Goal: Task Accomplishment & Management: Manage account settings

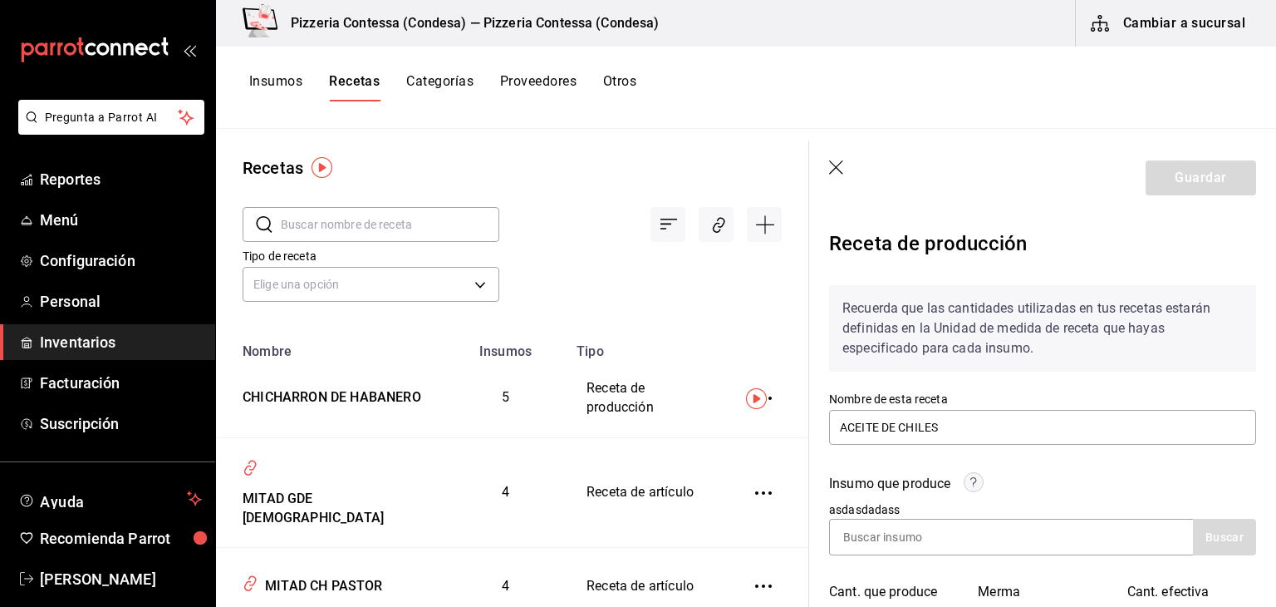
scroll to position [166, 0]
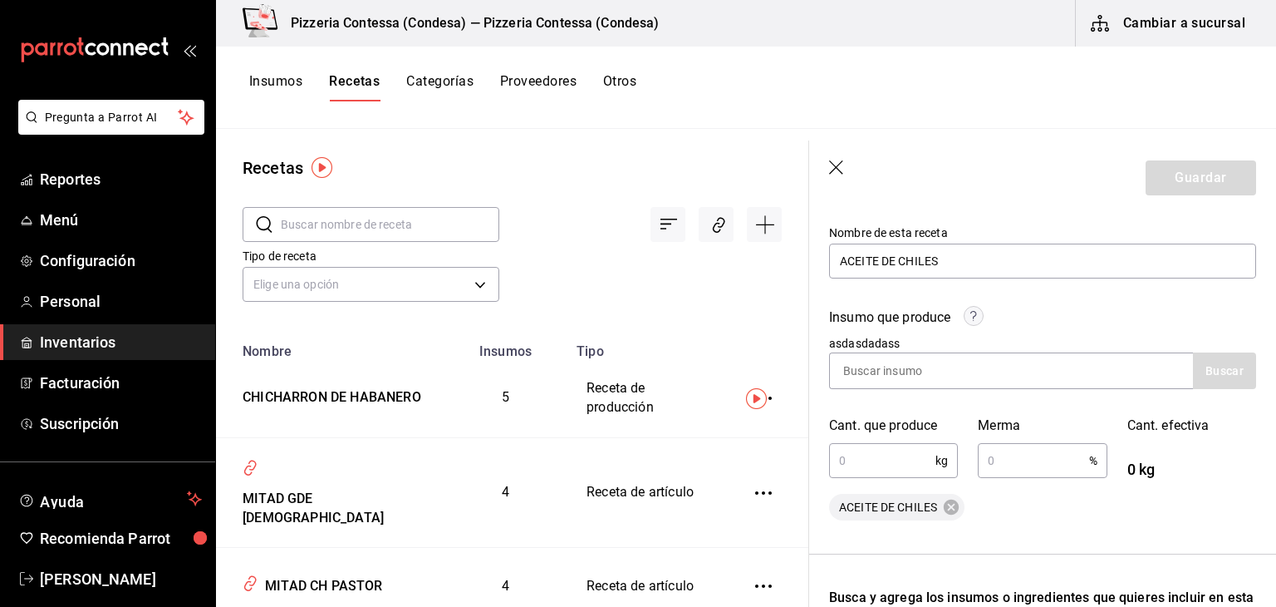
click at [839, 170] on icon "button" at bounding box center [836, 167] width 14 height 14
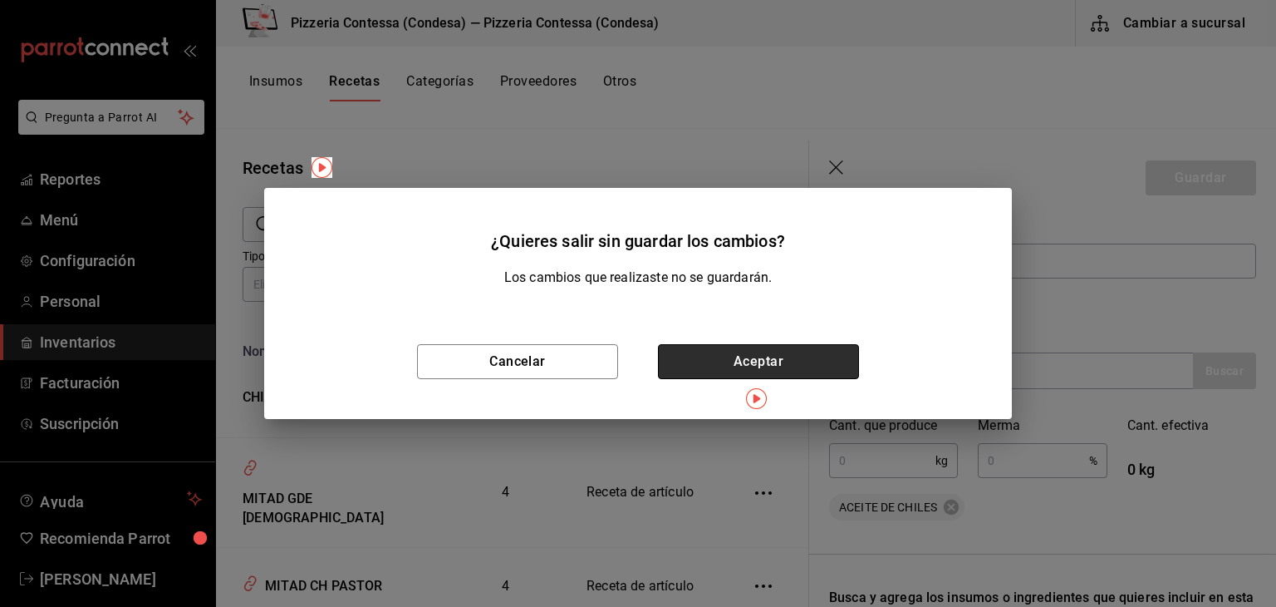
click at [754, 367] on button "Aceptar" at bounding box center [758, 361] width 201 height 35
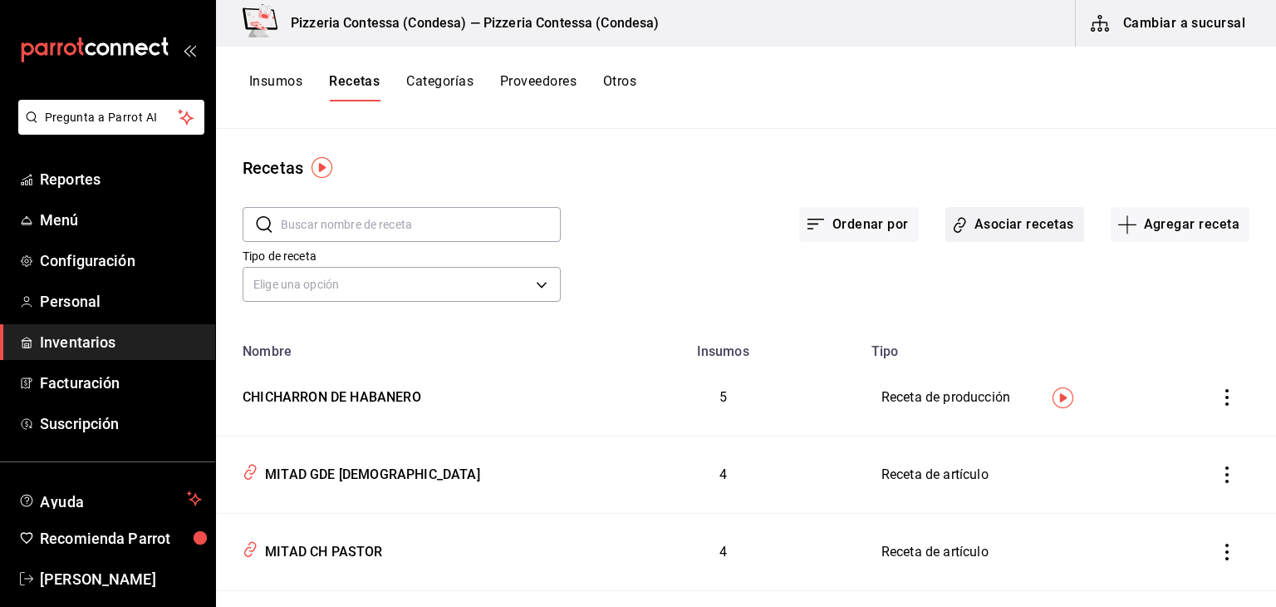
click at [975, 217] on button "Asociar recetas" at bounding box center [1015, 224] width 139 height 35
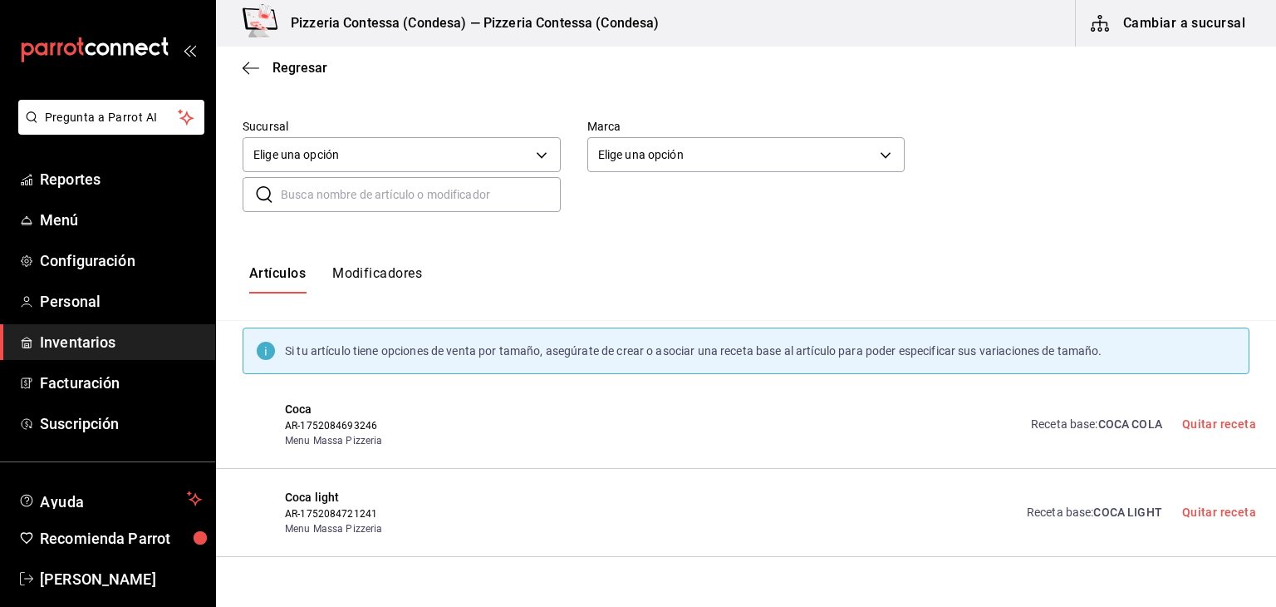
scroll to position [113, 0]
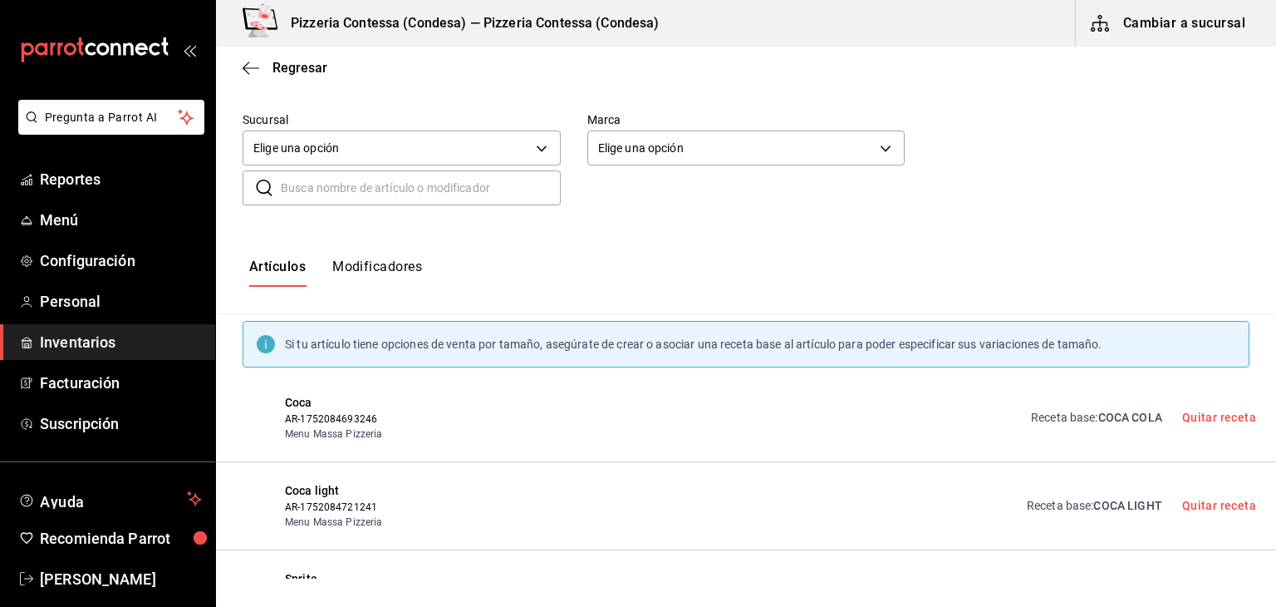
click at [389, 278] on button "Modificadores" at bounding box center [377, 272] width 90 height 28
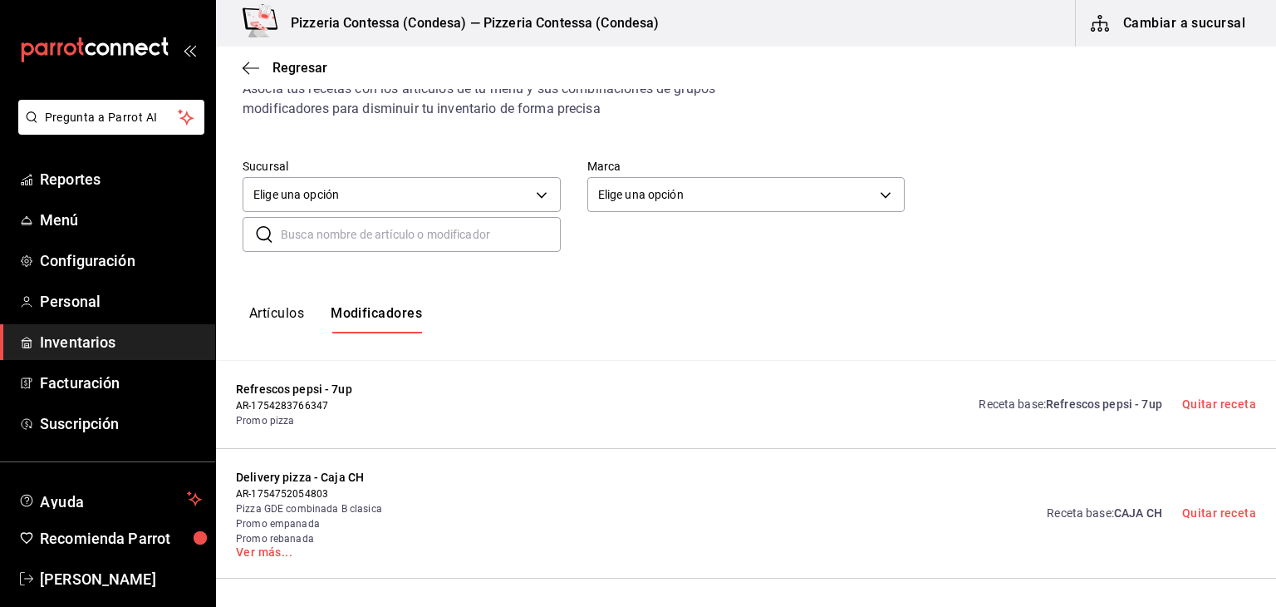
scroll to position [88, 0]
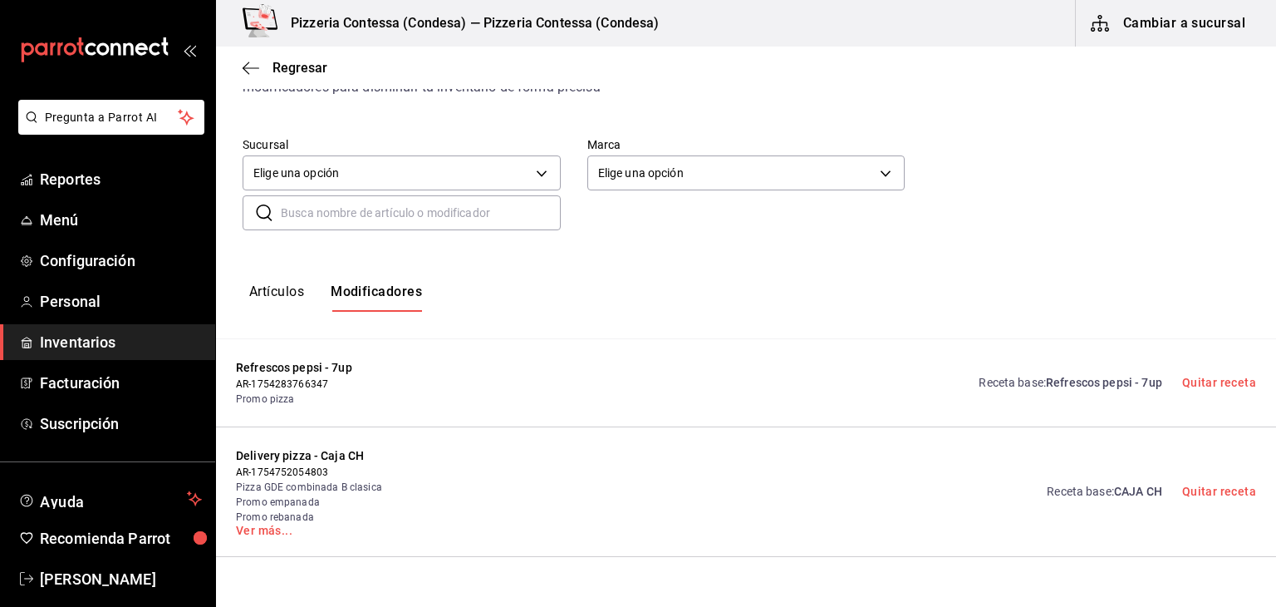
click at [382, 212] on input "text" at bounding box center [421, 212] width 280 height 33
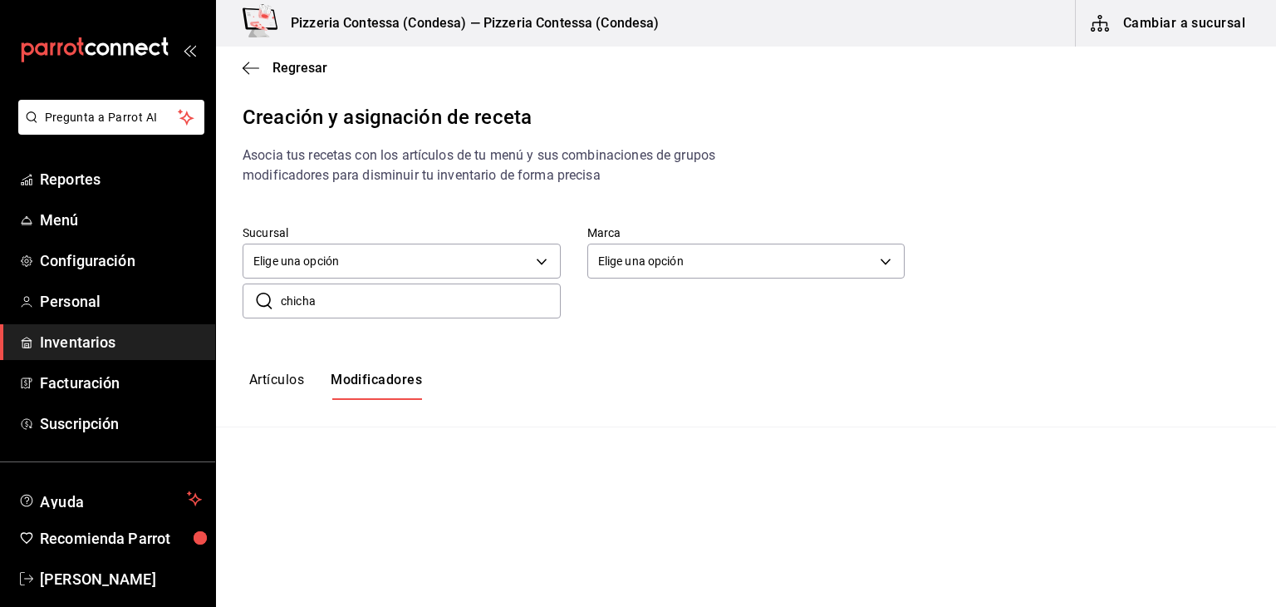
scroll to position [0, 0]
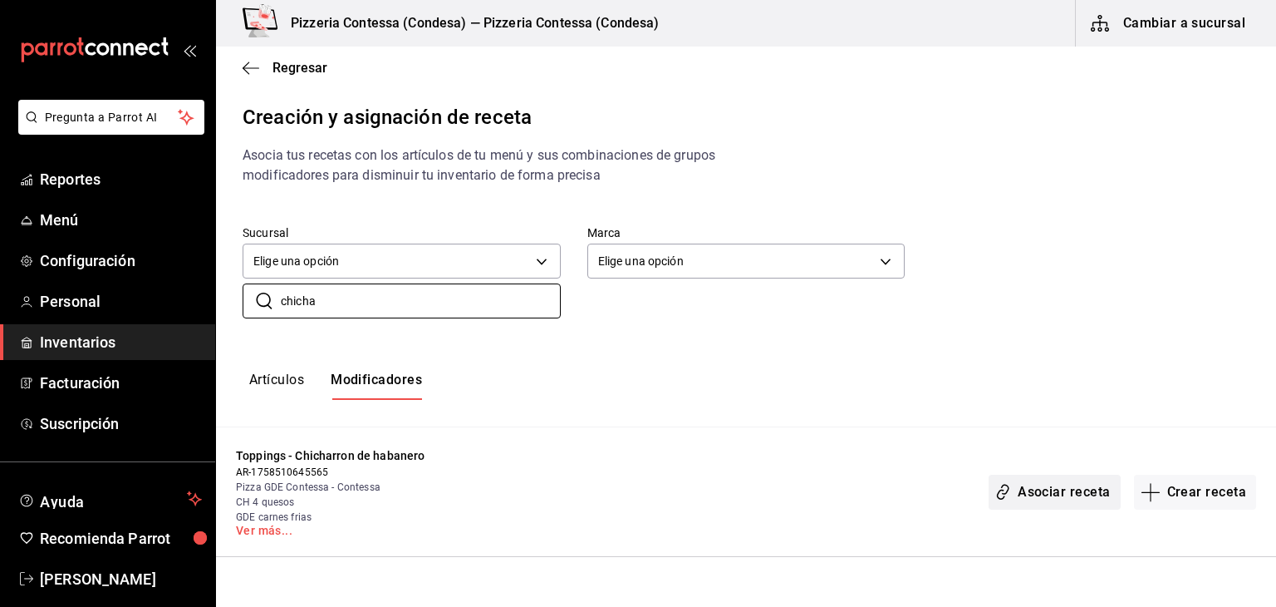
type input "chicha"
click at [1020, 490] on button "Asociar receta" at bounding box center [1054, 491] width 131 height 35
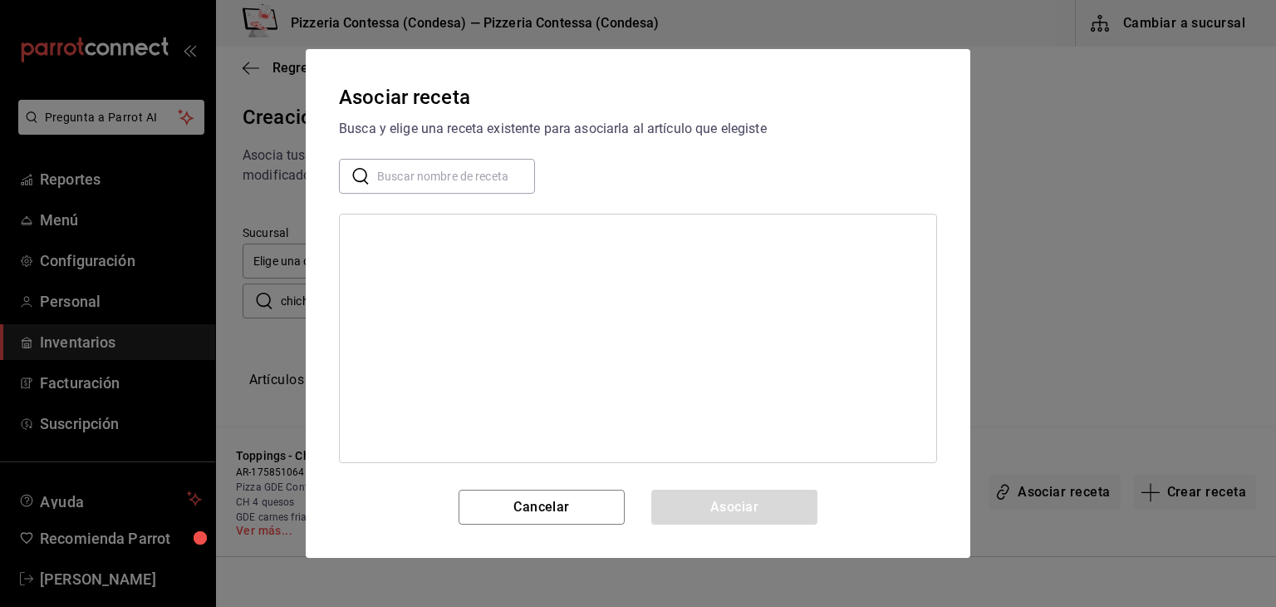
click at [409, 184] on input "text" at bounding box center [456, 176] width 158 height 33
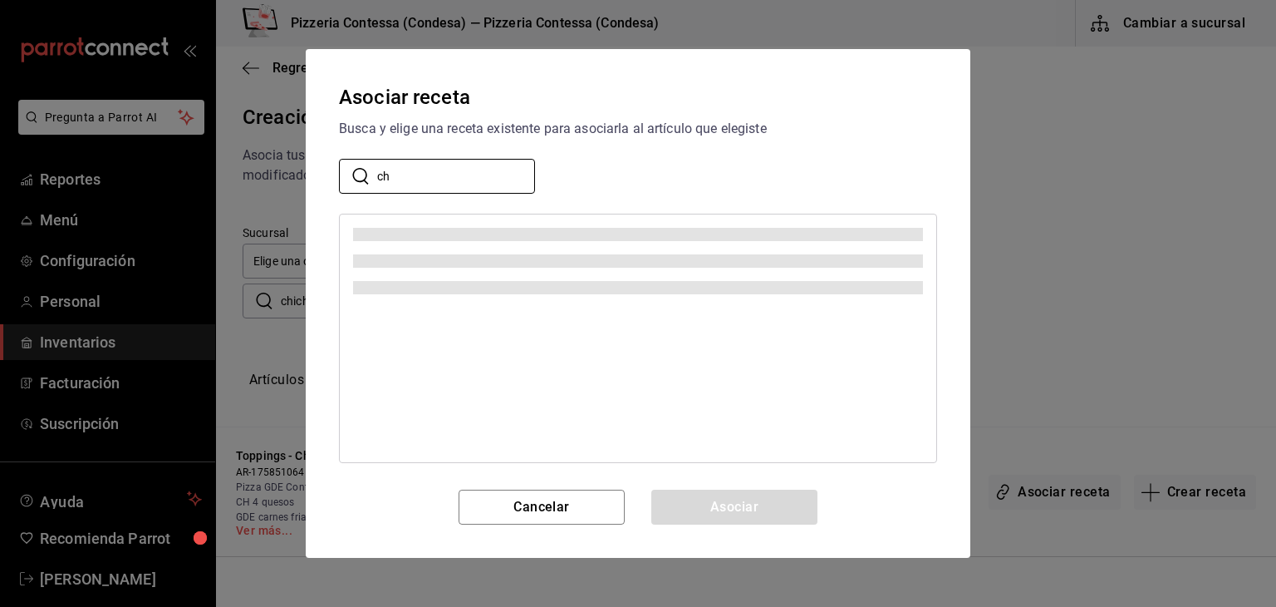
type input "c"
click at [1187, 220] on div "Asociar receta Busca y elige una receta existente para asociarla al artículo qu…" at bounding box center [638, 303] width 1276 height 607
click at [597, 507] on button "Cancelar" at bounding box center [542, 506] width 166 height 35
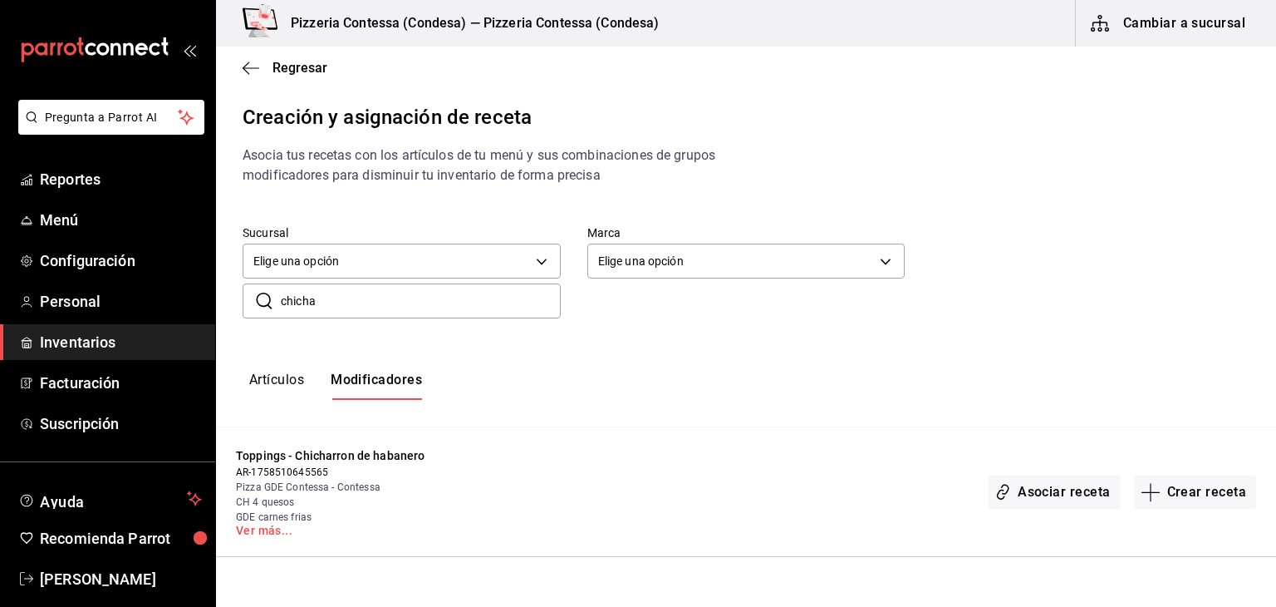
click at [278, 58] on div "Regresar" at bounding box center [746, 68] width 1060 height 42
click at [279, 66] on span "Regresar" at bounding box center [300, 68] width 55 height 16
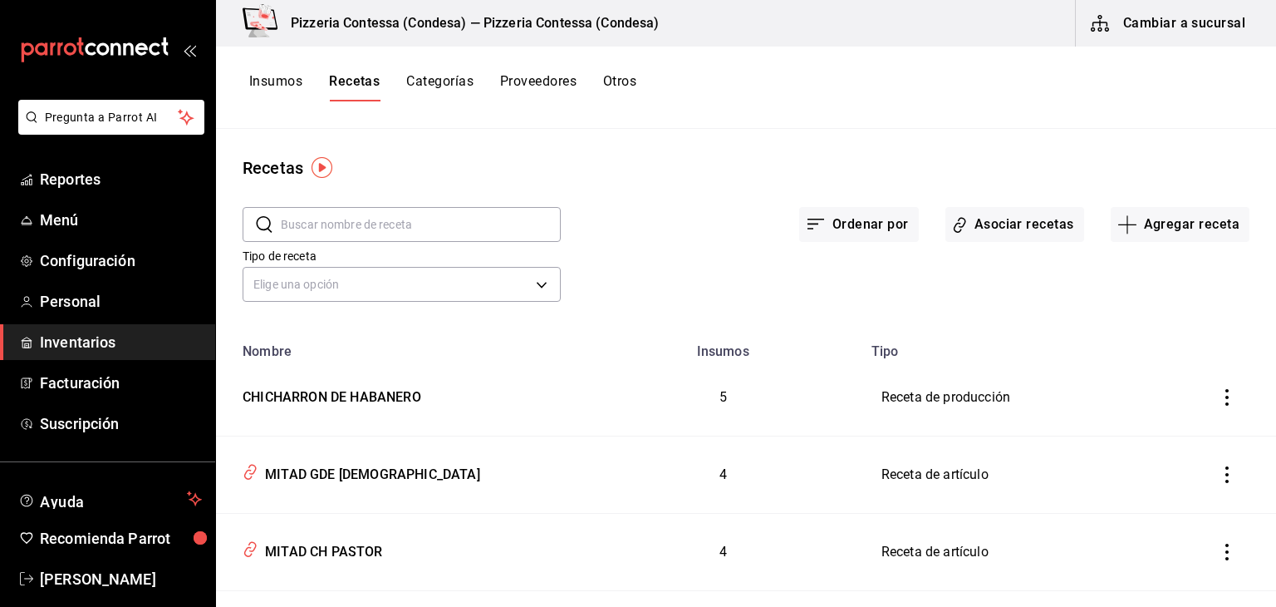
click at [1219, 393] on icon "inventoriesTable" at bounding box center [1227, 397] width 17 height 17
click at [1068, 315] on div at bounding box center [638, 303] width 1276 height 607
click at [1010, 227] on button "Asociar recetas" at bounding box center [1015, 224] width 139 height 35
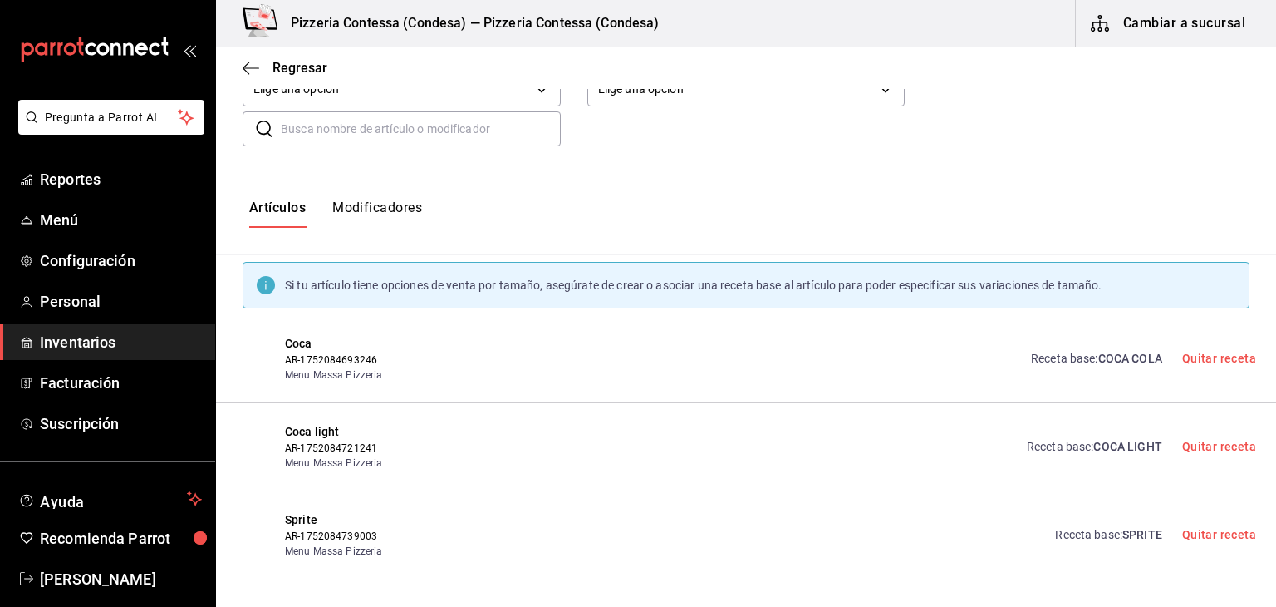
scroll to position [172, 0]
click at [461, 127] on input "text" at bounding box center [421, 128] width 280 height 33
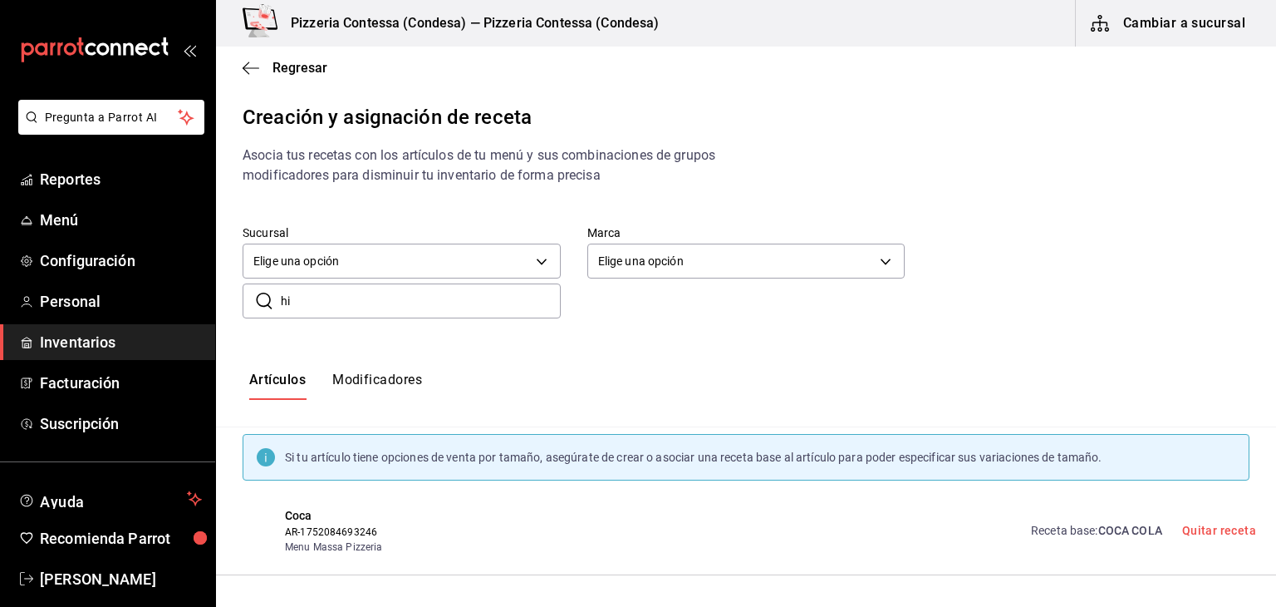
type input "h"
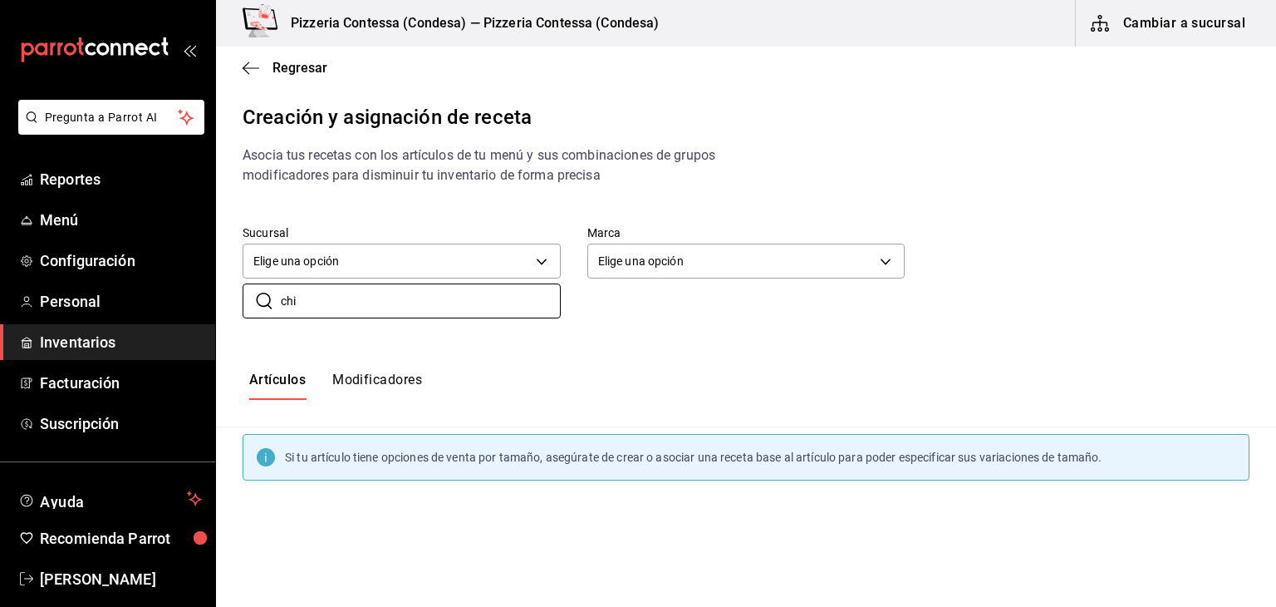
type input "chi"
click at [346, 376] on button "Modificadores" at bounding box center [377, 385] width 90 height 28
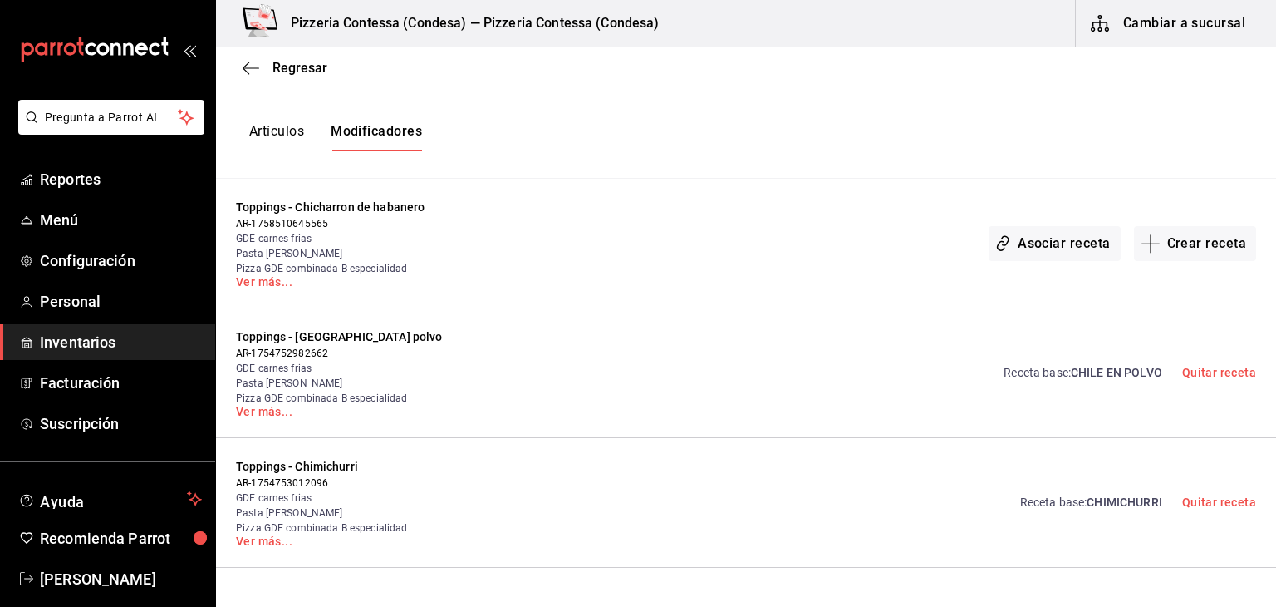
scroll to position [258, 0]
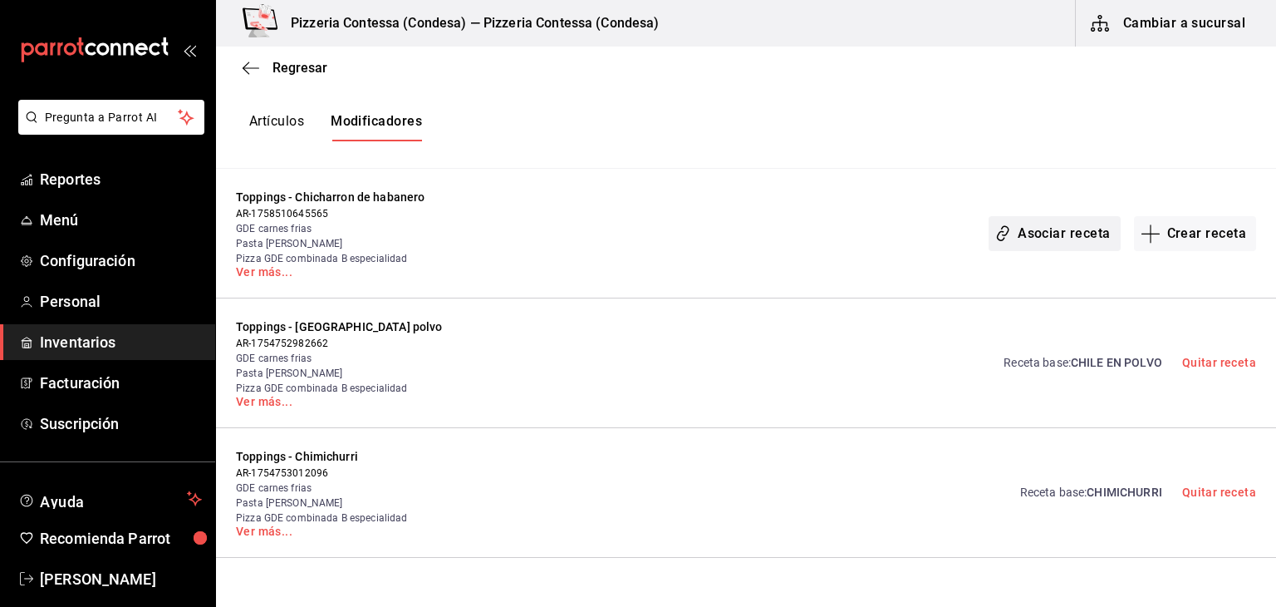
click at [1030, 229] on button "Asociar receta" at bounding box center [1054, 233] width 131 height 35
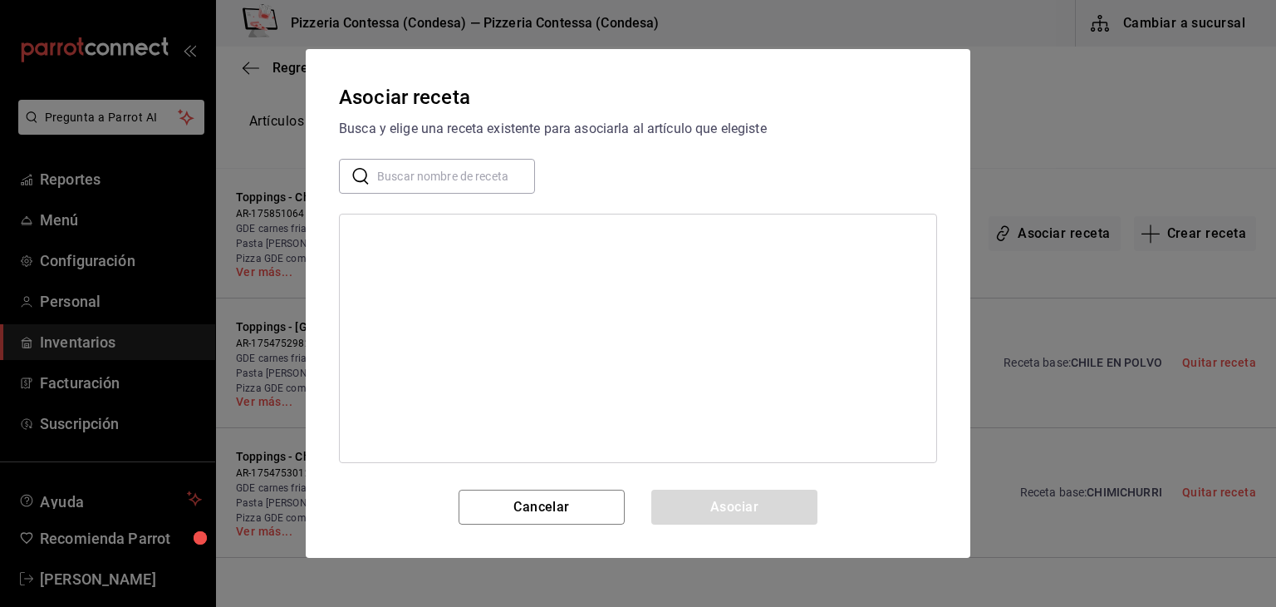
click at [464, 165] on input "text" at bounding box center [456, 176] width 158 height 33
type input "chicha"
click at [560, 513] on button "Cancelar" at bounding box center [542, 506] width 166 height 35
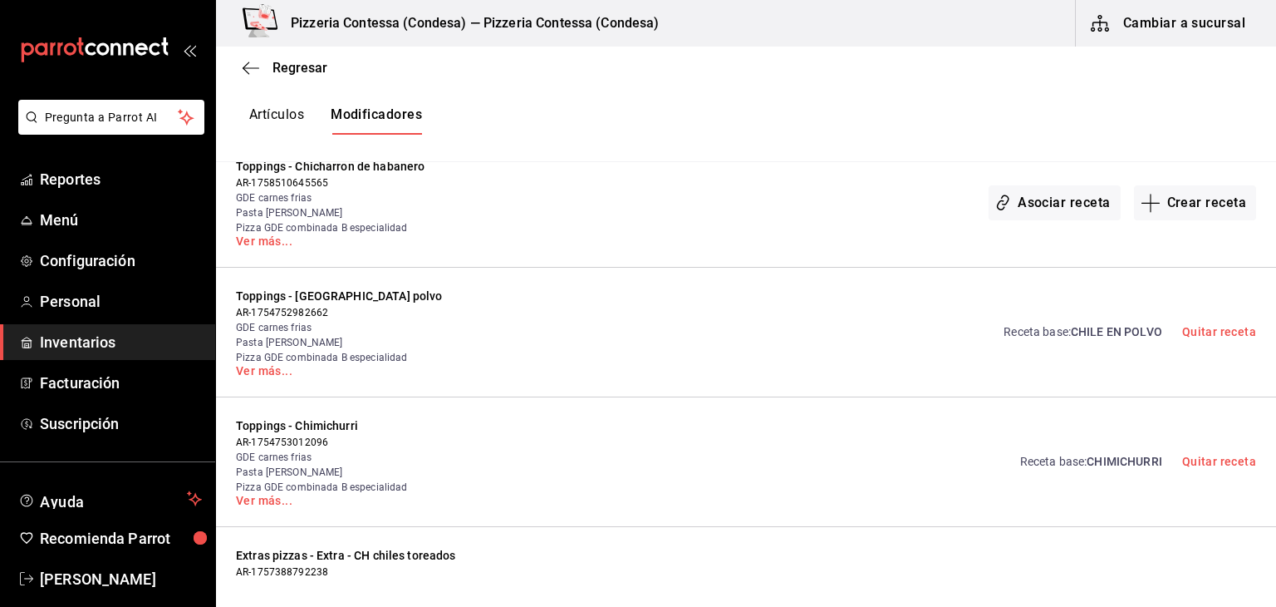
scroll to position [0, 0]
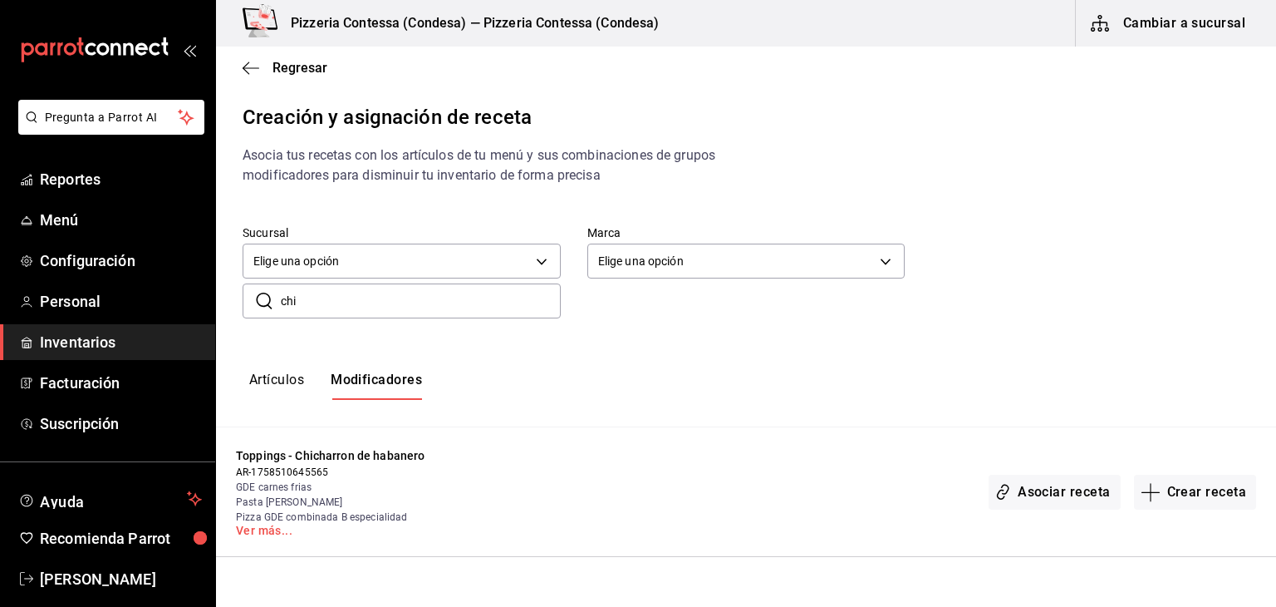
click at [242, 63] on div "Regresar" at bounding box center [746, 68] width 1060 height 42
click at [250, 72] on icon "button" at bounding box center [251, 68] width 17 height 15
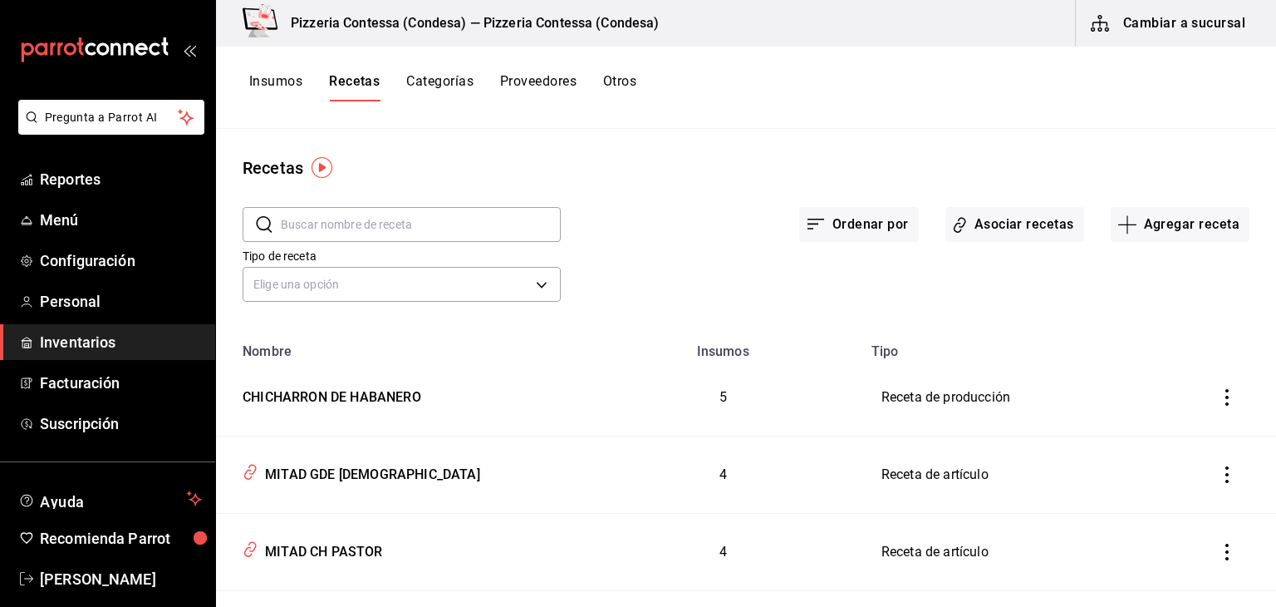
click at [418, 228] on input "text" at bounding box center [421, 224] width 280 height 33
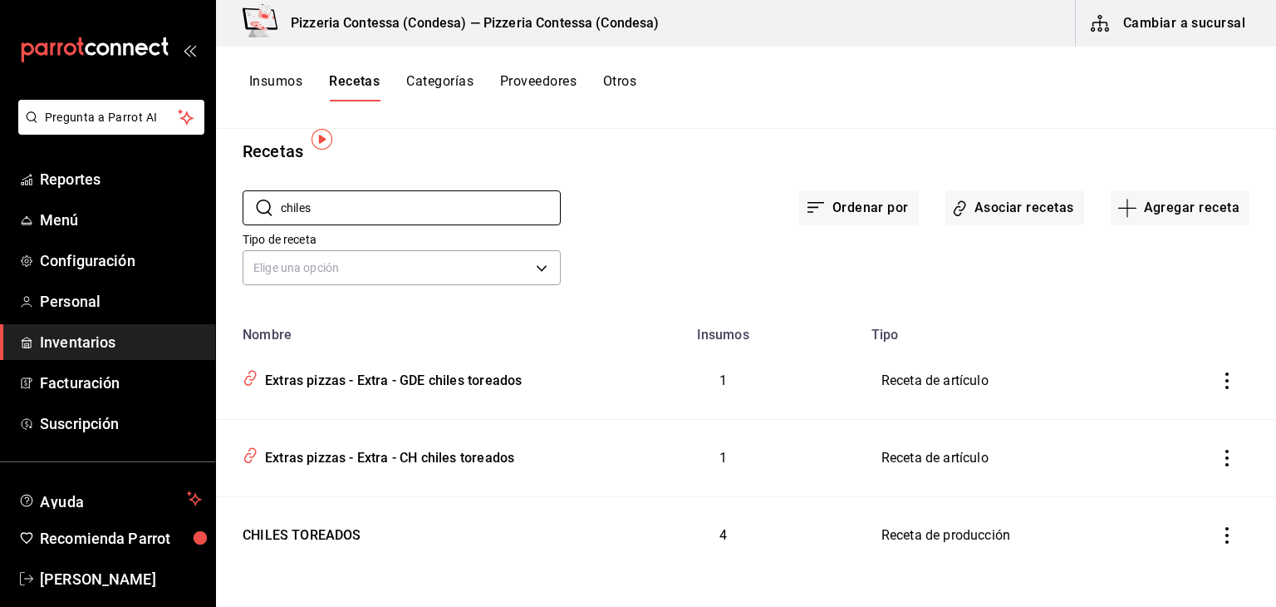
scroll to position [28, 0]
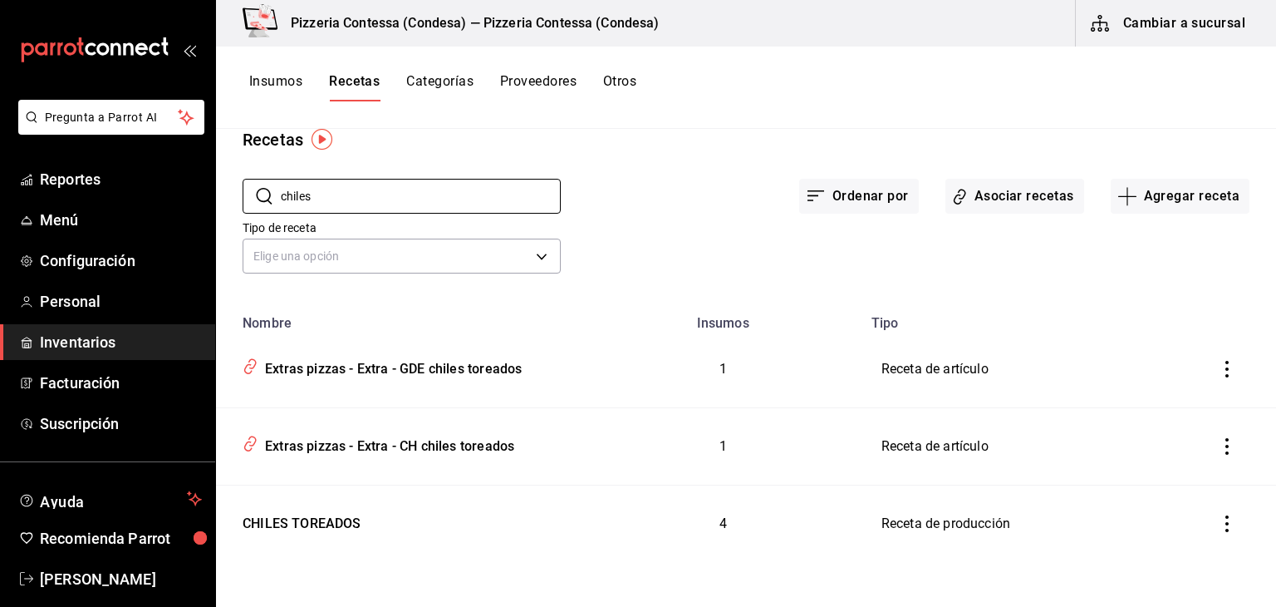
type input "chiles"
click at [291, 79] on button "Insumos" at bounding box center [275, 87] width 53 height 28
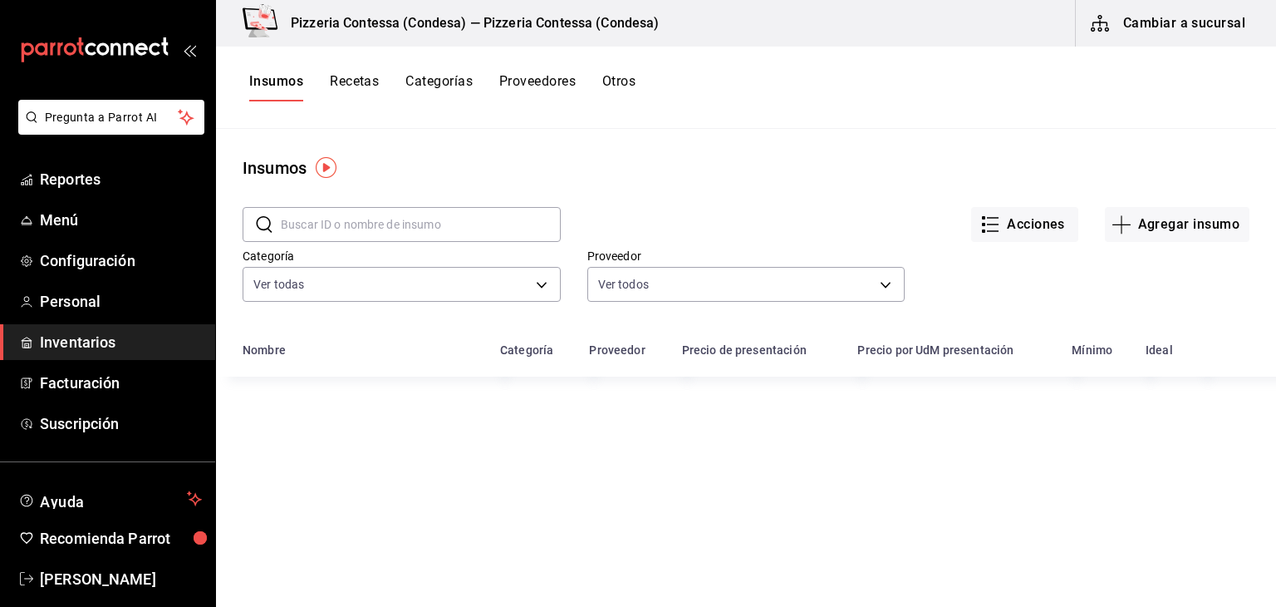
click at [348, 217] on input "text" at bounding box center [421, 224] width 280 height 33
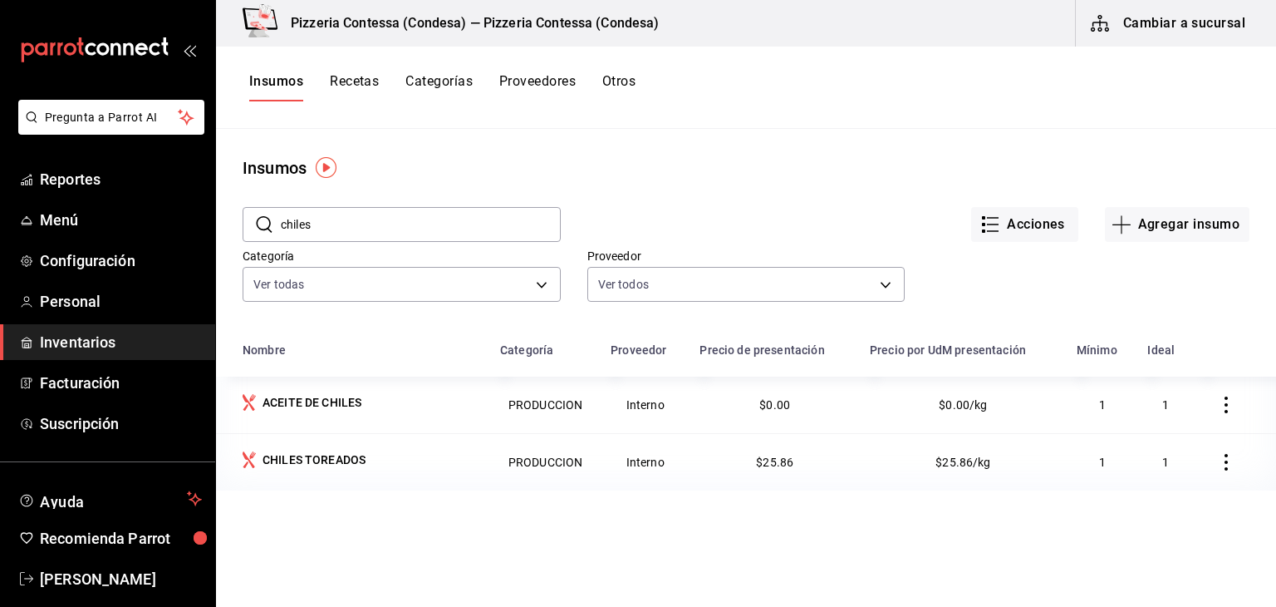
drag, startPoint x: 313, startPoint y: 224, endPoint x: 253, endPoint y: 222, distance: 60.7
click at [253, 222] on div "​ chiles ​" at bounding box center [402, 224] width 318 height 35
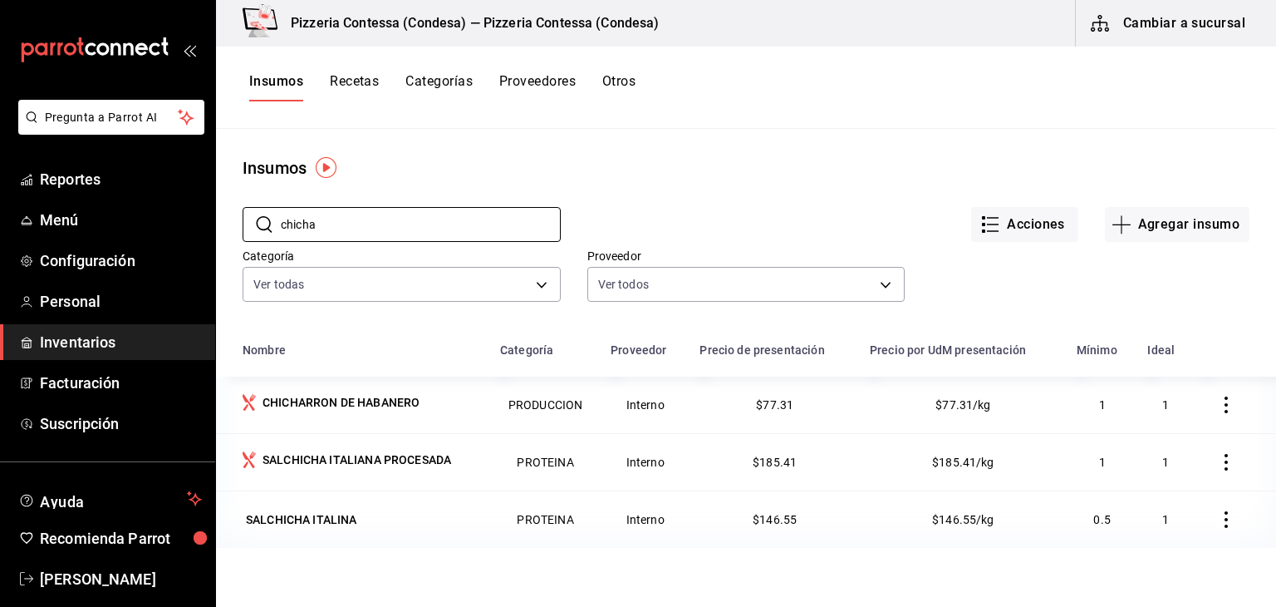
type input "chicha"
click at [347, 87] on button "Recetas" at bounding box center [354, 87] width 49 height 28
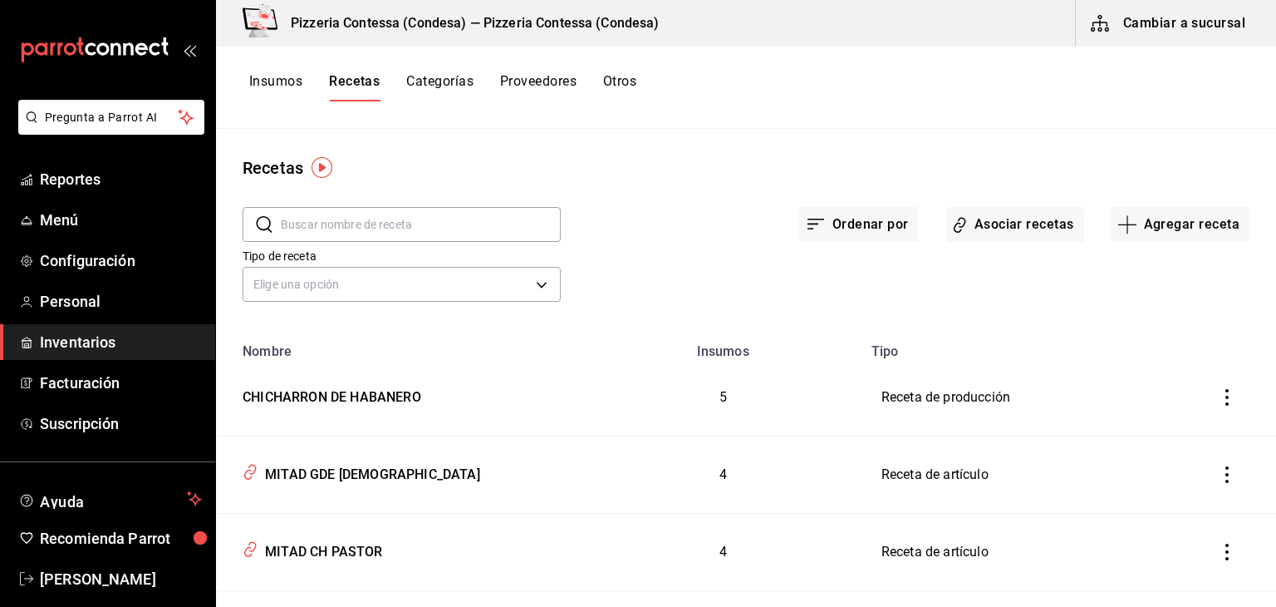
click at [415, 231] on input "text" at bounding box center [421, 224] width 280 height 33
type input "c"
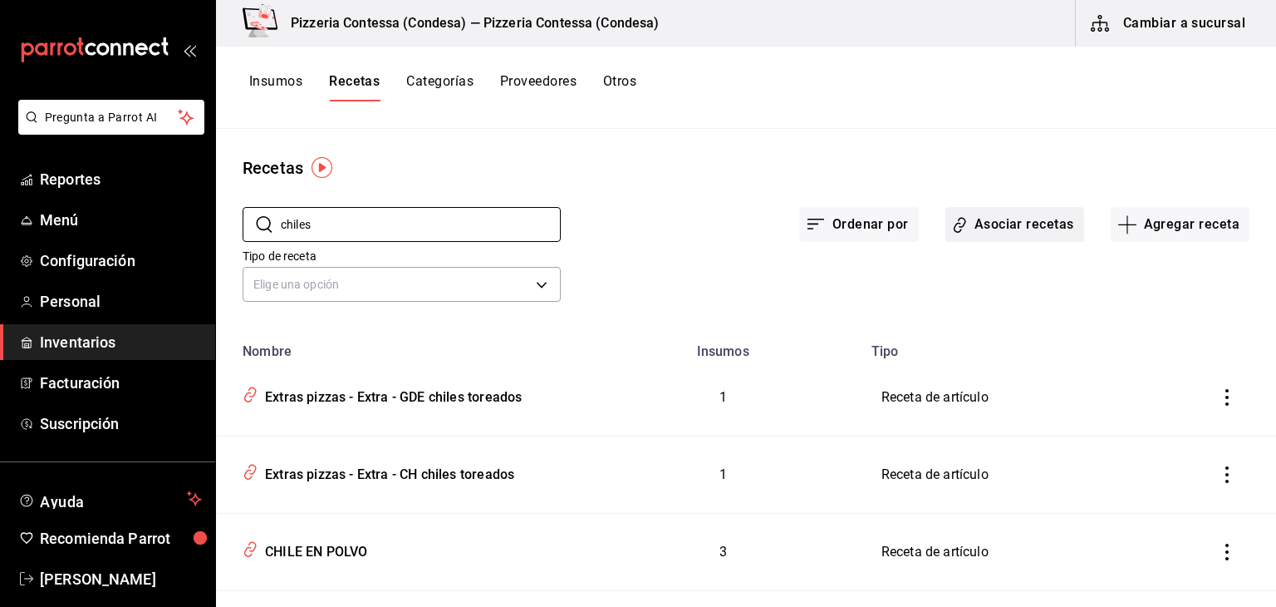
type input "chiles"
click at [994, 233] on button "Asociar recetas" at bounding box center [1015, 224] width 139 height 35
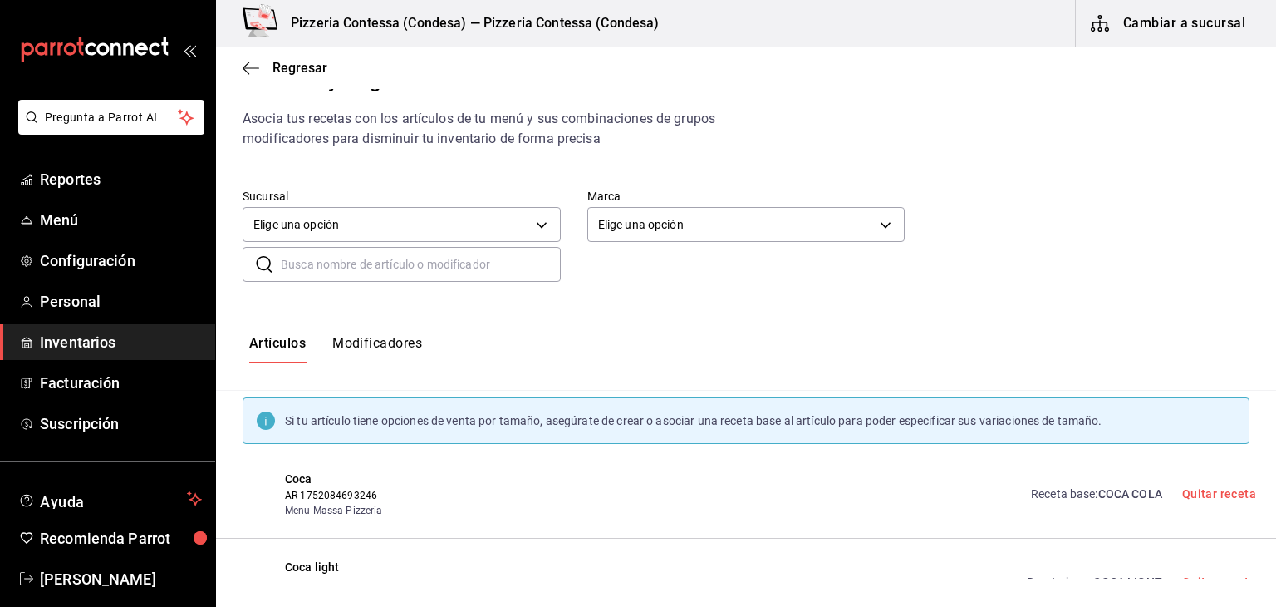
scroll to position [37, 0]
click at [386, 265] on input "text" at bounding box center [421, 264] width 280 height 33
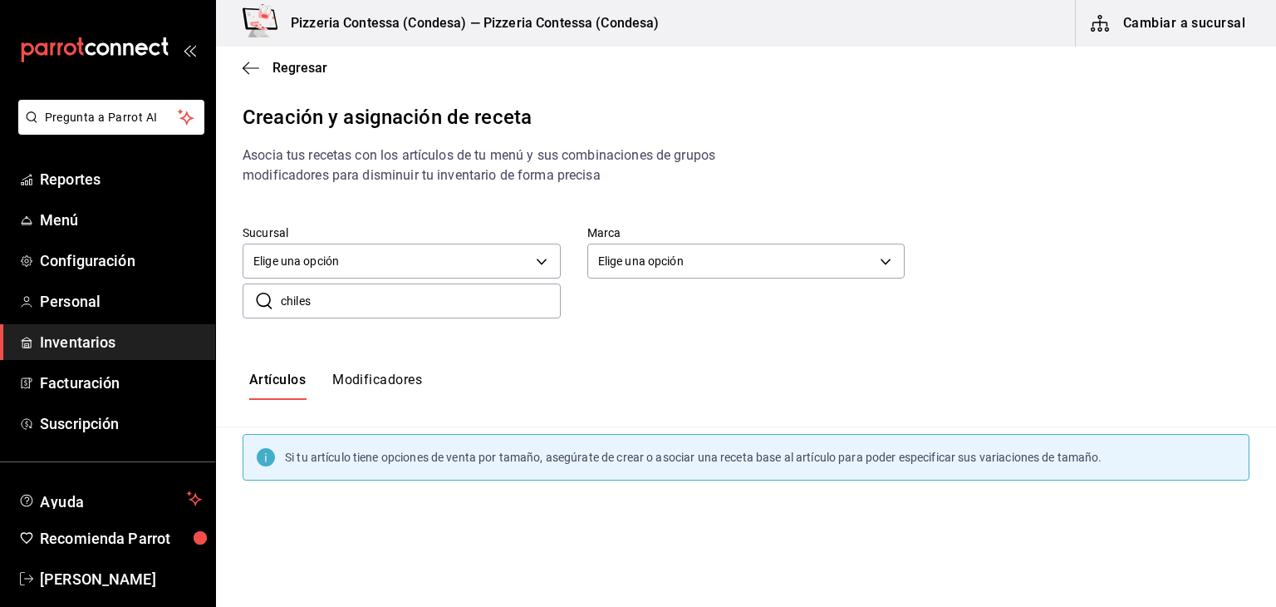
click at [393, 371] on button "Modificadores" at bounding box center [377, 385] width 90 height 28
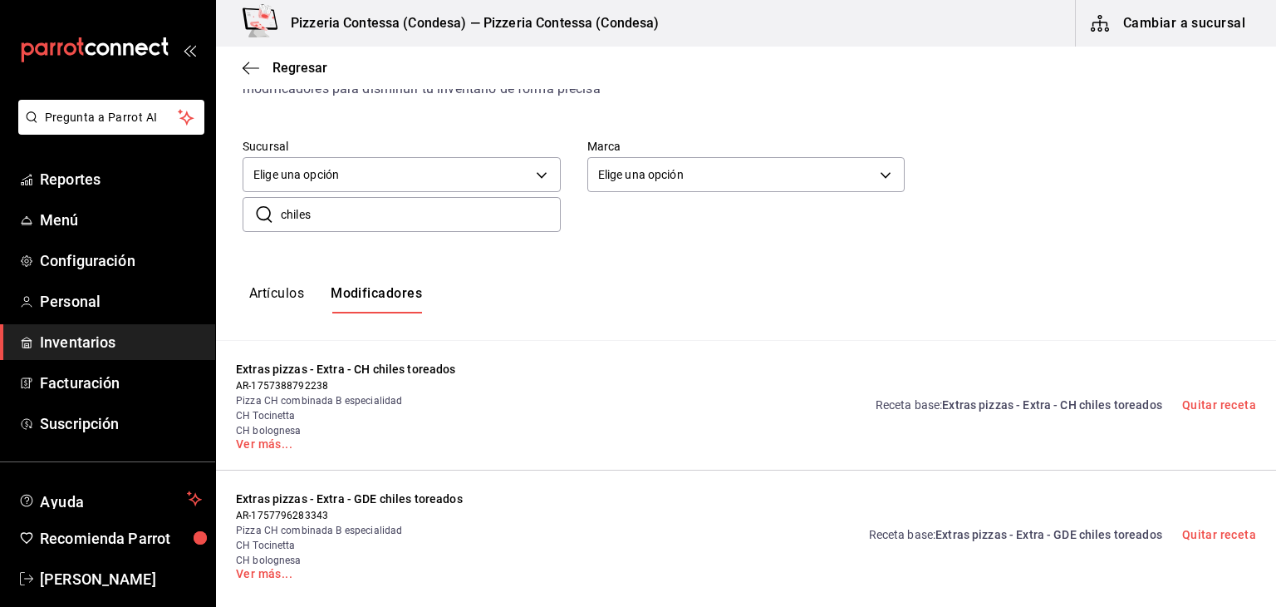
scroll to position [107, 0]
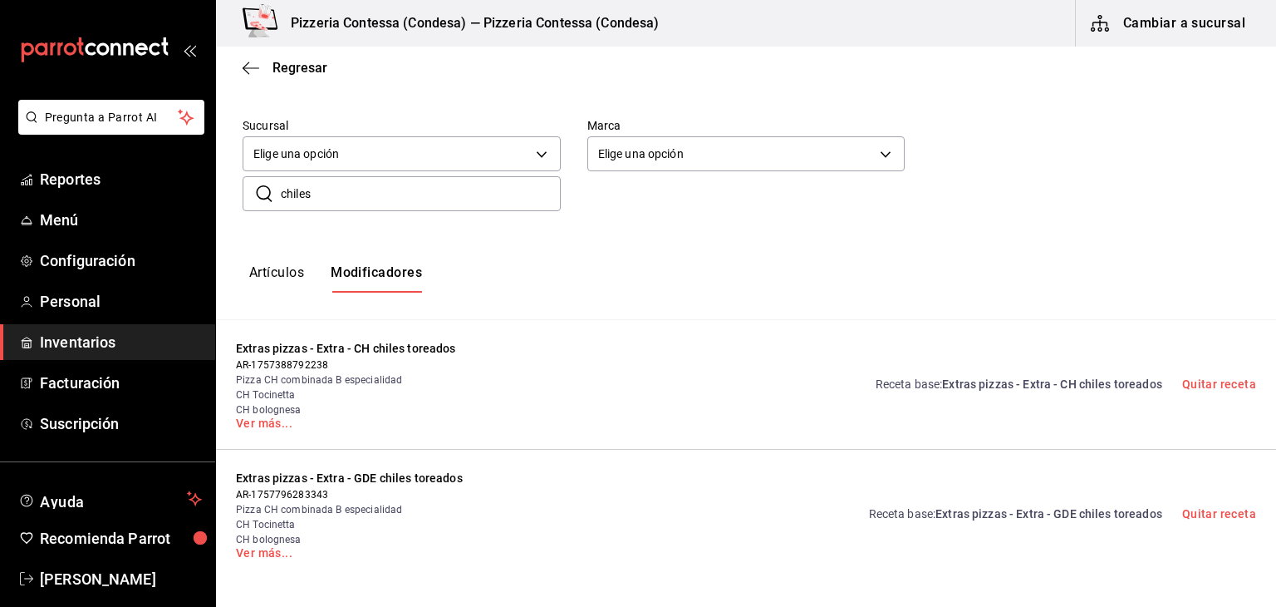
drag, startPoint x: 376, startPoint y: 193, endPoint x: 252, endPoint y: 194, distance: 124.6
click at [252, 194] on div "​ chiles ​" at bounding box center [402, 193] width 318 height 35
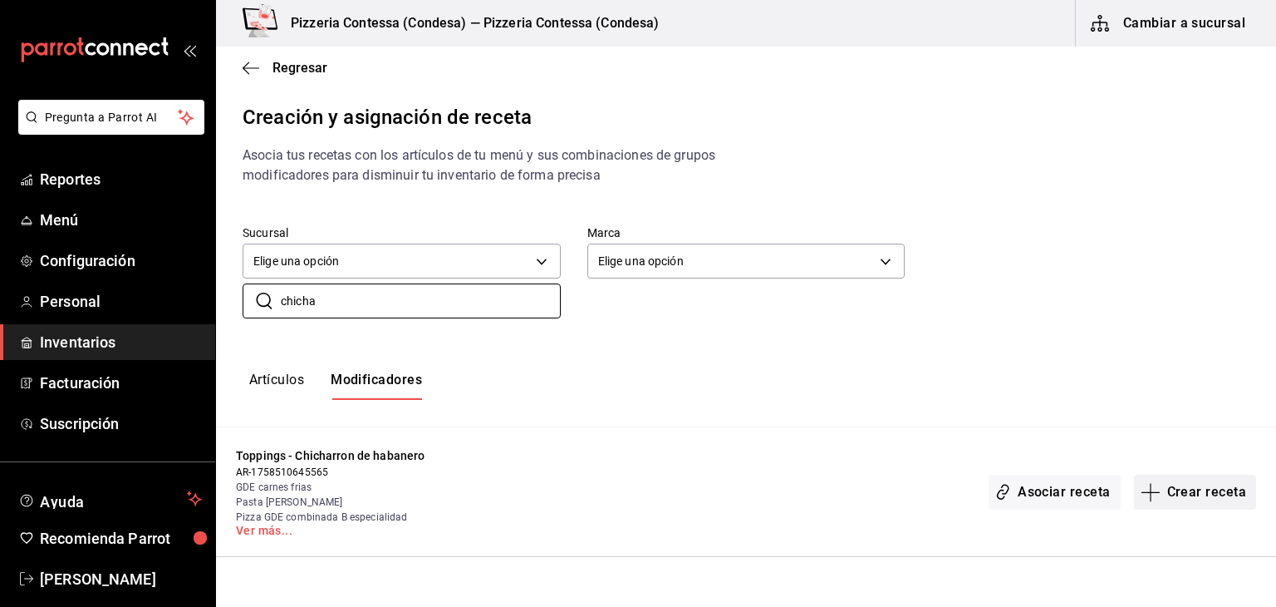
type input "chicha"
click at [1180, 494] on button "Crear receta" at bounding box center [1195, 491] width 123 height 35
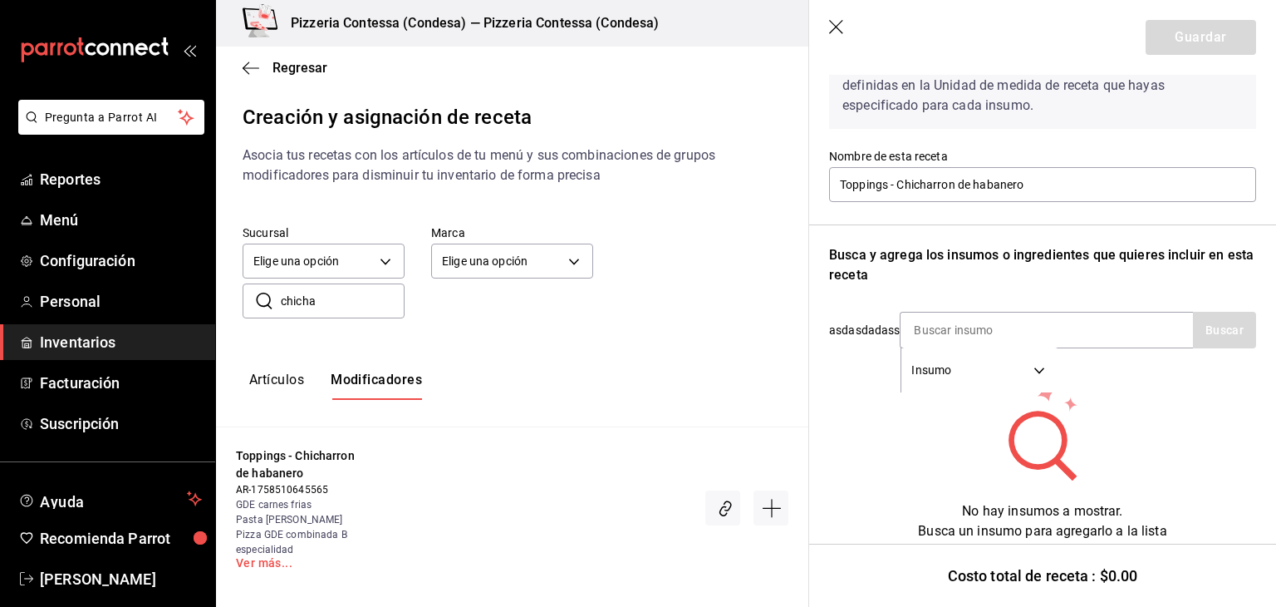
scroll to position [103, 0]
click at [1040, 315] on input at bounding box center [984, 329] width 166 height 35
type input "chicharron"
click at [1210, 333] on button "Buscar" at bounding box center [1224, 329] width 63 height 37
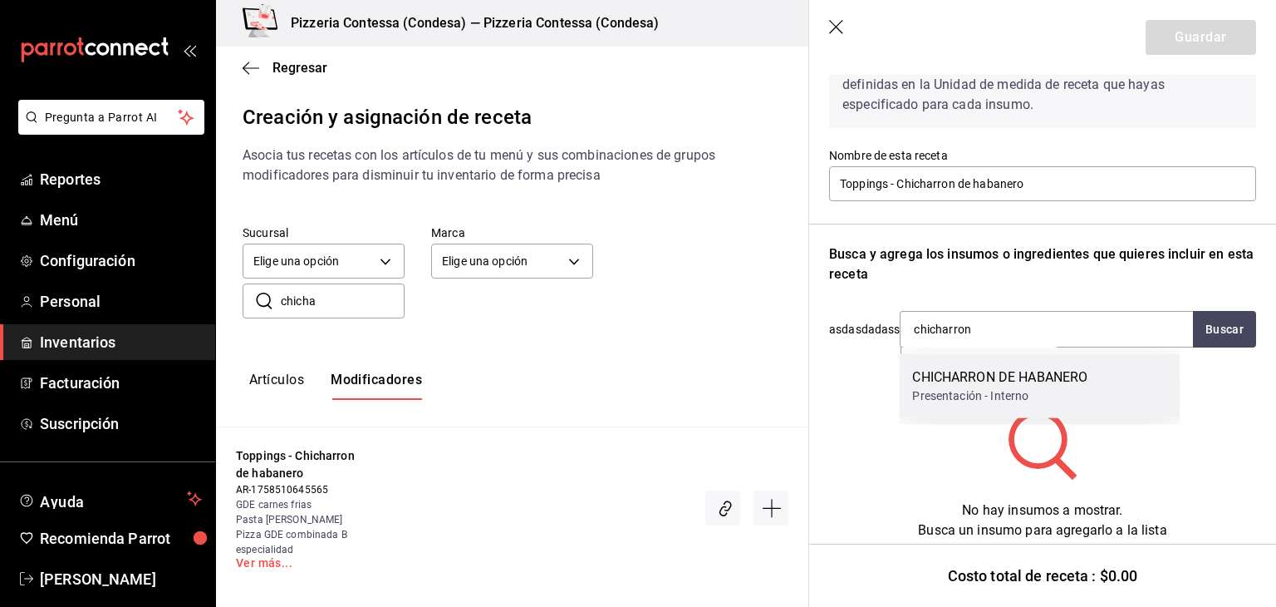
click at [1120, 391] on div "CHICHARRON DE HABANERO Presentación - Interno" at bounding box center [1039, 386] width 281 height 64
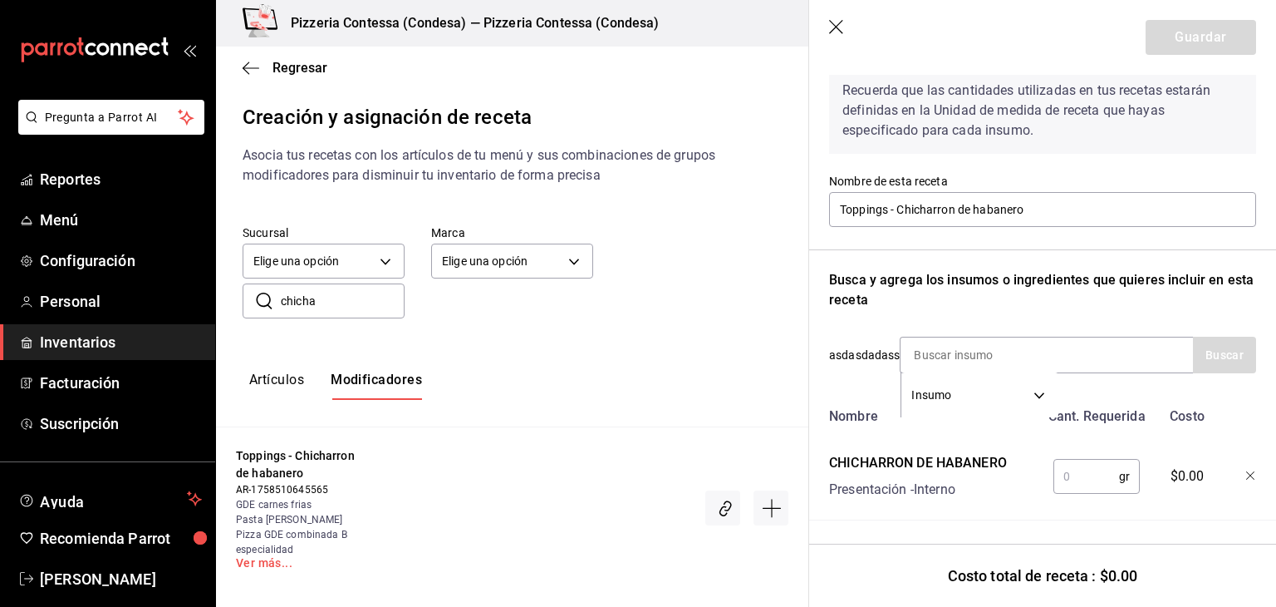
click at [1078, 460] on input "text" at bounding box center [1087, 476] width 66 height 33
type input "30"
click at [1184, 42] on button "Guardar" at bounding box center [1201, 37] width 111 height 35
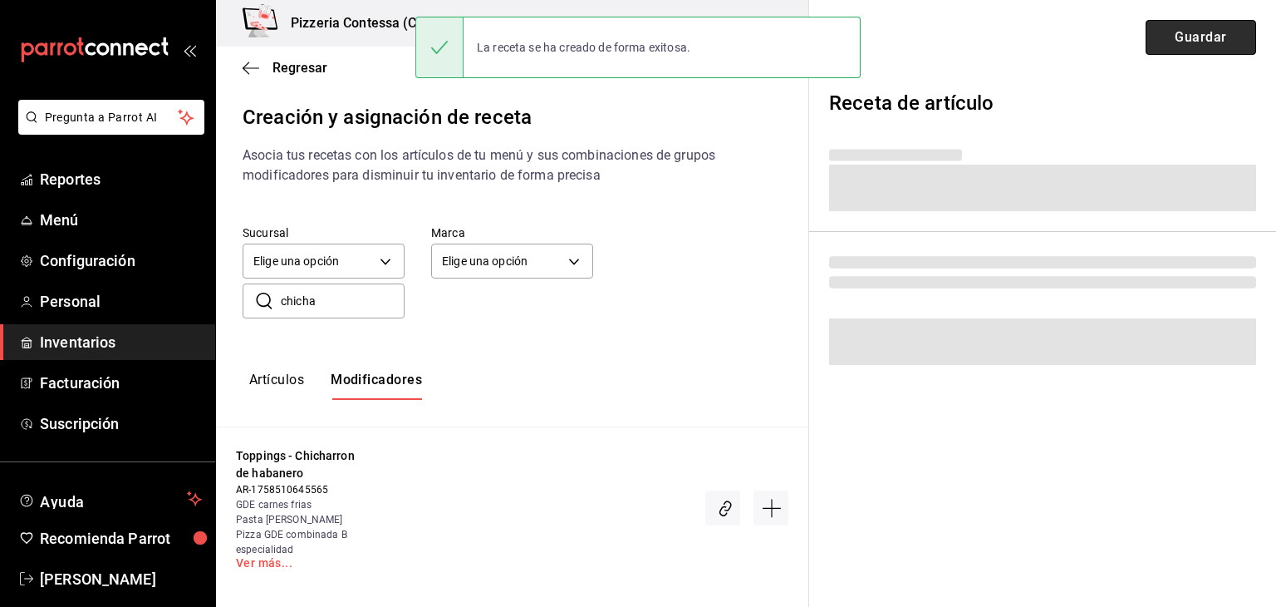
scroll to position [0, 0]
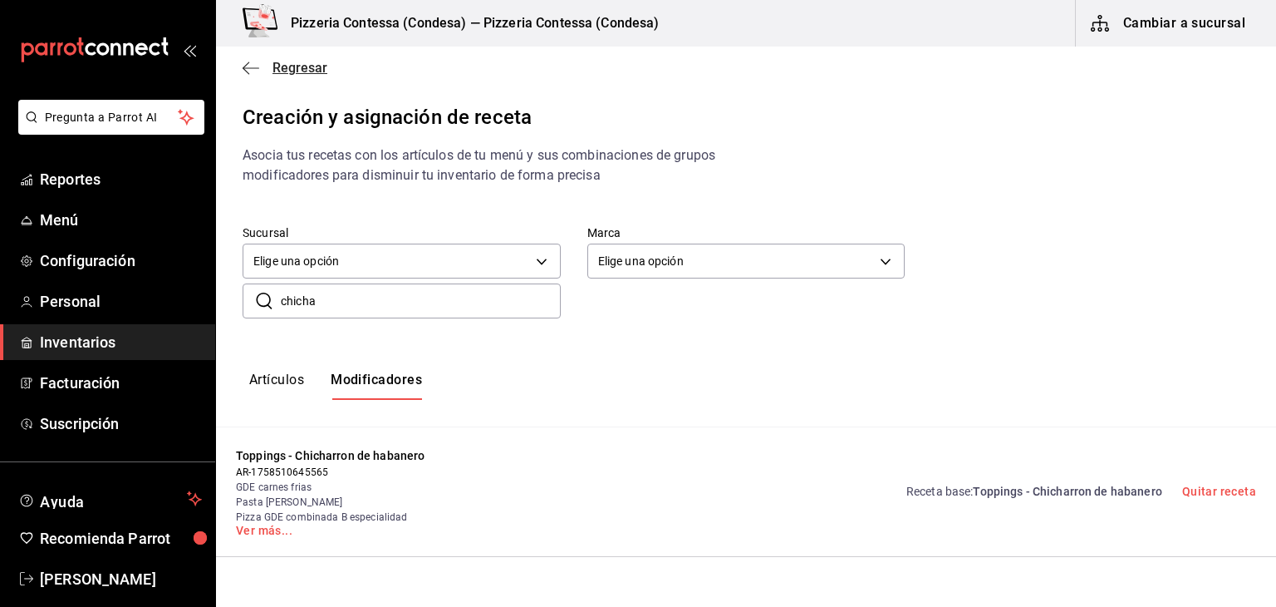
click at [248, 71] on icon "button" at bounding box center [246, 67] width 7 height 12
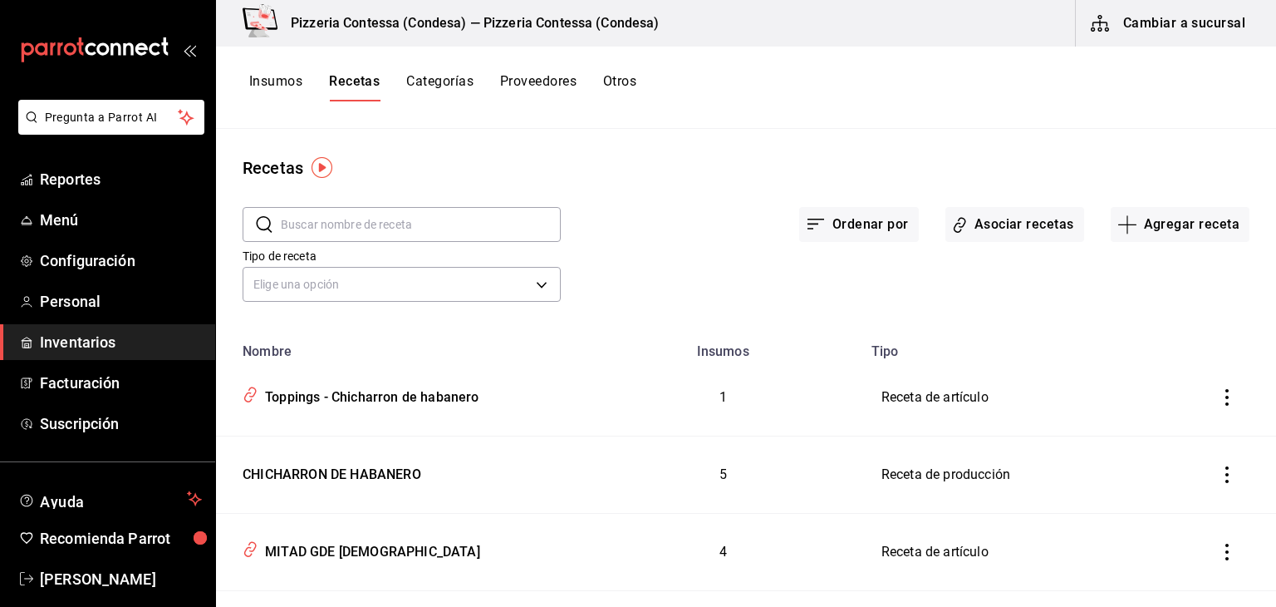
click at [1151, 34] on button "Cambiar a sucursal" at bounding box center [1169, 23] width 187 height 47
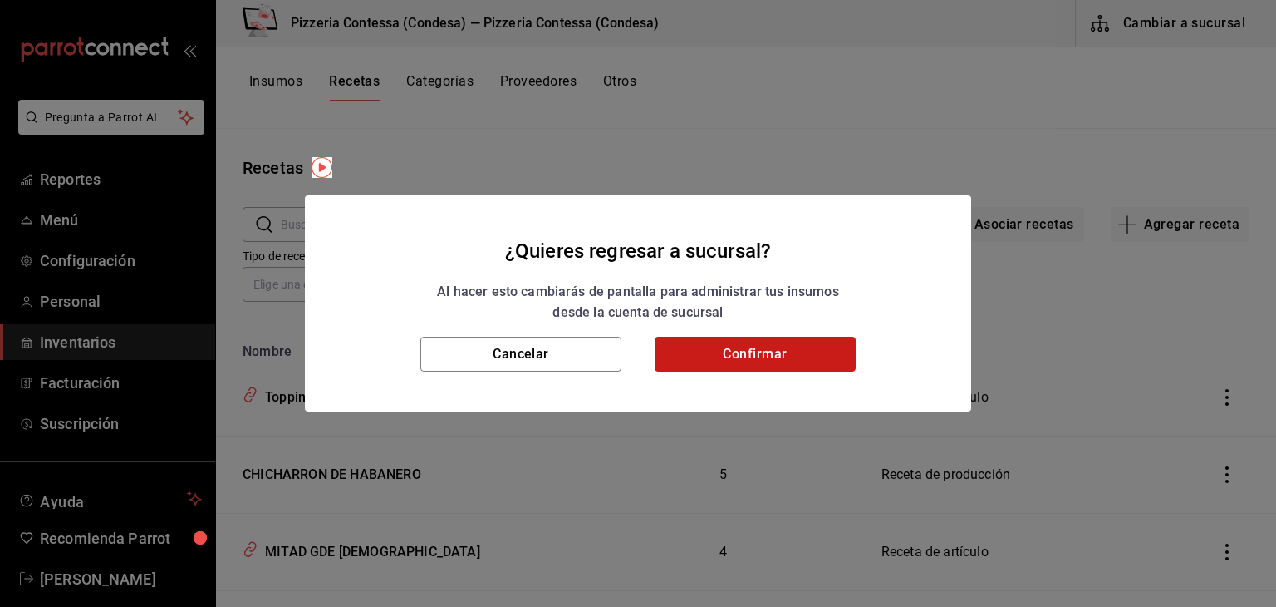
click at [811, 350] on button "Confirmar" at bounding box center [755, 354] width 201 height 35
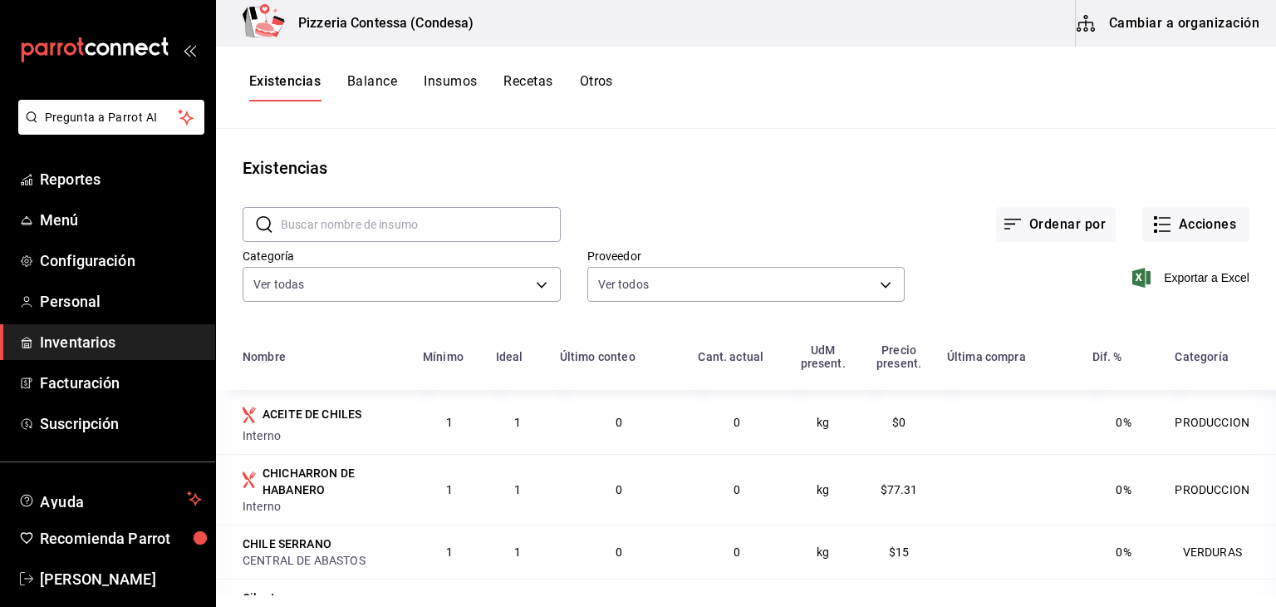
click at [375, 87] on button "Balance" at bounding box center [372, 87] width 50 height 28
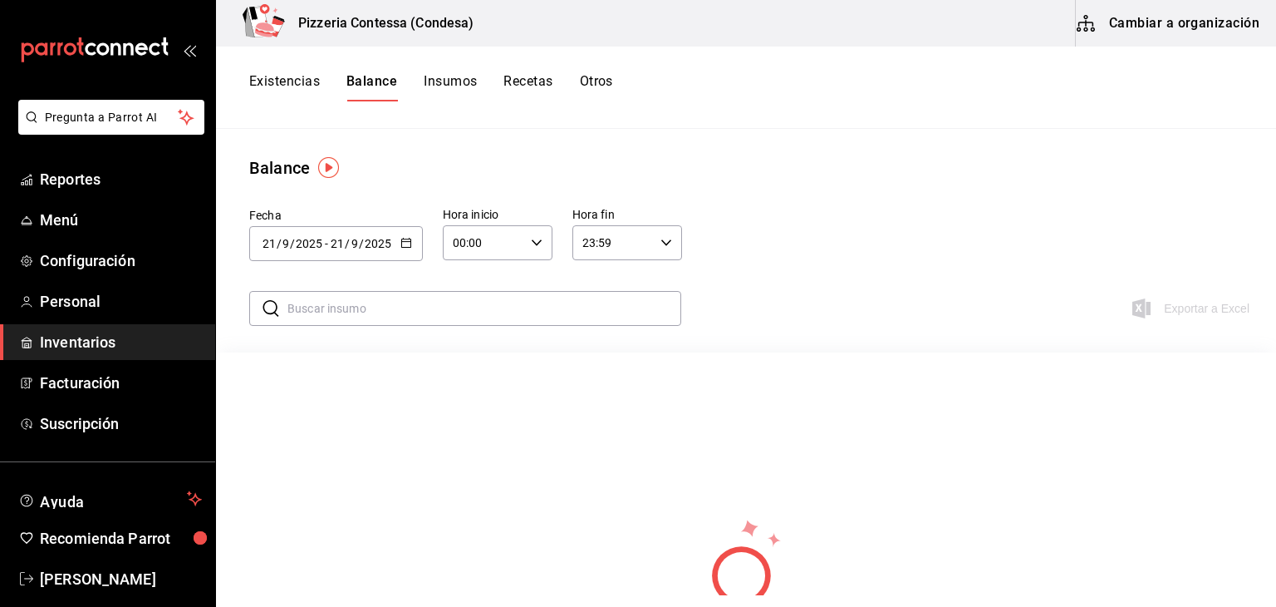
click at [403, 239] on icon "button" at bounding box center [407, 243] width 12 height 12
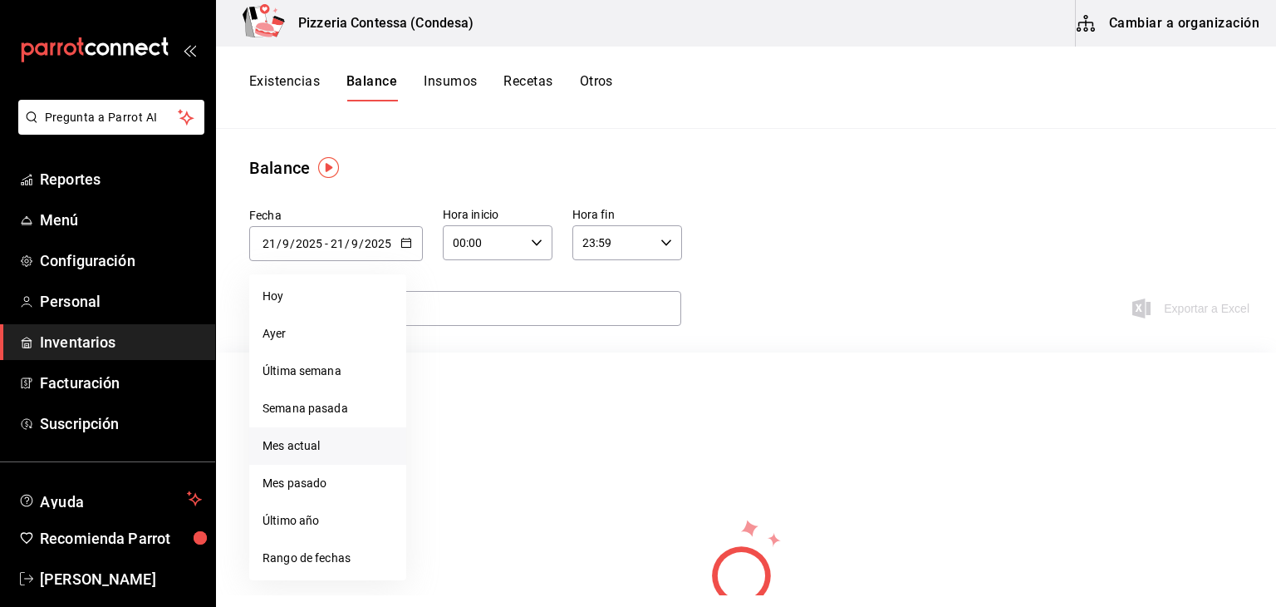
click at [334, 436] on li "Mes actual" at bounding box center [327, 445] width 157 height 37
type input "[DATE]"
type input "1"
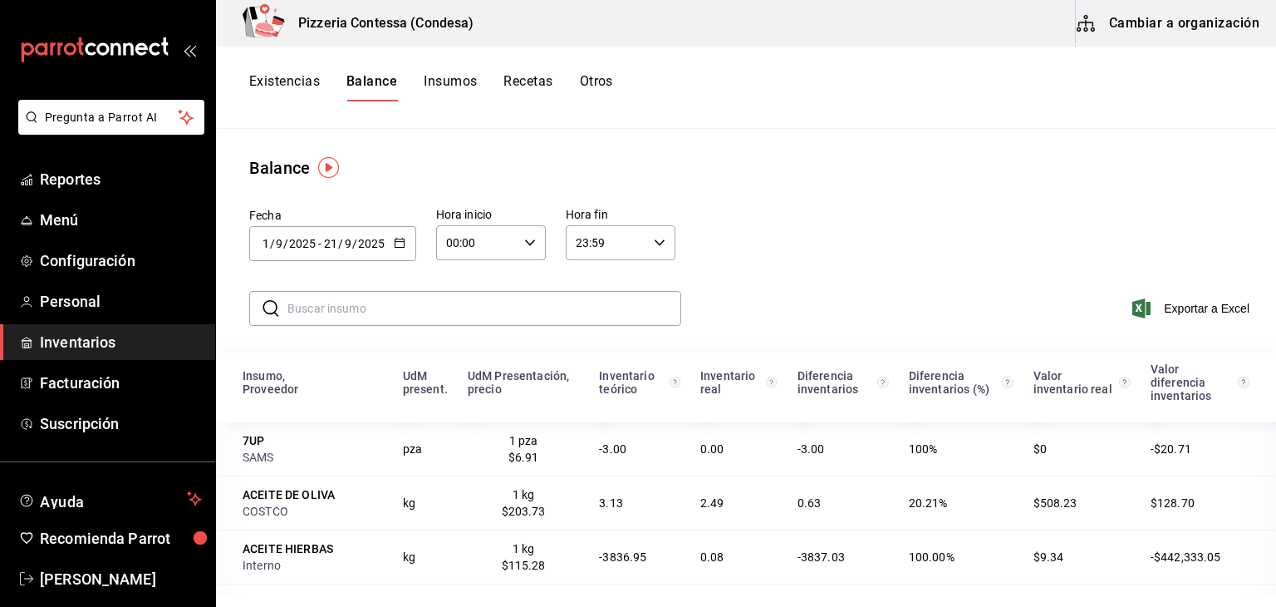
click at [1162, 11] on button "Cambiar a organización" at bounding box center [1169, 23] width 187 height 47
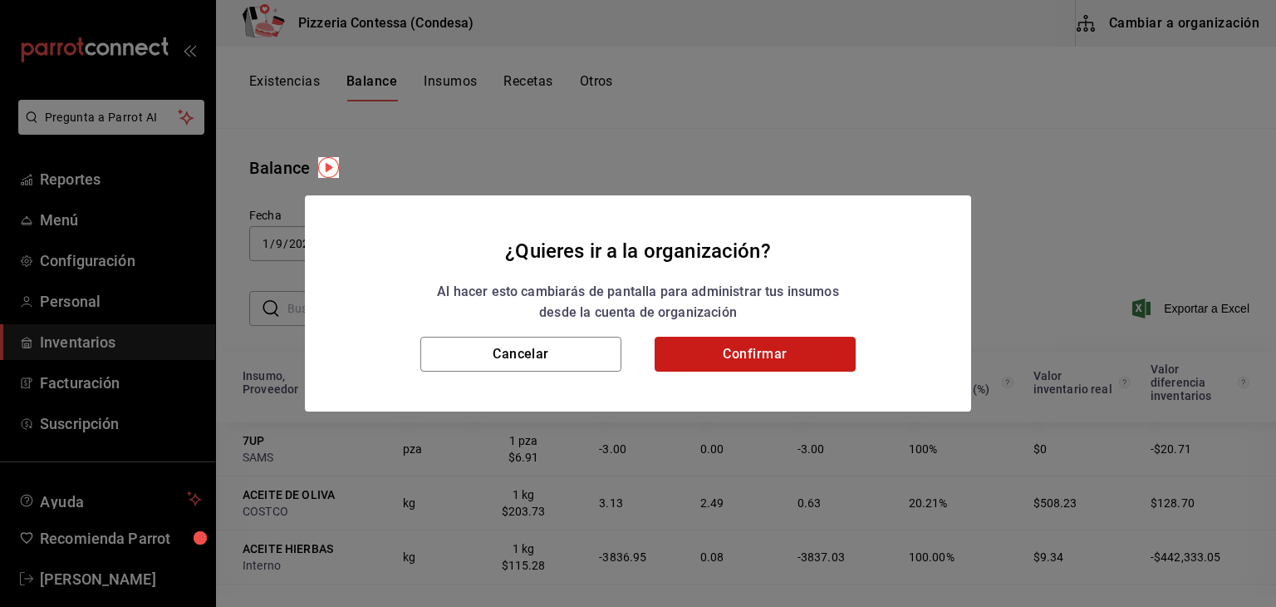
click at [671, 359] on button "Confirmar" at bounding box center [755, 354] width 201 height 35
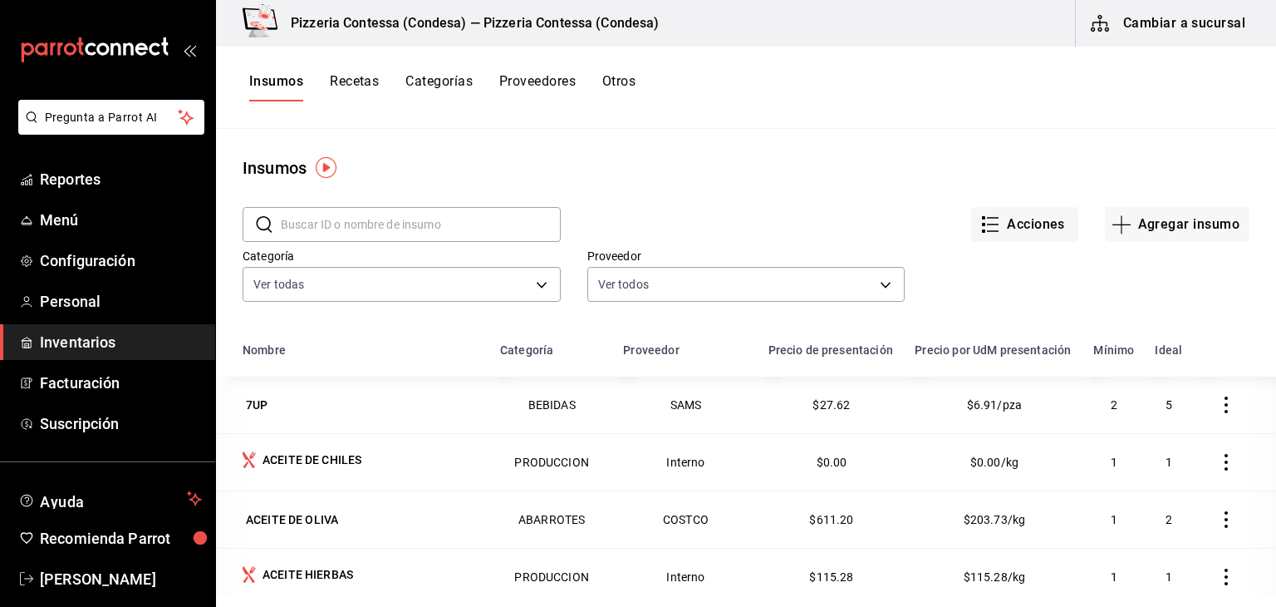
click at [279, 81] on button "Insumos" at bounding box center [276, 87] width 54 height 28
click at [387, 220] on input "text" at bounding box center [421, 224] width 280 height 33
type input "x"
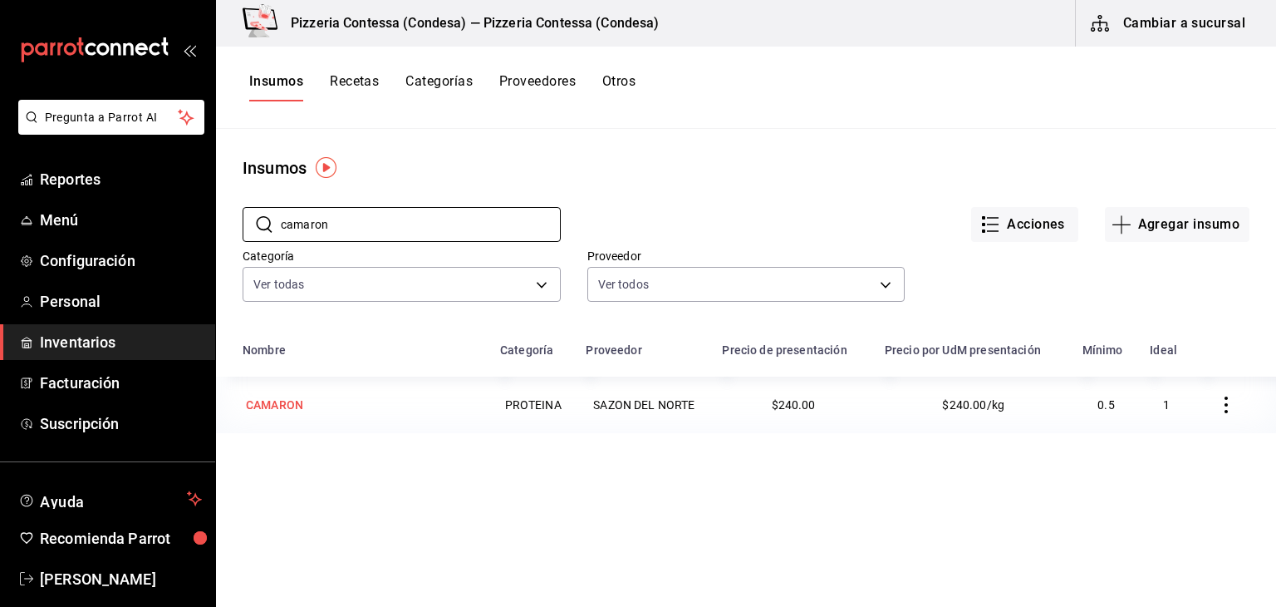
type input "camaron"
click at [367, 418] on td "CAMARON" at bounding box center [353, 404] width 274 height 57
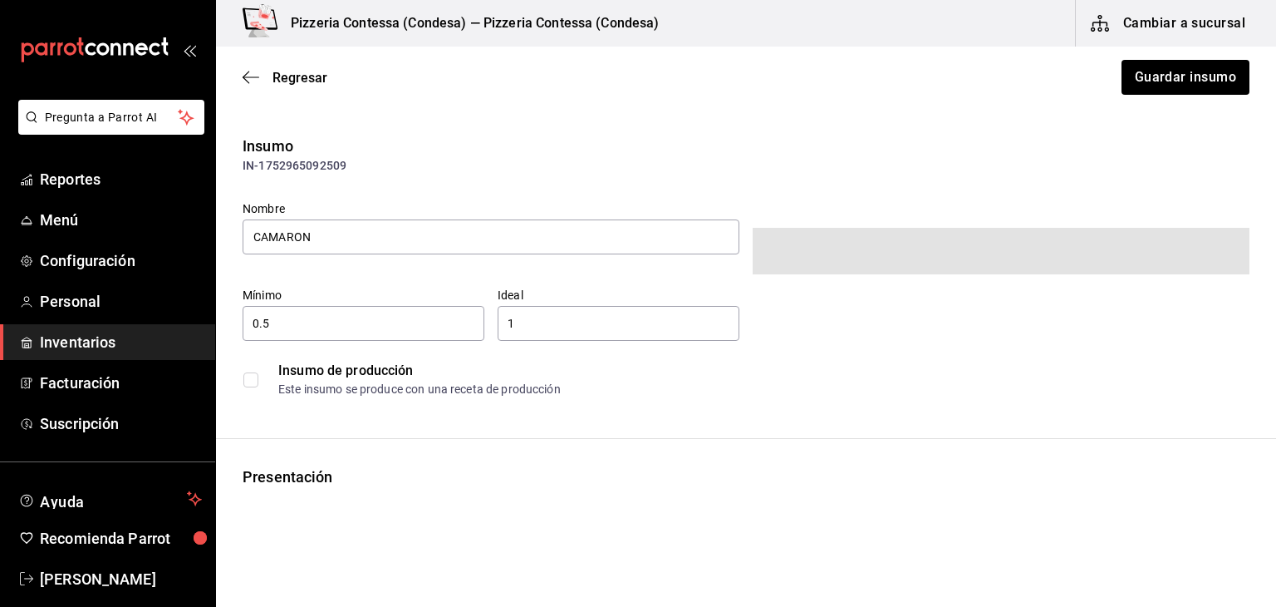
type input "$278.40"
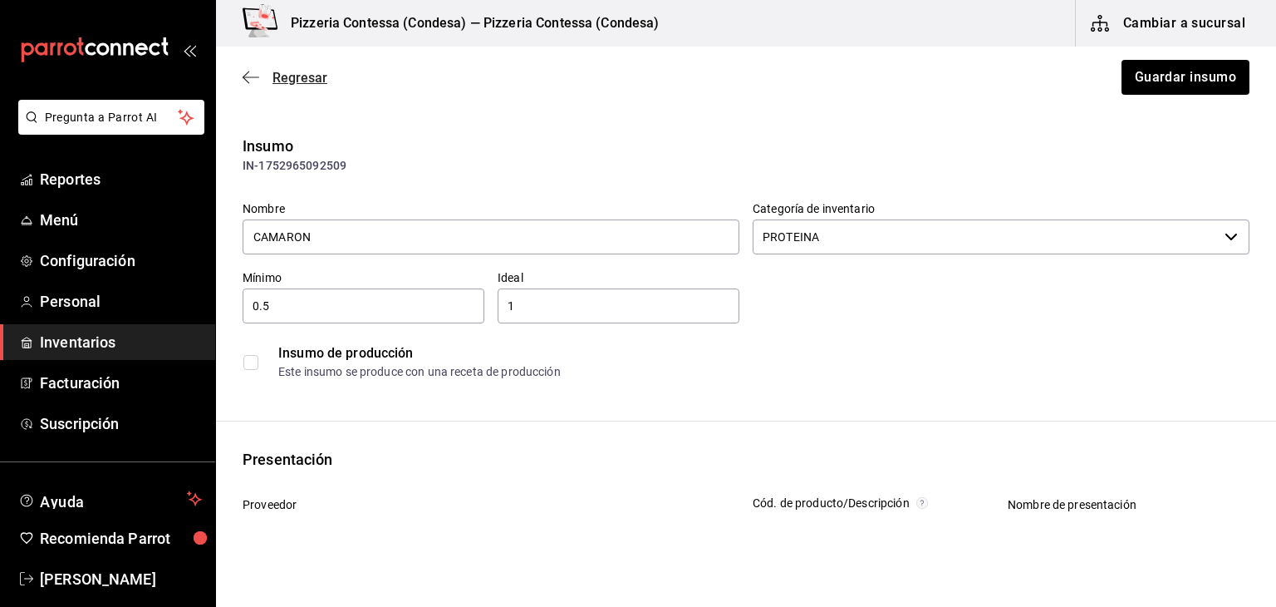
click at [248, 73] on icon "button" at bounding box center [251, 77] width 17 height 15
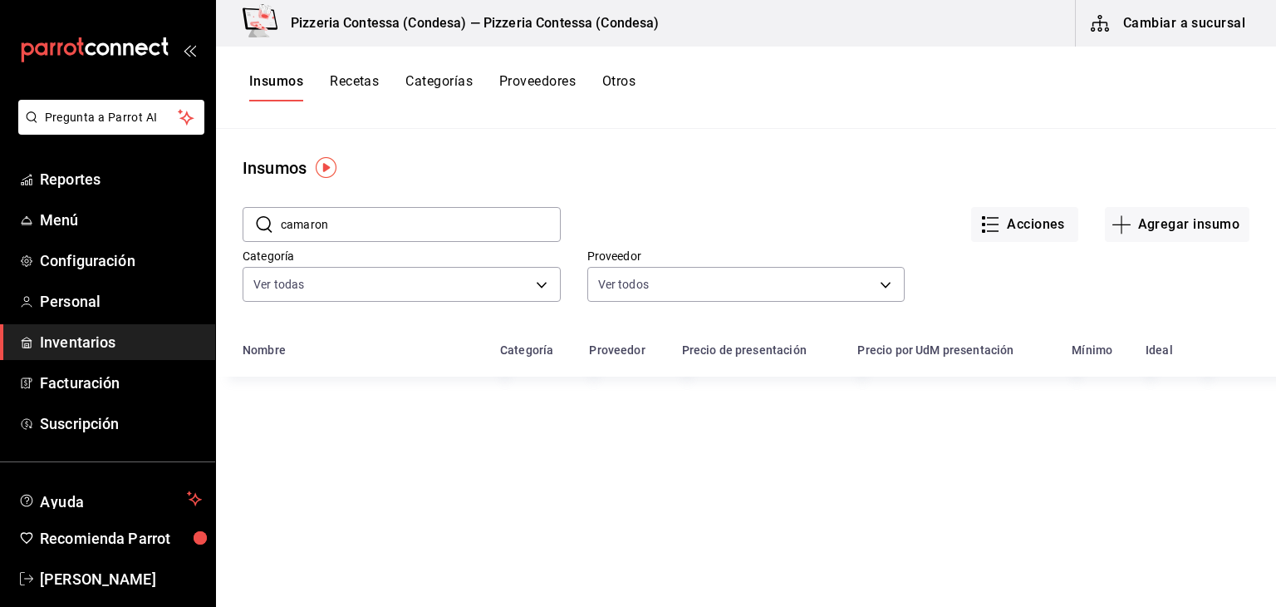
click at [248, 73] on div "Insumos Recetas Categorías Proveedores Otros" at bounding box center [746, 87] width 1060 height 28
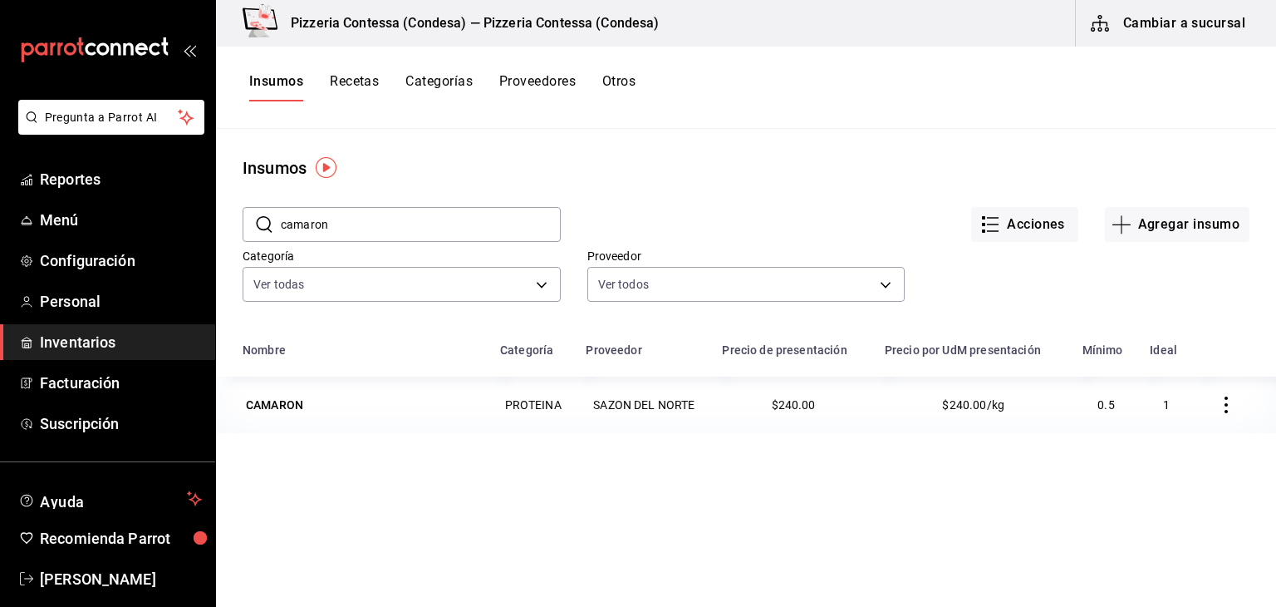
click at [286, 86] on button "Insumos" at bounding box center [276, 87] width 54 height 28
click at [1206, 40] on button "Cambiar a sucursal" at bounding box center [1169, 23] width 187 height 47
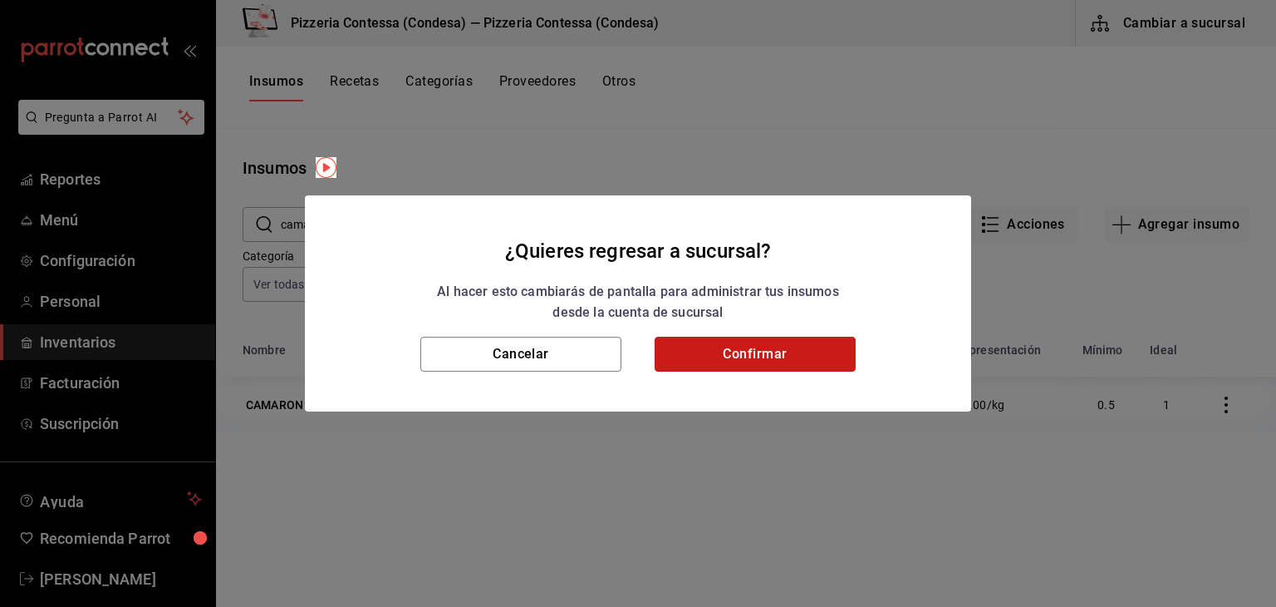
click at [691, 350] on button "Confirmar" at bounding box center [755, 354] width 201 height 35
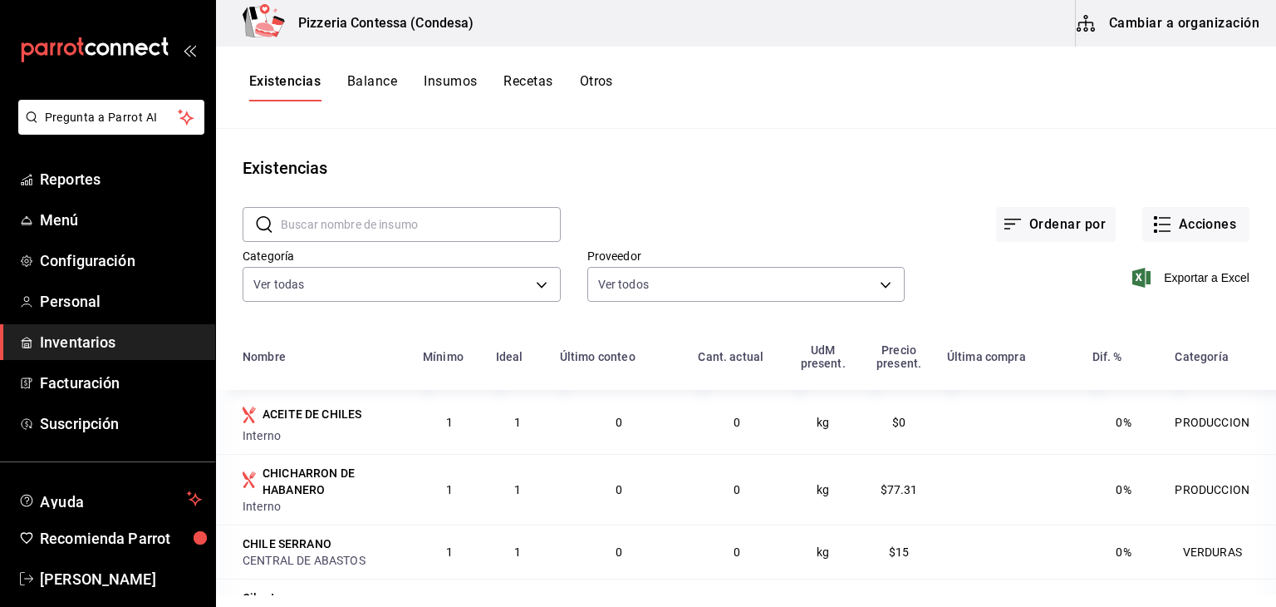
click at [393, 81] on button "Balance" at bounding box center [372, 87] width 50 height 28
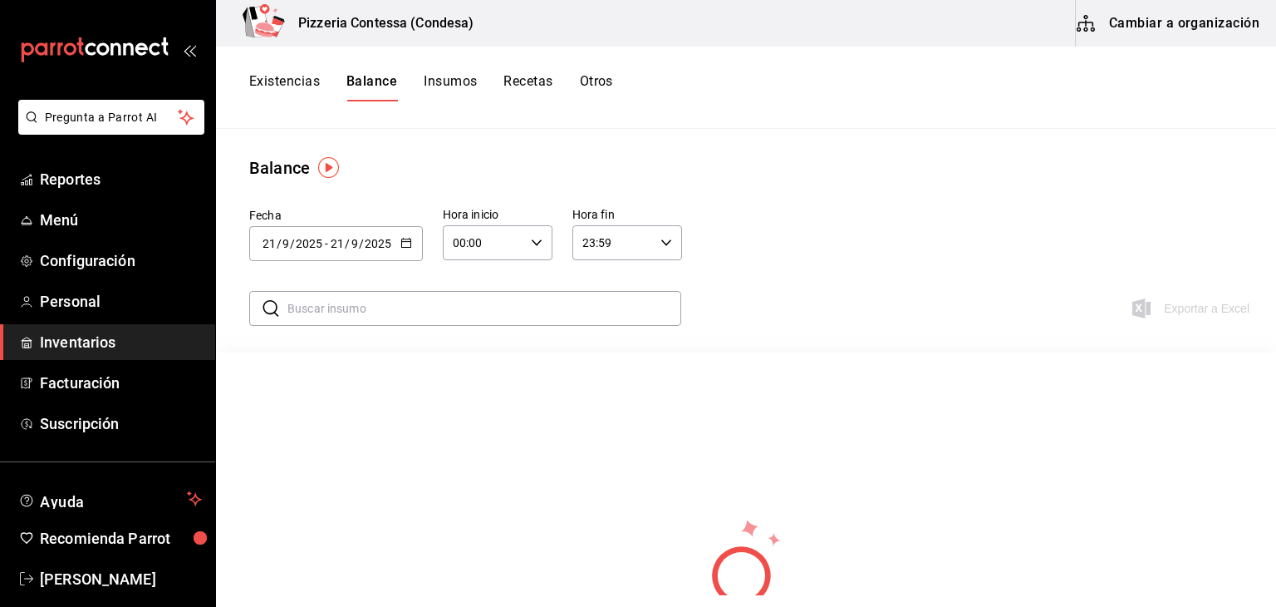
click at [344, 260] on div "Fecha [DATE] [DATE] - [DATE] [DATE] Hora inicio 00:00 Hora inicio Hora fin 23:5…" at bounding box center [746, 232] width 1060 height 104
click at [351, 250] on div "[DATE] [DATE] - [DATE] [DATE]" at bounding box center [336, 243] width 174 height 35
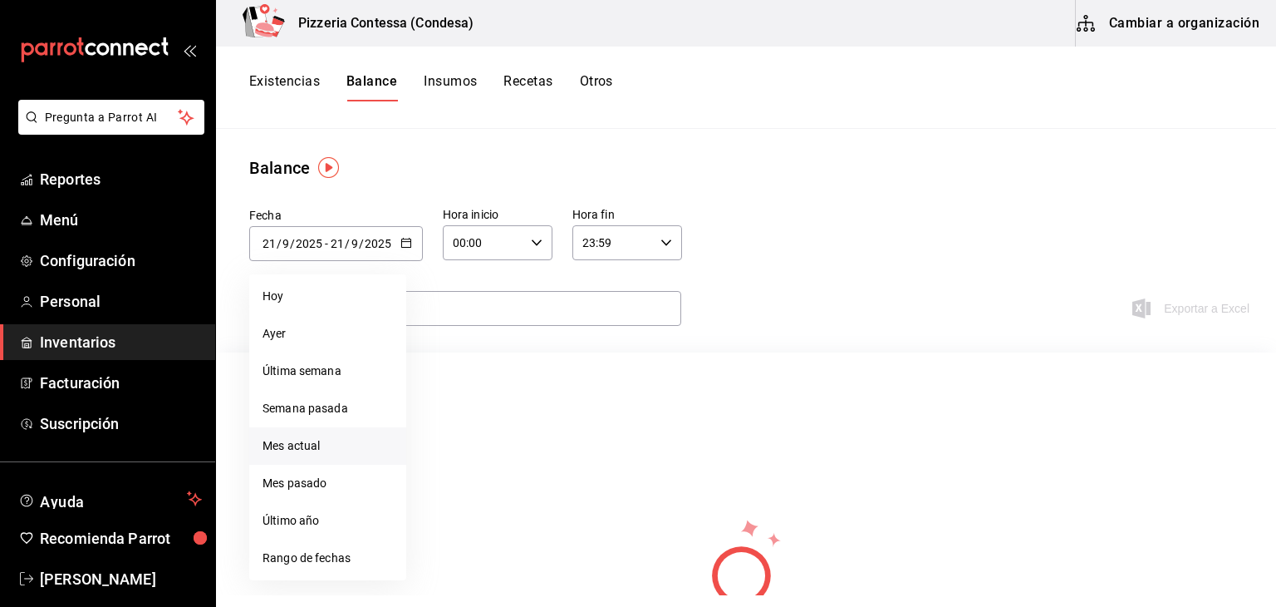
click at [334, 447] on li "Mes actual" at bounding box center [327, 445] width 157 height 37
type input "[DATE]"
type input "1"
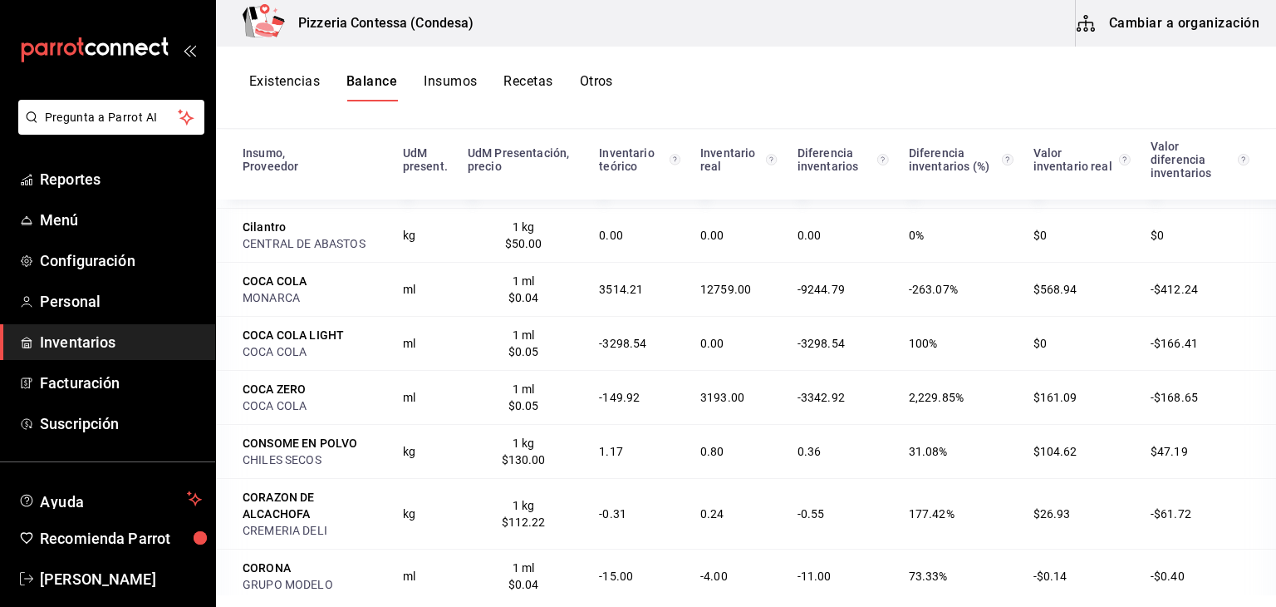
scroll to position [1846, 0]
click at [1140, 37] on button "Cambiar a organización" at bounding box center [1169, 23] width 187 height 47
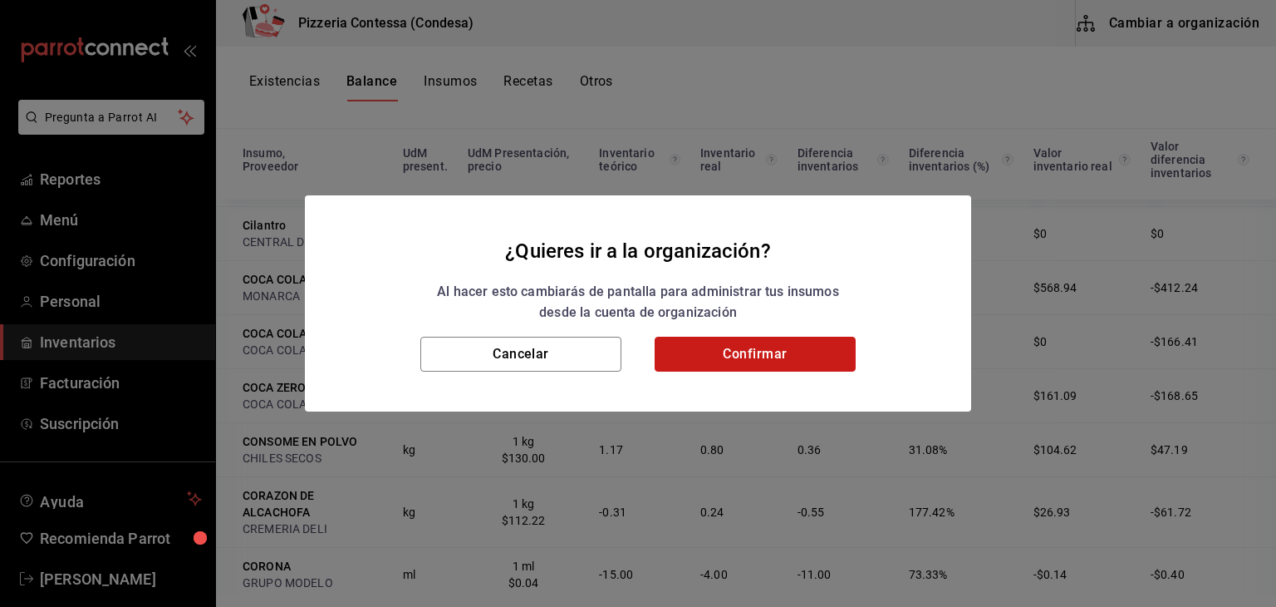
click at [765, 348] on button "Confirmar" at bounding box center [755, 354] width 201 height 35
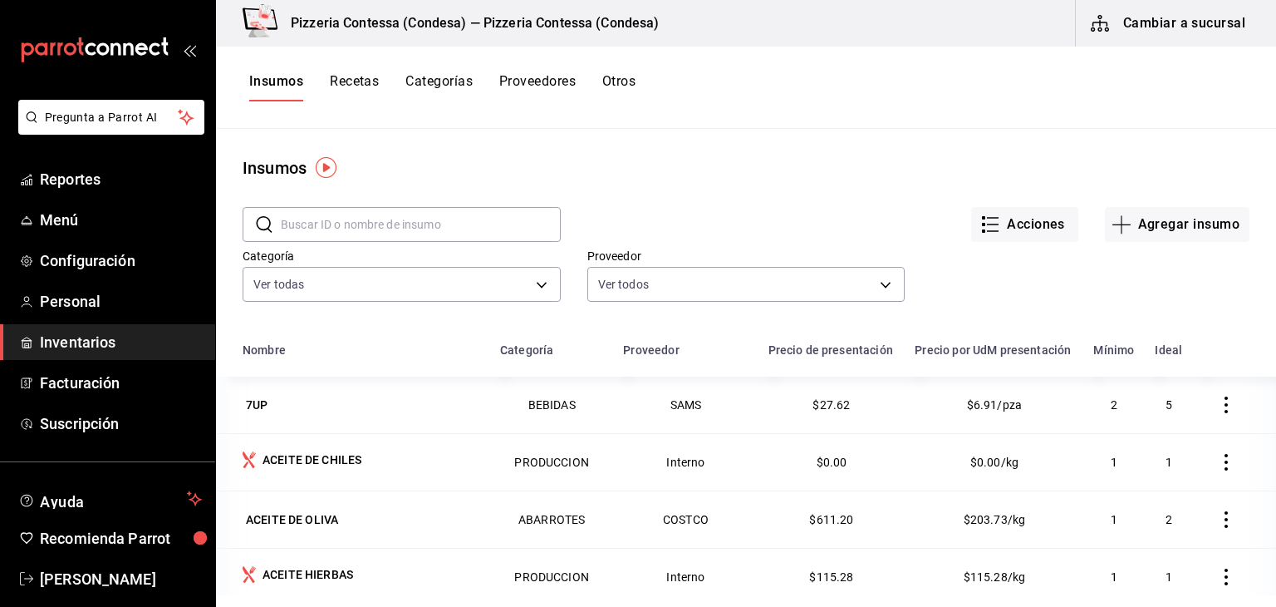
click at [378, 225] on input "text" at bounding box center [421, 224] width 280 height 33
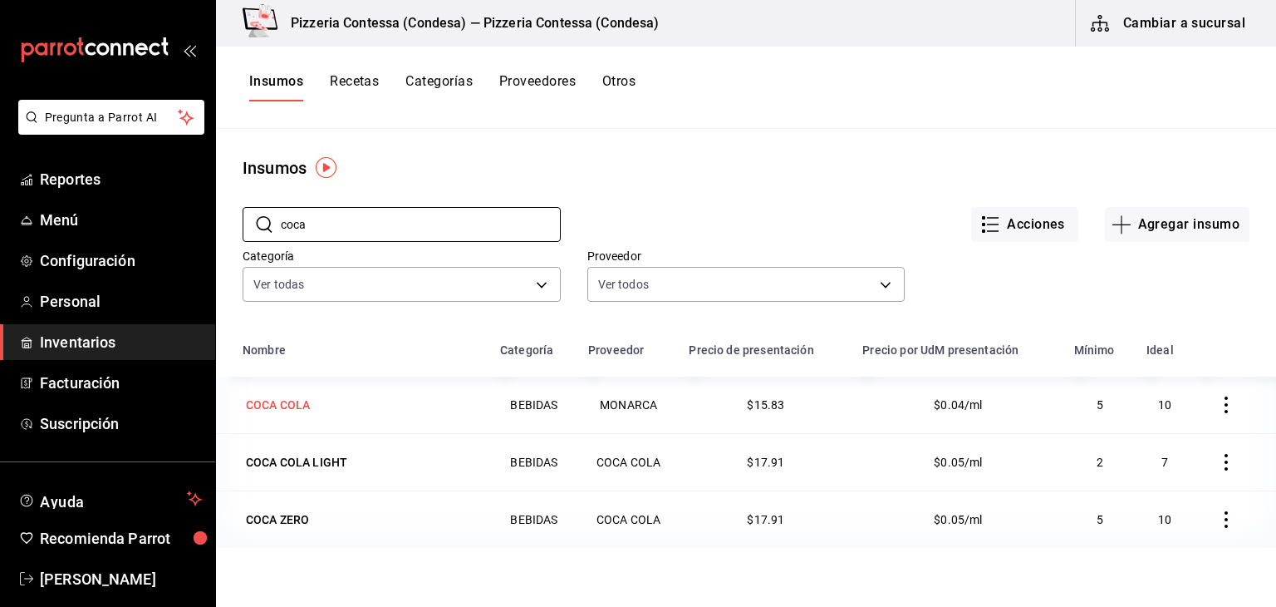
type input "coca"
click at [322, 403] on div "COCA COLA" at bounding box center [362, 404] width 238 height 23
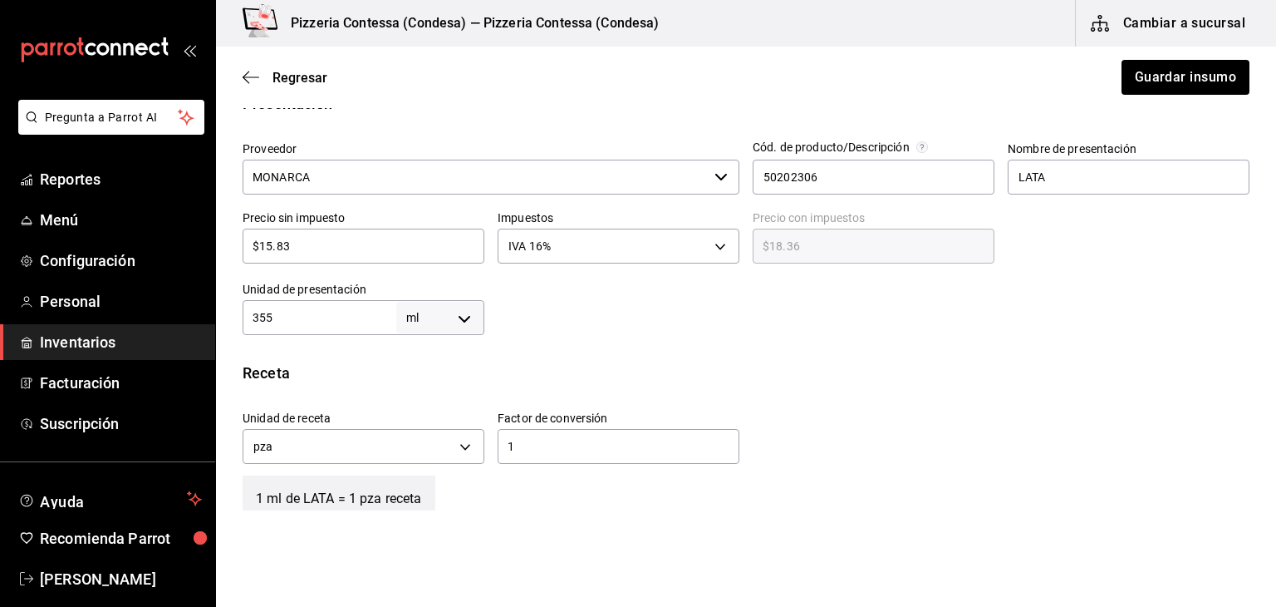
scroll to position [351, 0]
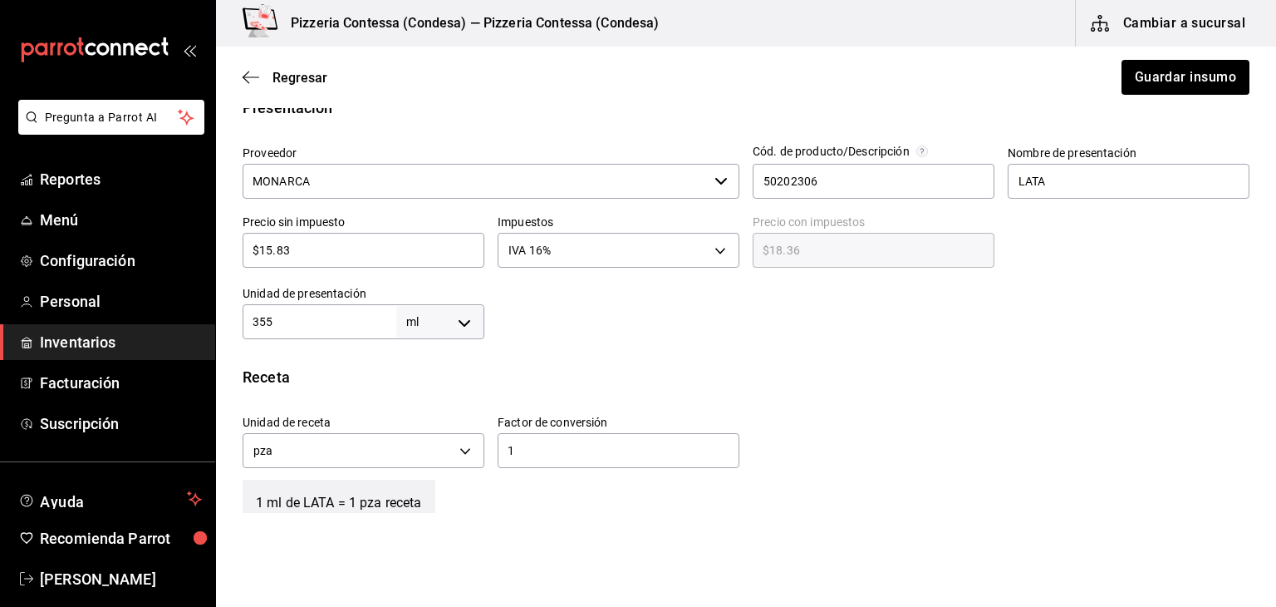
drag, startPoint x: 313, startPoint y: 330, endPoint x: 249, endPoint y: 322, distance: 64.4
click at [249, 322] on input "355" at bounding box center [320, 322] width 154 height 20
type input "1"
click at [459, 331] on body "Pregunta a Parrot AI Reportes Menú Configuración Personal Inventarios Facturaci…" at bounding box center [638, 256] width 1276 height 513
click at [425, 504] on li "pza" at bounding box center [437, 508] width 86 height 27
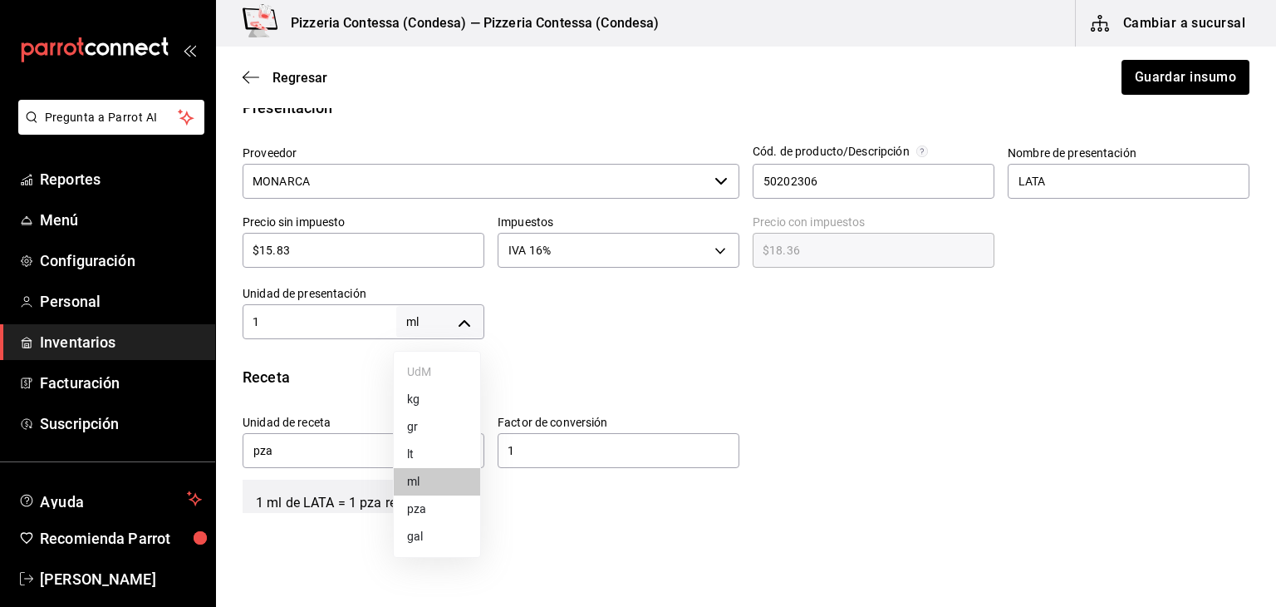
type input "UNIT"
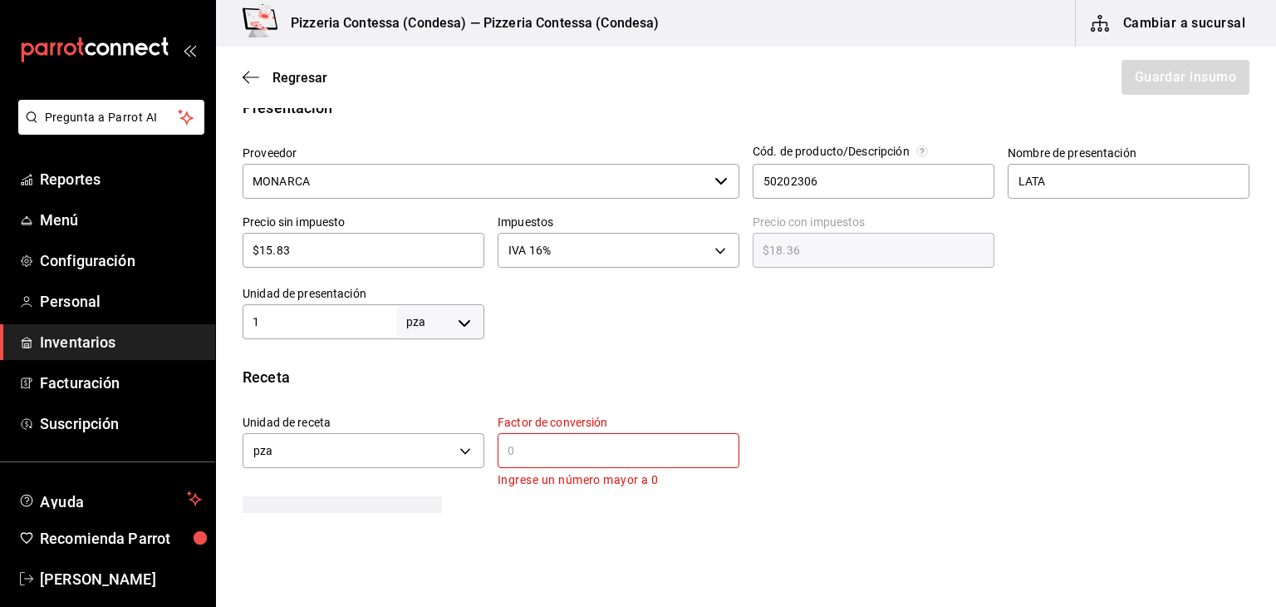
scroll to position [421, 0]
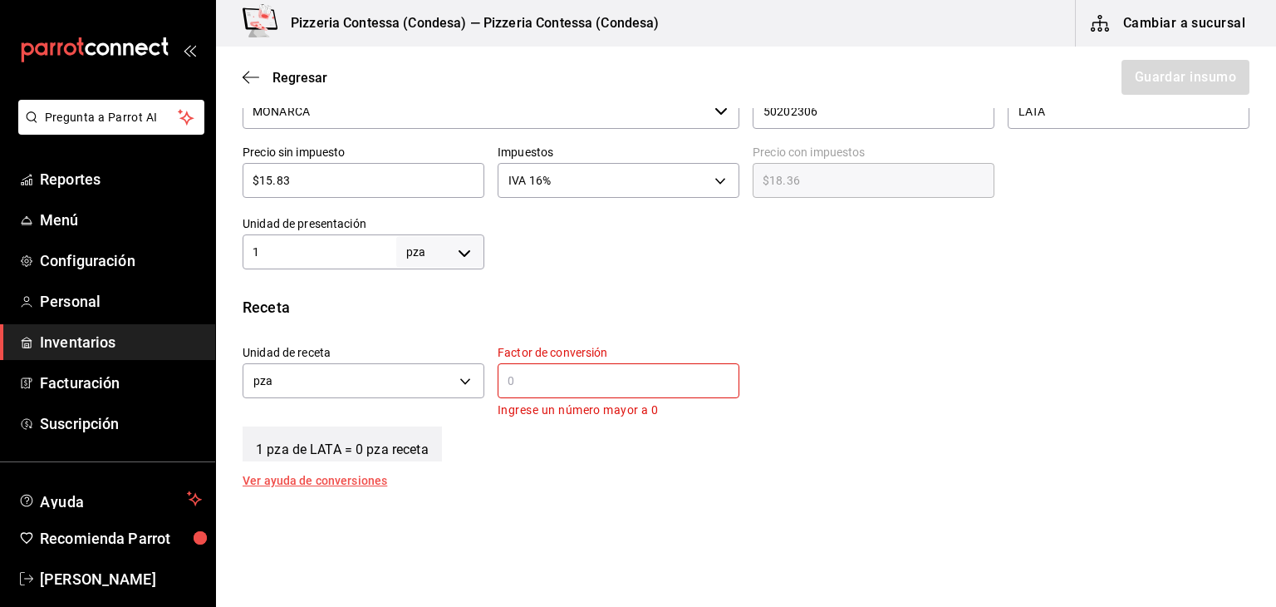
click at [629, 383] on input "text" at bounding box center [619, 381] width 242 height 20
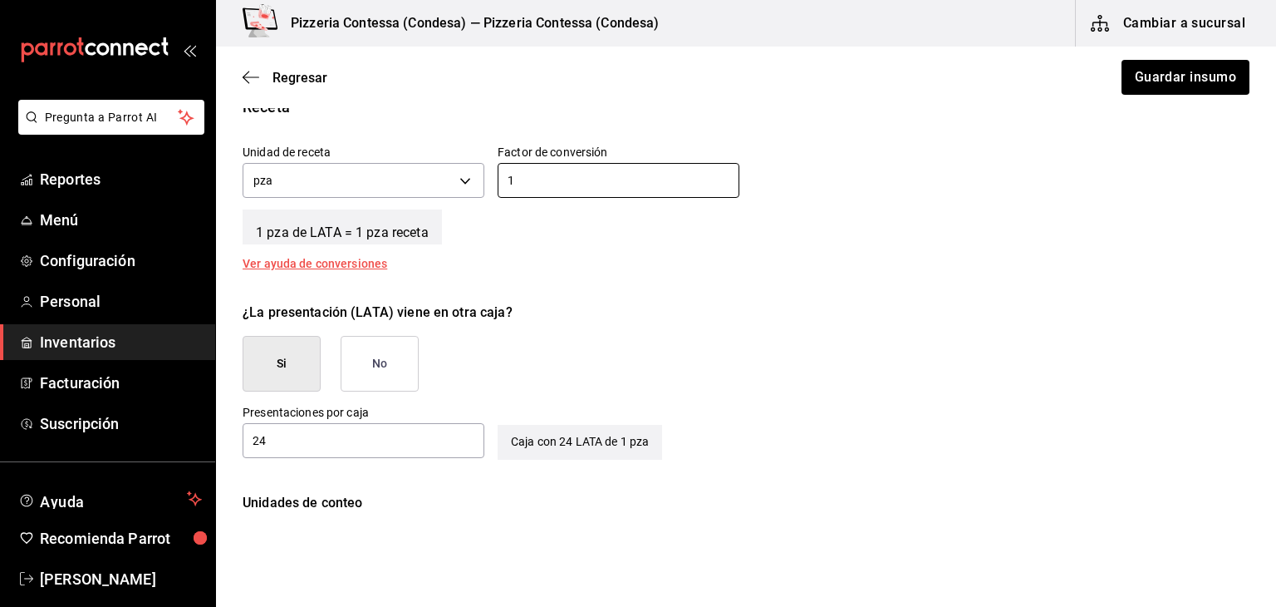
scroll to position [628, 0]
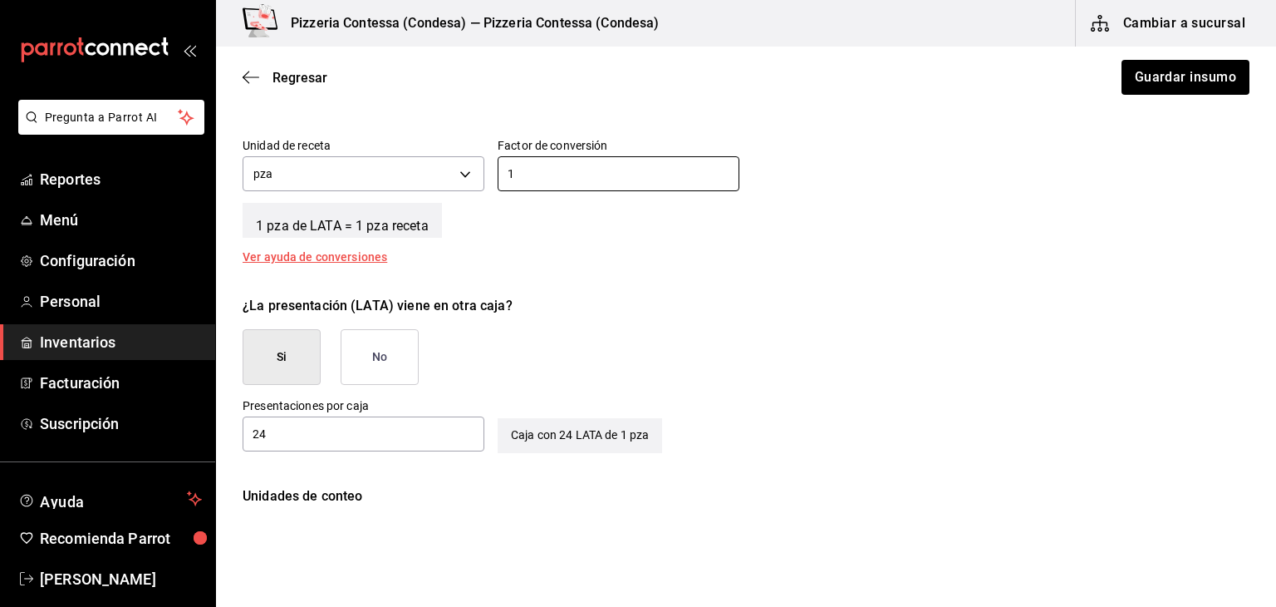
type input "1"
click at [921, 312] on div "¿La presentación (LATA) viene en otra caja?" at bounding box center [746, 306] width 1007 height 20
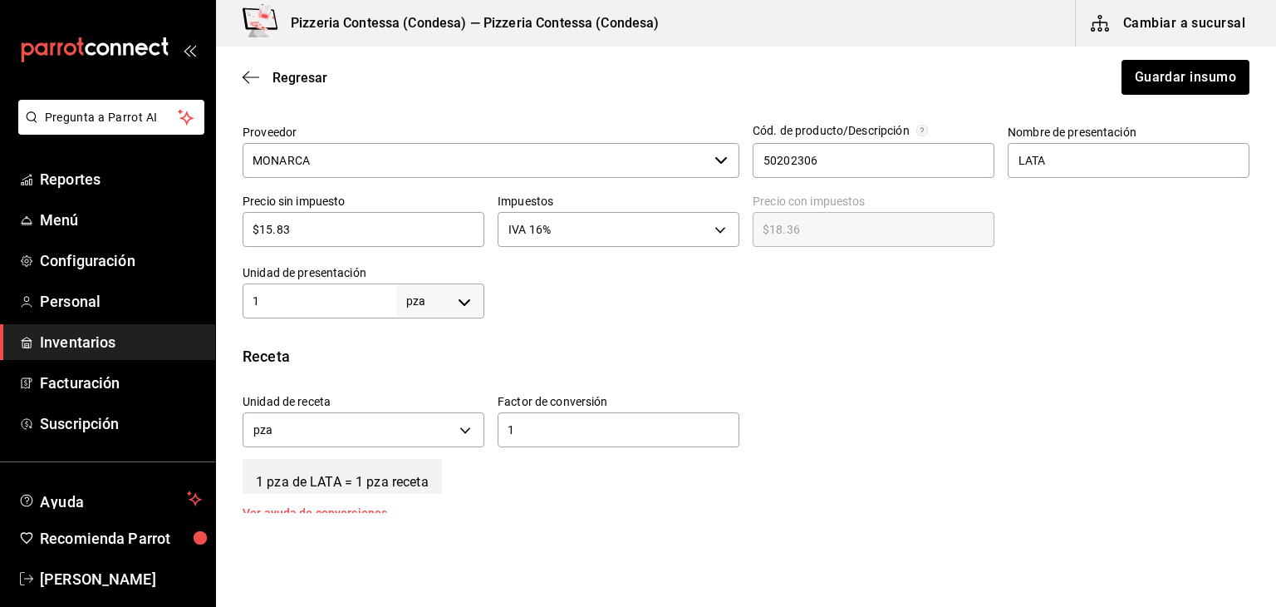
scroll to position [369, 0]
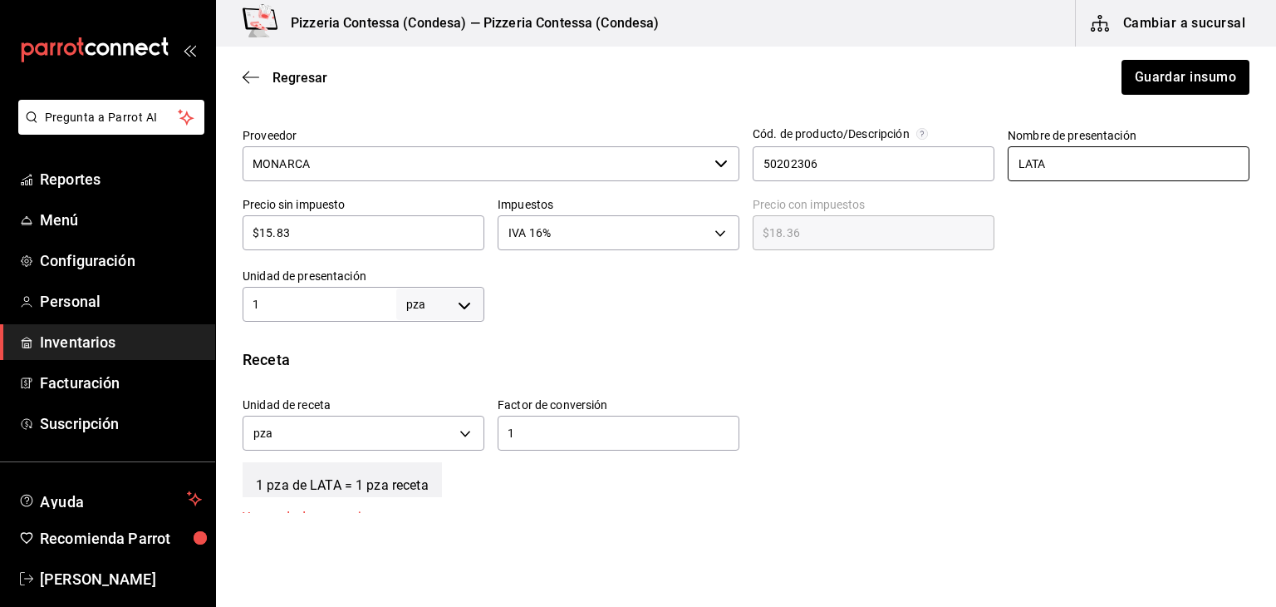
click at [1055, 161] on input "LATA" at bounding box center [1129, 163] width 242 height 35
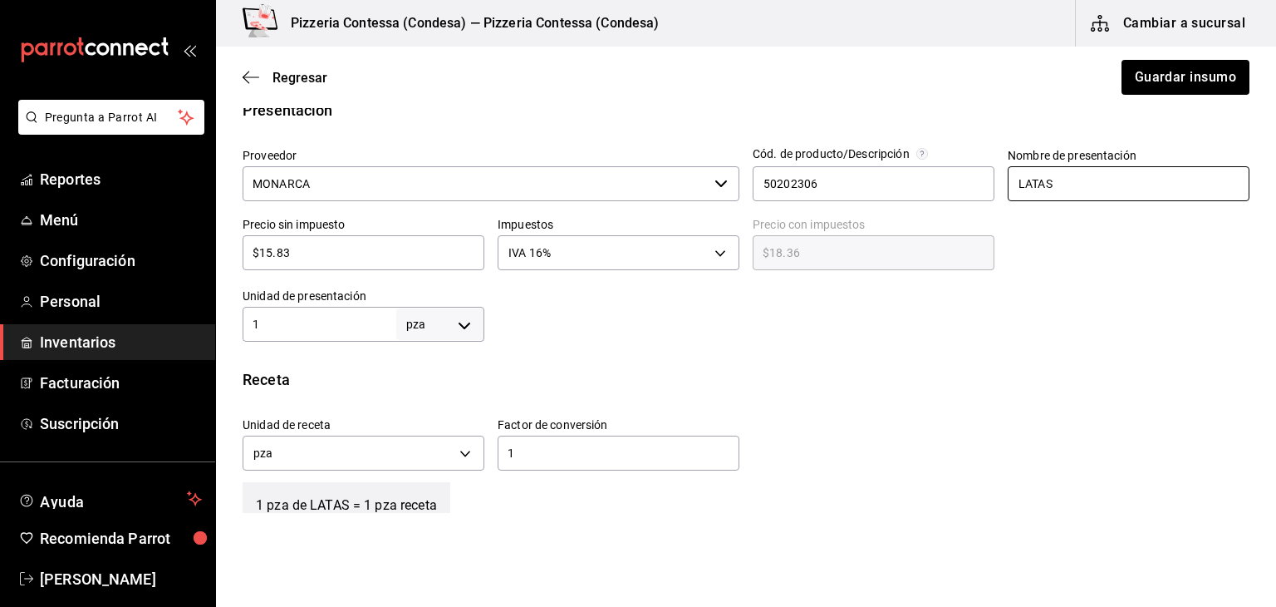
scroll to position [341, 0]
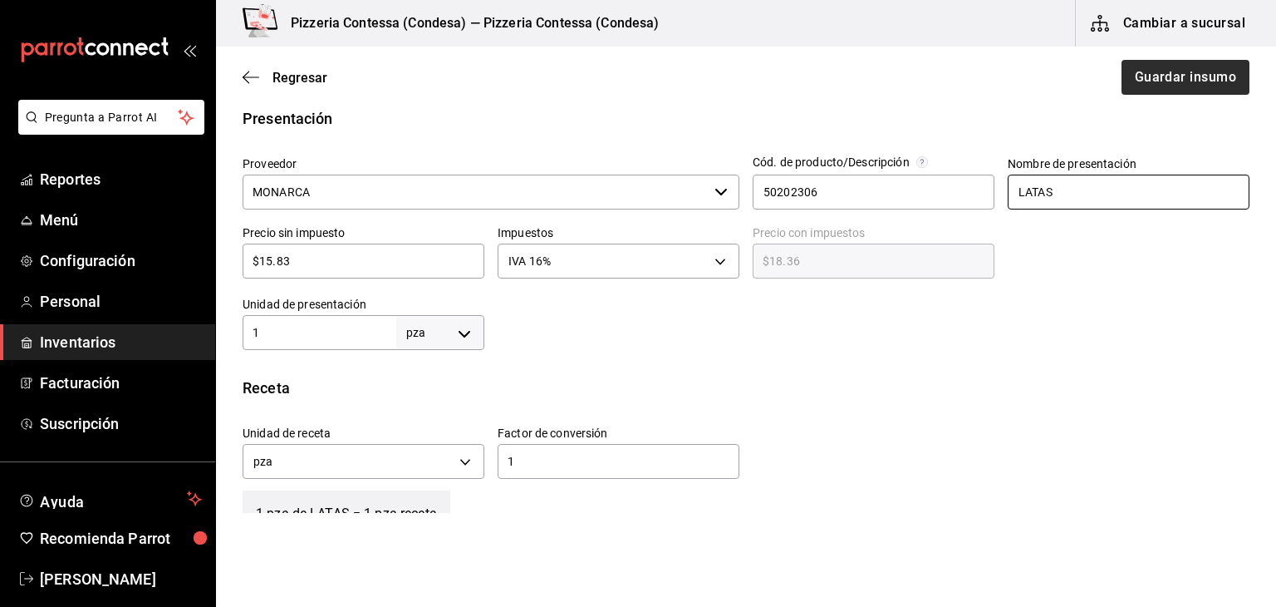
type input "LATAS"
click at [1187, 81] on button "Guardar insumo" at bounding box center [1185, 77] width 130 height 35
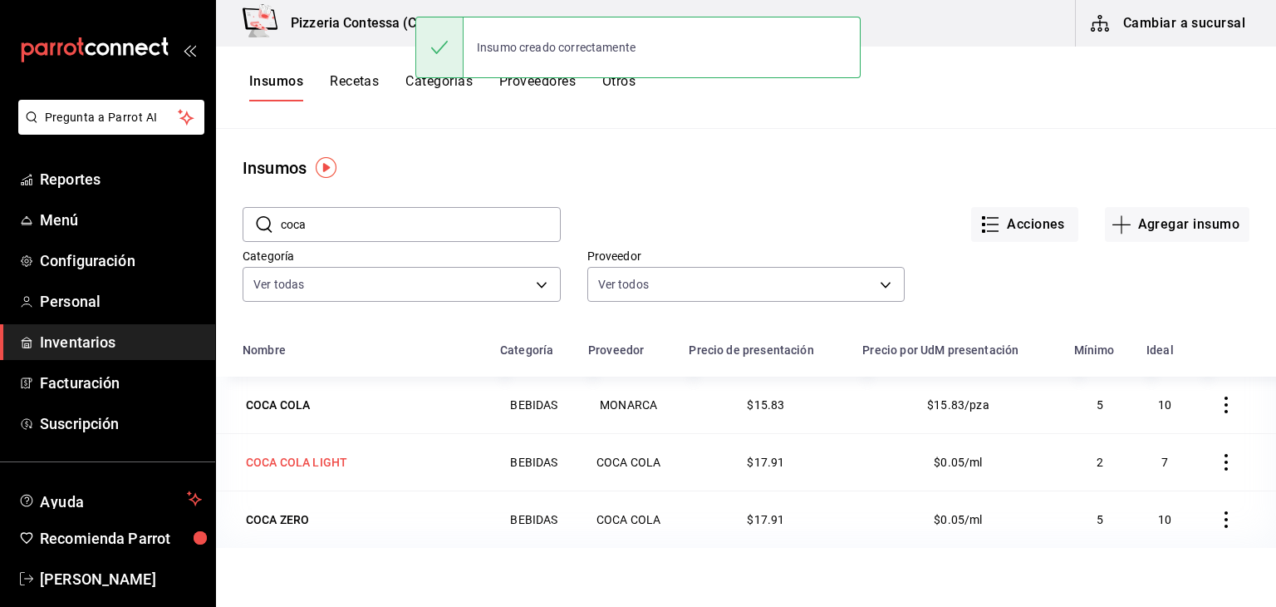
click at [372, 451] on div "COCA COLA LIGHT" at bounding box center [362, 461] width 238 height 23
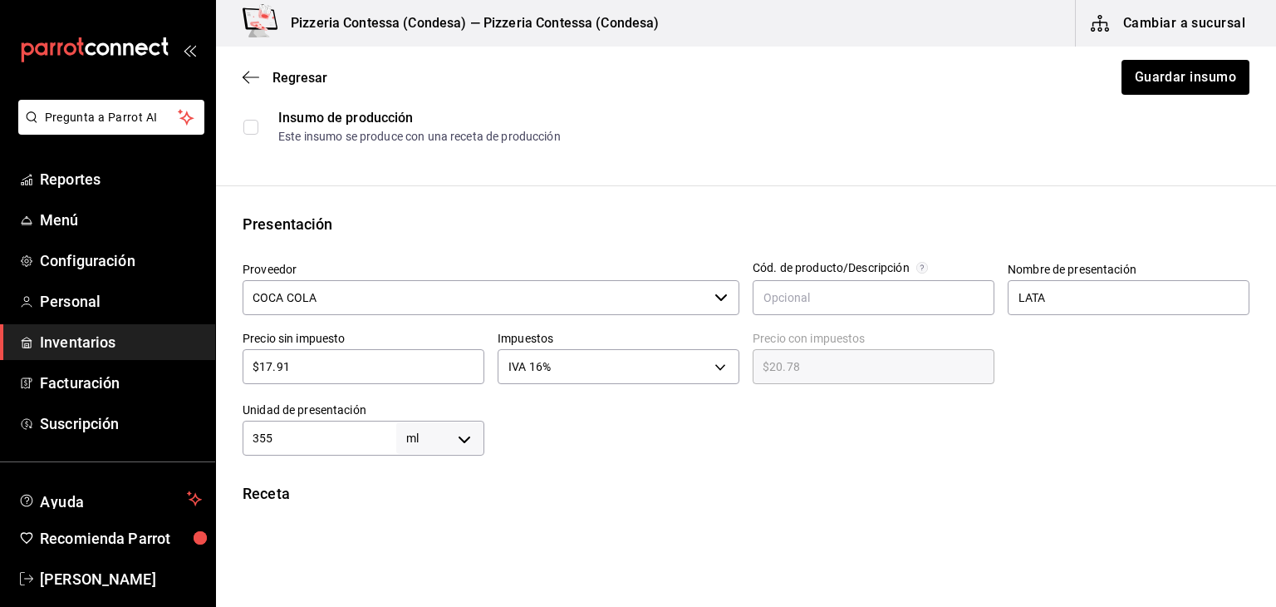
scroll to position [236, 0]
drag, startPoint x: 281, startPoint y: 450, endPoint x: 224, endPoint y: 440, distance: 57.4
click at [224, 440] on div "Presentación Proveedor COCA COLA ​ Cód. de producto/Descripción Nombre de prese…" at bounding box center [746, 333] width 1060 height 243
drag, startPoint x: 280, startPoint y: 443, endPoint x: 237, endPoint y: 441, distance: 43.2
click at [237, 441] on div "Unidad de presentación 355 ml MILLILITER ​" at bounding box center [356, 421] width 255 height 66
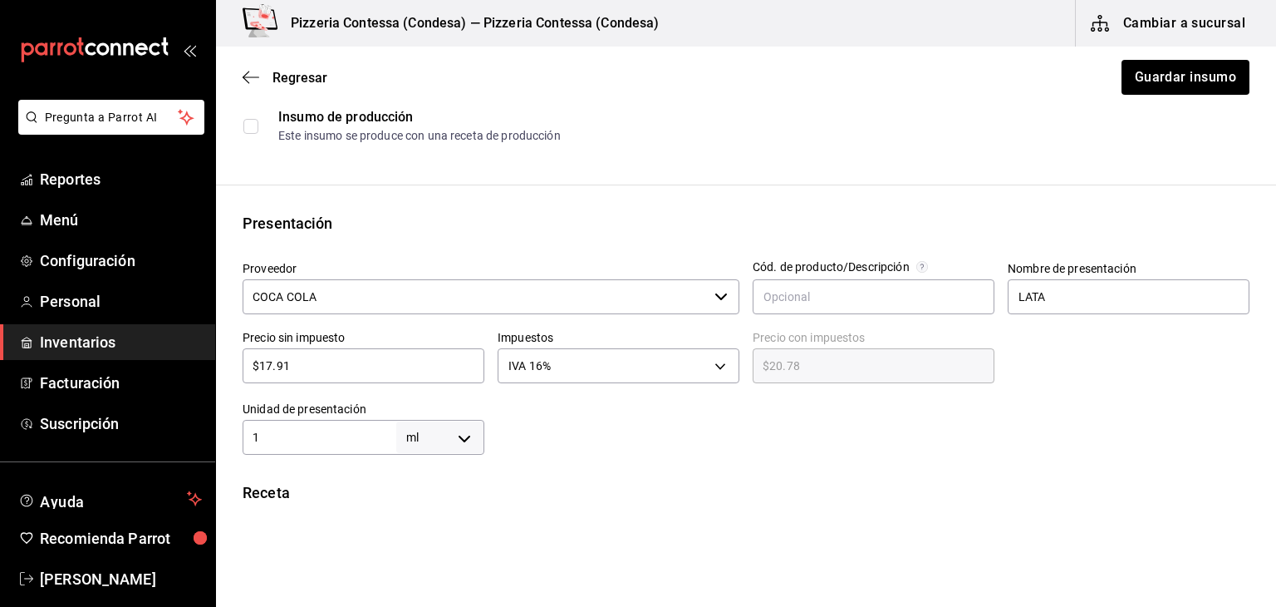
type input "1"
click at [446, 442] on body "Pregunta a Parrot AI Reportes Menú Configuración Personal Inventarios Facturaci…" at bounding box center [638, 256] width 1276 height 513
click at [430, 559] on li "pza" at bounding box center [437, 557] width 86 height 27
type input "UNIT"
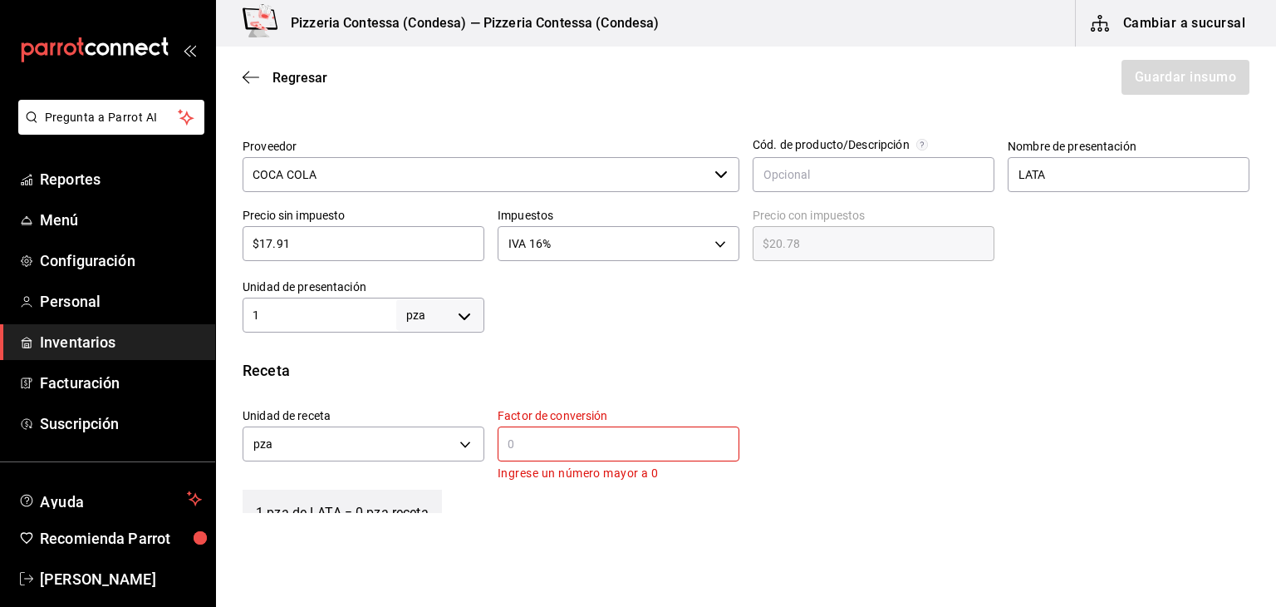
scroll to position [357, 0]
click at [1087, 166] on input "LATA" at bounding box center [1129, 175] width 242 height 35
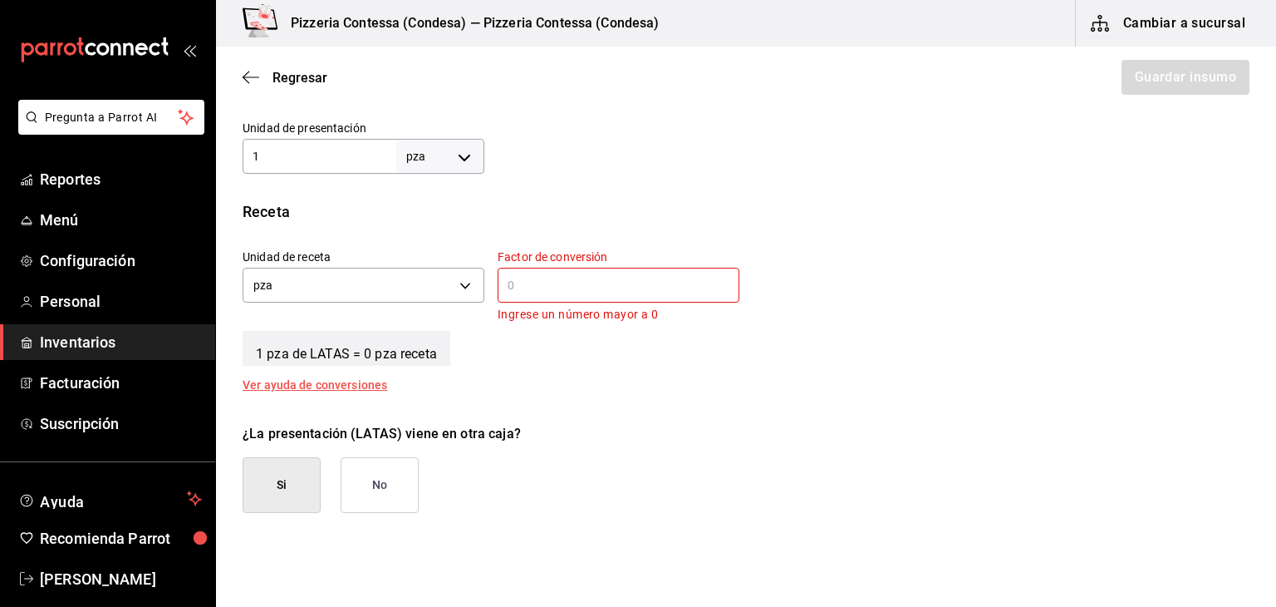
scroll to position [518, 0]
type input "LATAS"
click at [677, 283] on input "text" at bounding box center [619, 284] width 242 height 20
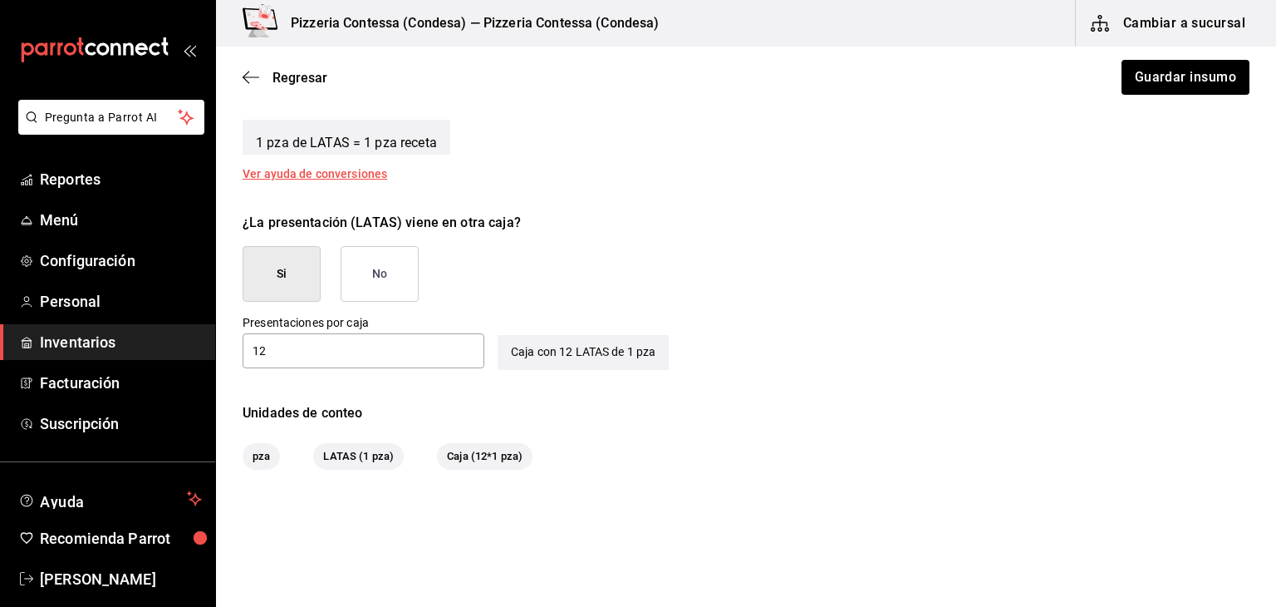
scroll to position [718, 0]
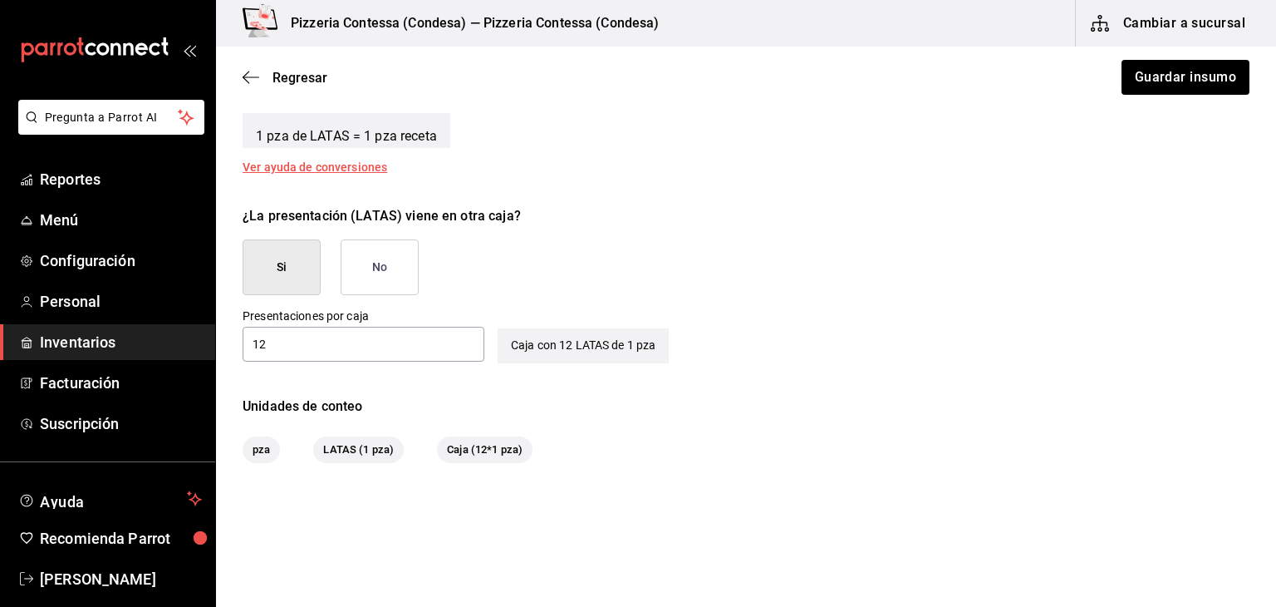
type input "1"
click at [1003, 320] on div "¿La presentación (LATAS) viene en otra caja? Si No Presentaciones por caja 12 ​…" at bounding box center [739, 278] width 1020 height 170
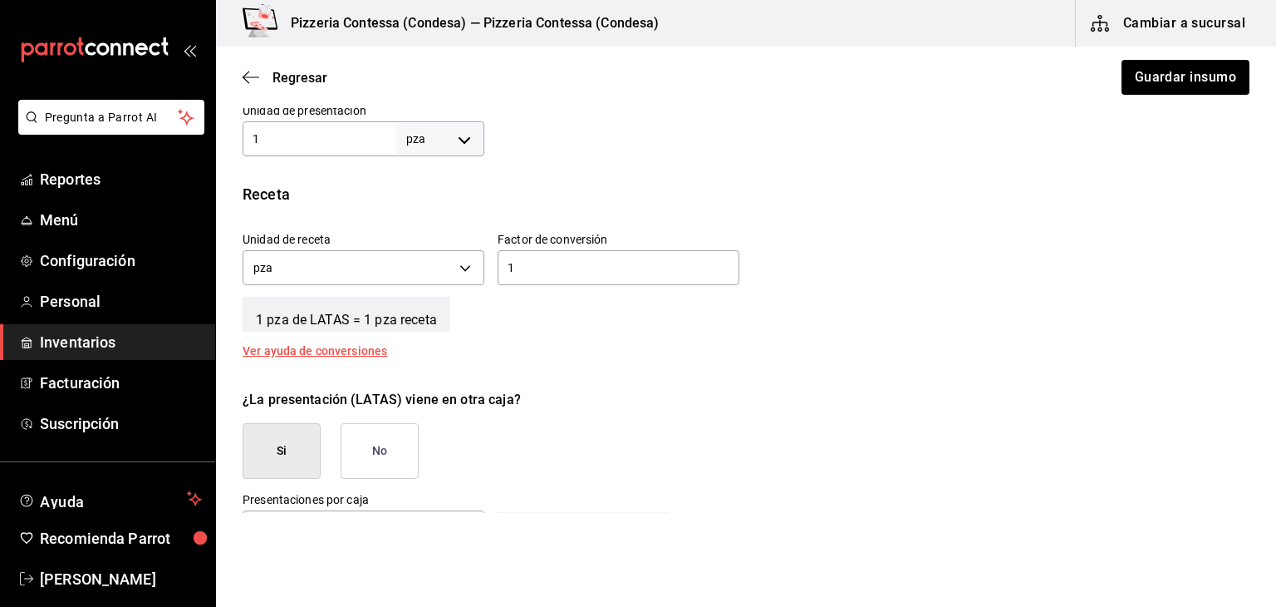
scroll to position [528, 0]
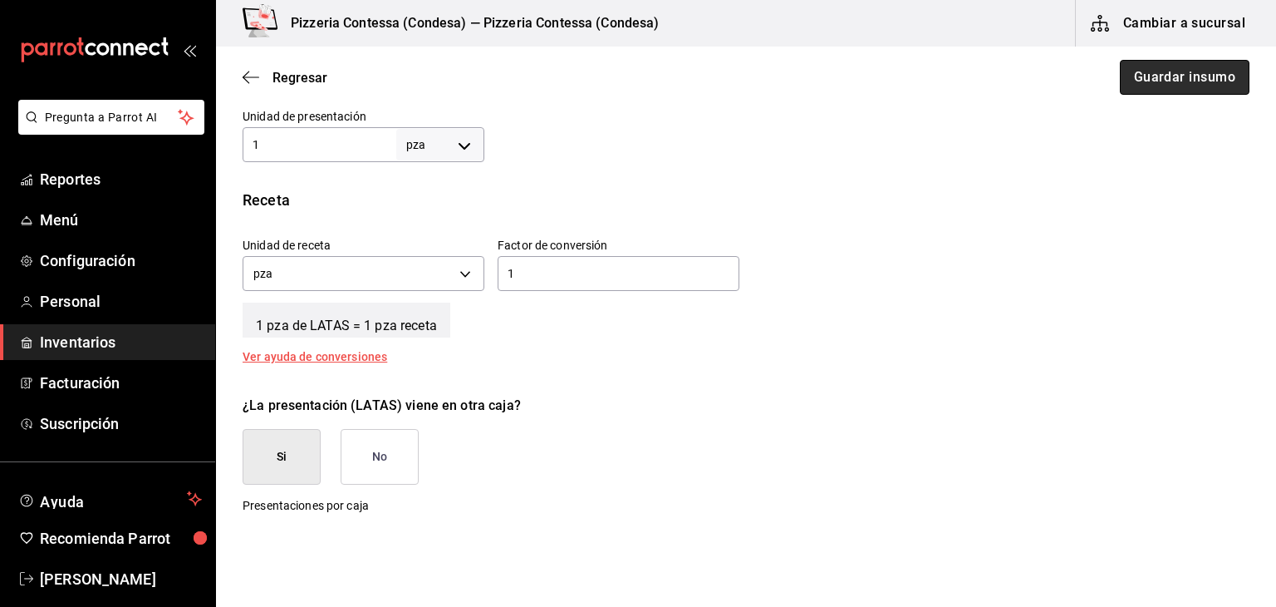
click at [1161, 87] on button "Guardar insumo" at bounding box center [1185, 77] width 130 height 35
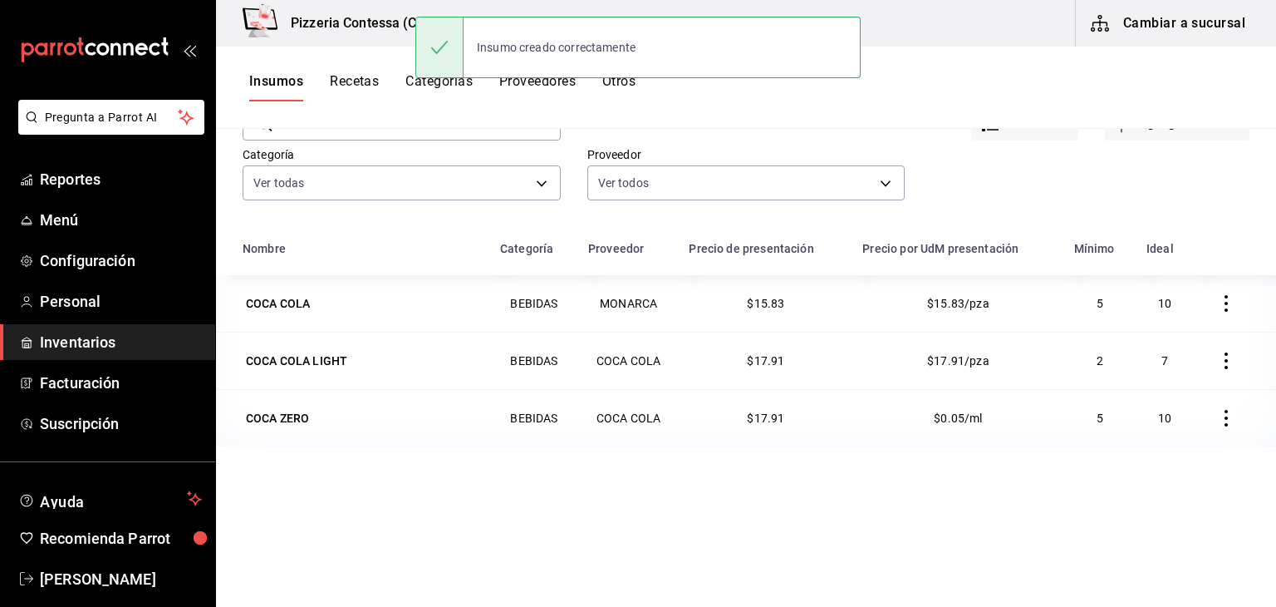
scroll to position [102, 0]
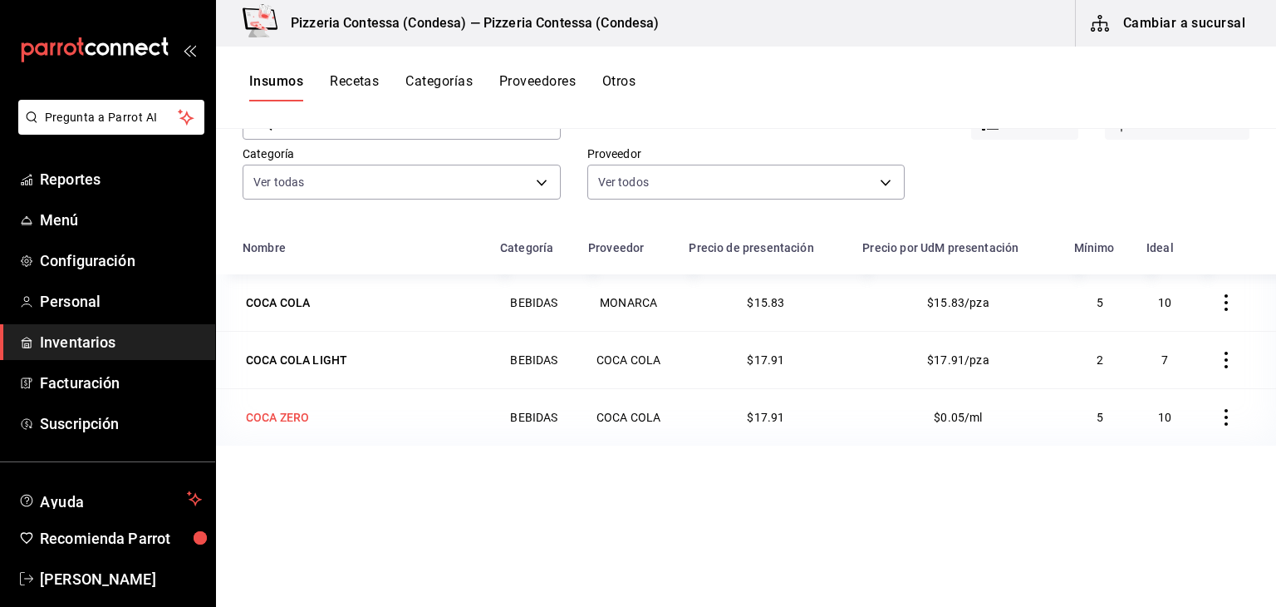
click at [300, 420] on div "COCA ZERO" at bounding box center [277, 417] width 63 height 17
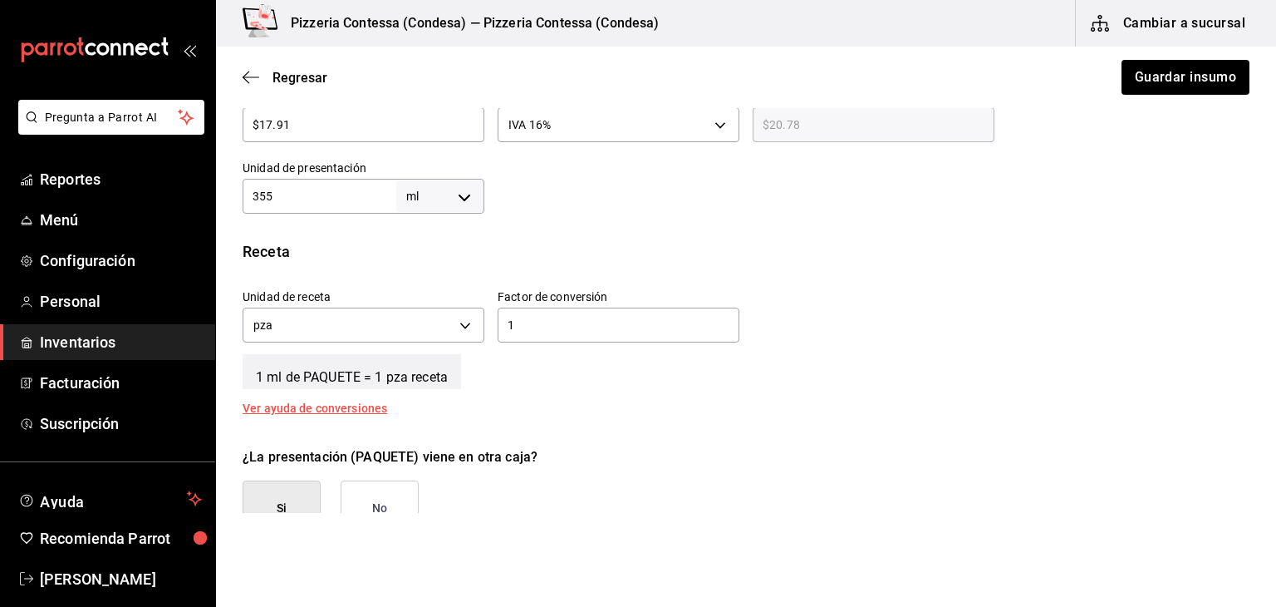
scroll to position [475, 0]
click at [419, 189] on body "Pregunta a Parrot AI Reportes Menú Configuración Personal Inventarios Facturaci…" at bounding box center [638, 256] width 1276 height 513
click at [423, 380] on li "pza" at bounding box center [437, 384] width 86 height 27
type input "UNIT"
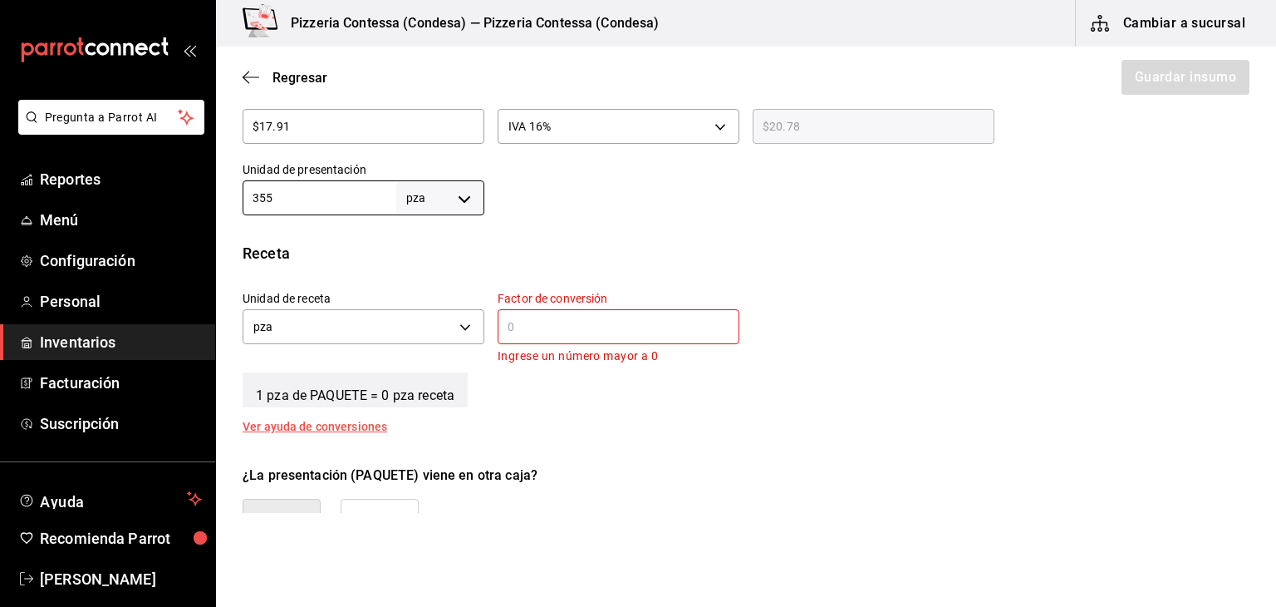
drag, startPoint x: 282, startPoint y: 196, endPoint x: 236, endPoint y: 203, distance: 46.2
click at [236, 203] on div "Unidad de presentación 355 pza UNIT ​" at bounding box center [356, 182] width 255 height 66
type input "1"
click at [672, 323] on input "text" at bounding box center [619, 327] width 242 height 20
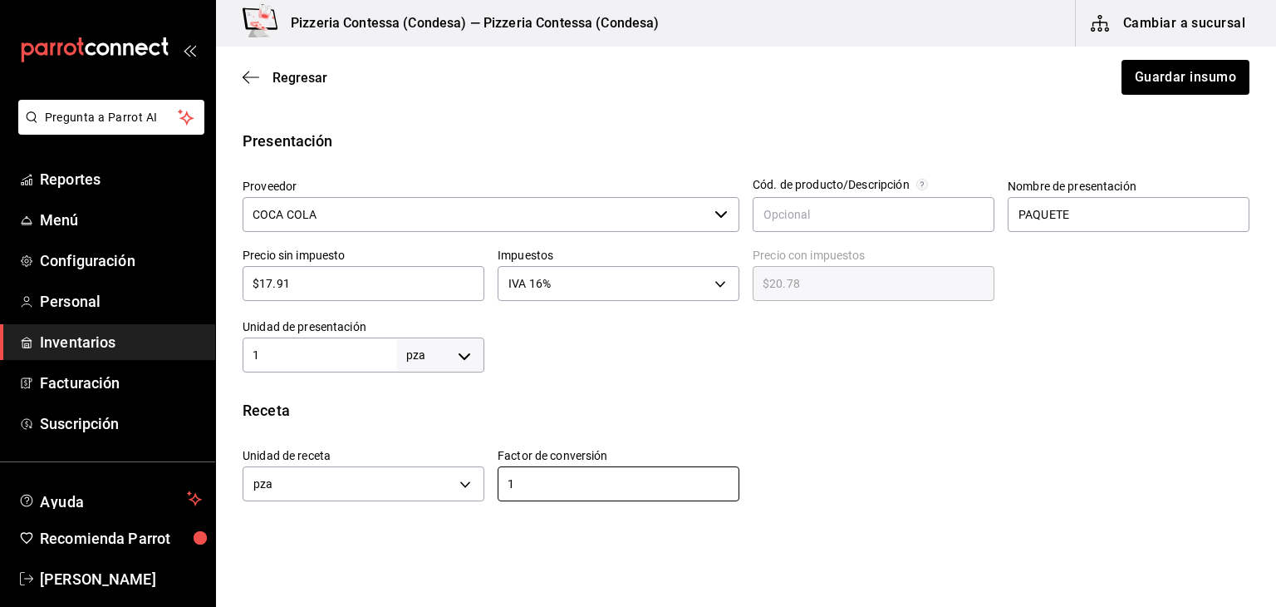
scroll to position [317, 0]
type input "1"
click at [1073, 208] on input "PAQUETE" at bounding box center [1129, 215] width 242 height 35
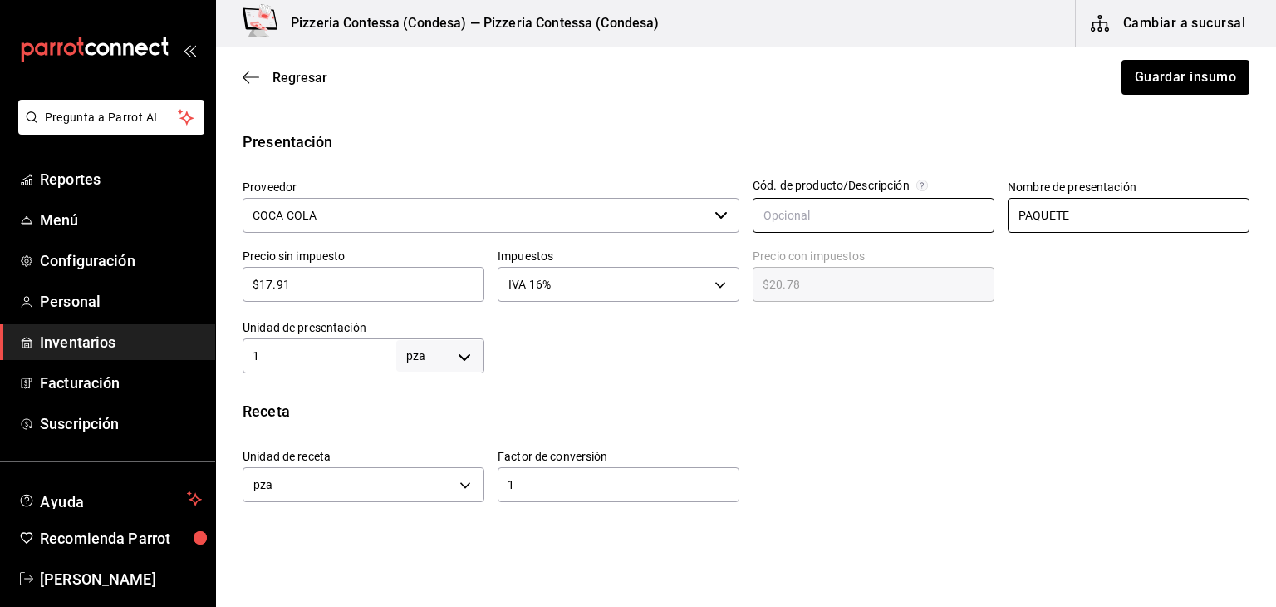
drag, startPoint x: 1073, startPoint y: 209, endPoint x: 887, endPoint y: 213, distance: 185.3
click at [887, 213] on div "Proveedor COCA COLA ​ Cód. de producto/Descripción Nombre de presentación PAQUE…" at bounding box center [739, 269] width 1020 height 207
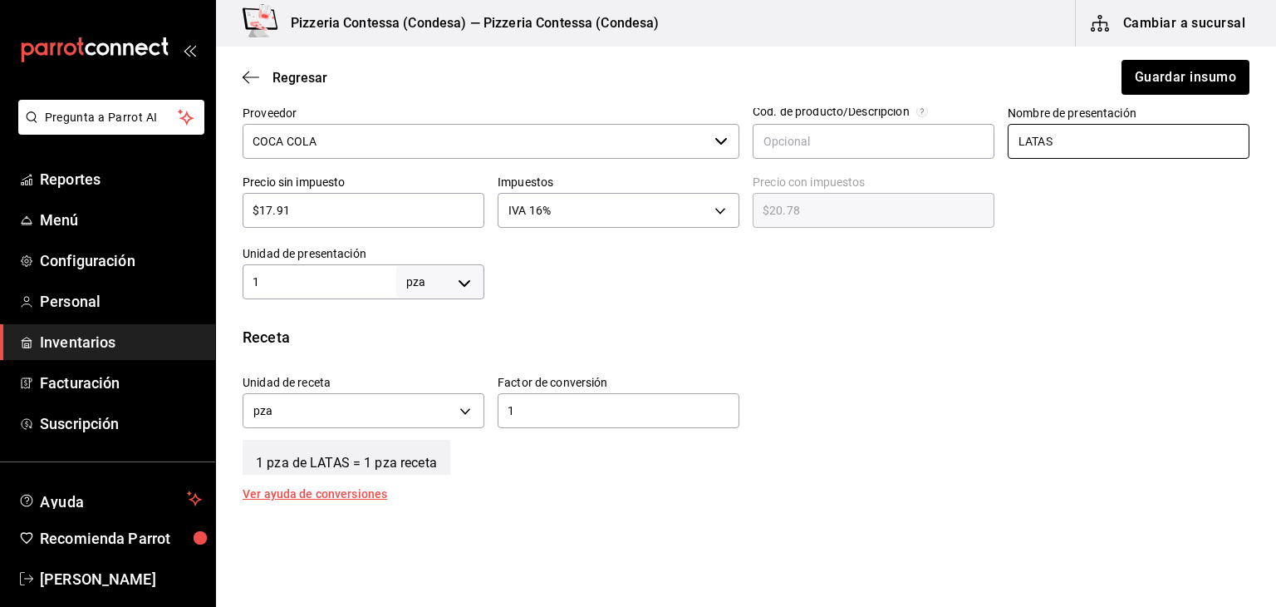
scroll to position [391, 0]
type input "LATAS"
click at [1137, 80] on button "Guardar insumo" at bounding box center [1185, 77] width 130 height 35
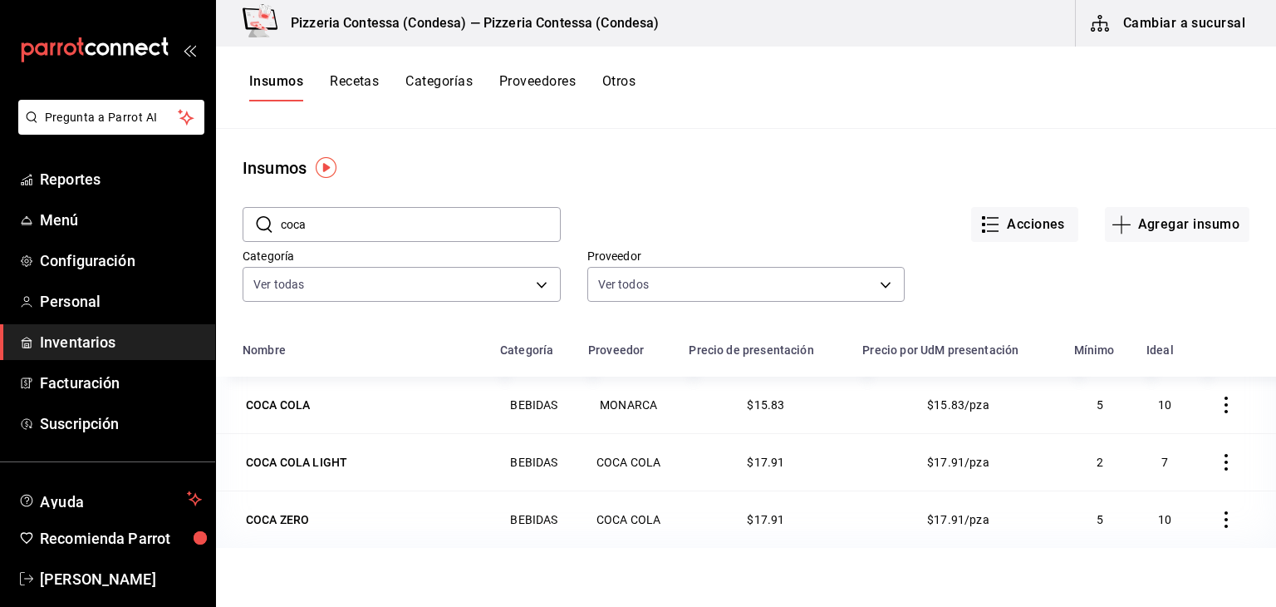
drag, startPoint x: 335, startPoint y: 229, endPoint x: 256, endPoint y: 228, distance: 78.9
click at [256, 228] on div "​ coca ​" at bounding box center [402, 224] width 318 height 35
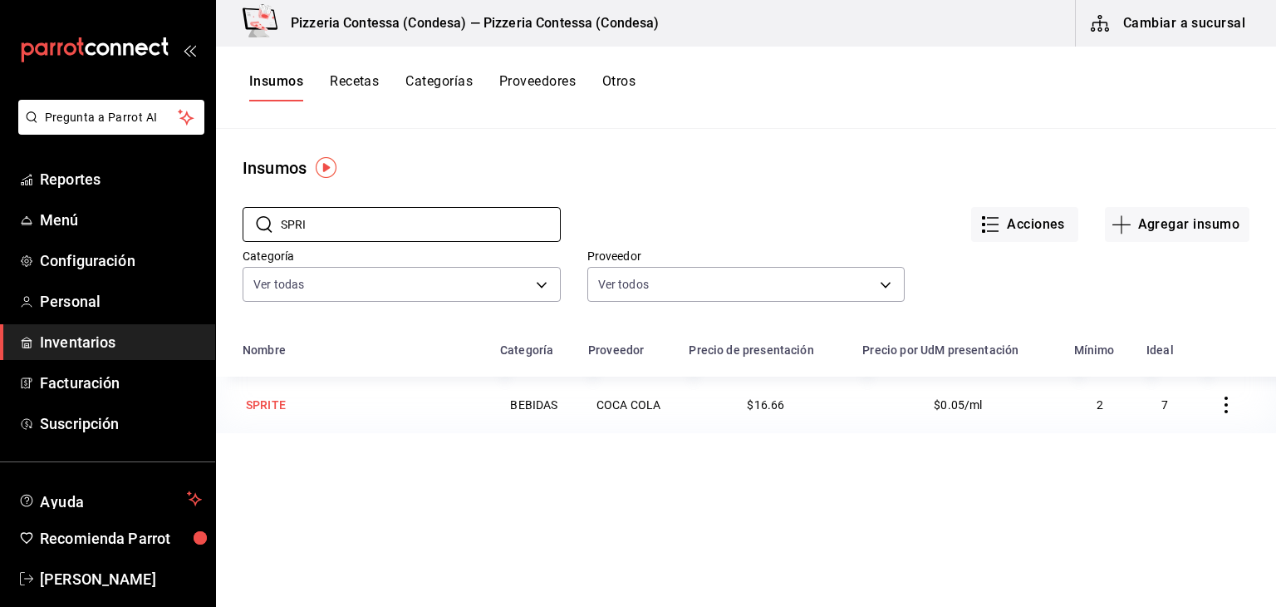
type input "SPRI"
click at [288, 400] on div "SPRITE" at bounding box center [362, 404] width 238 height 23
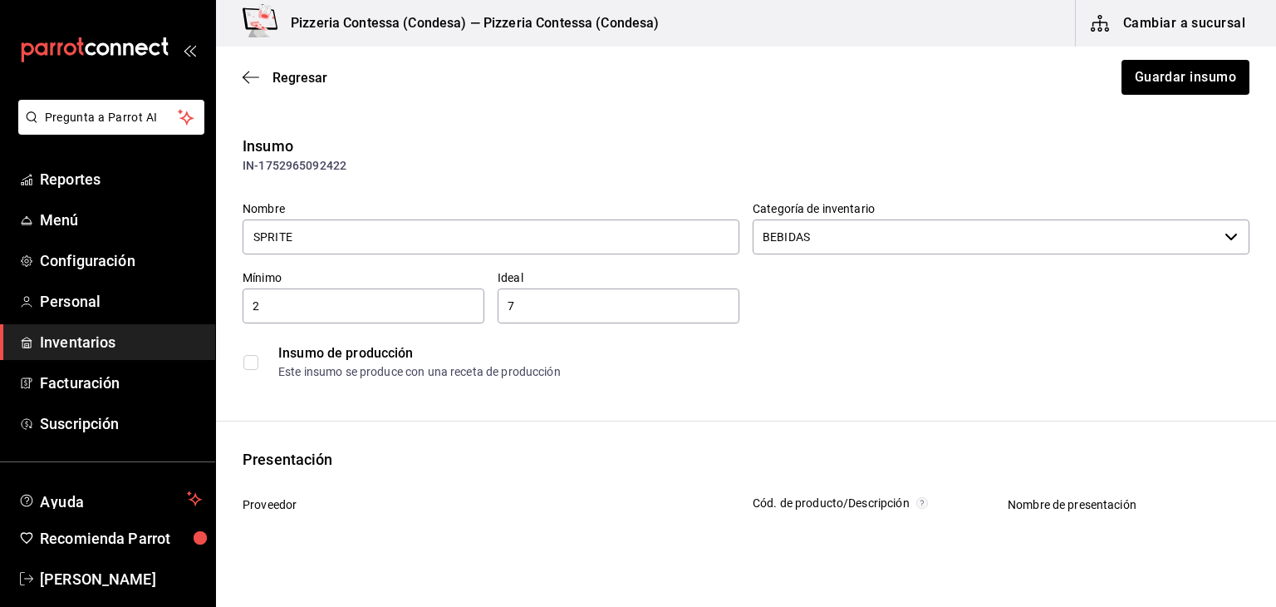
type input "COCA COLA"
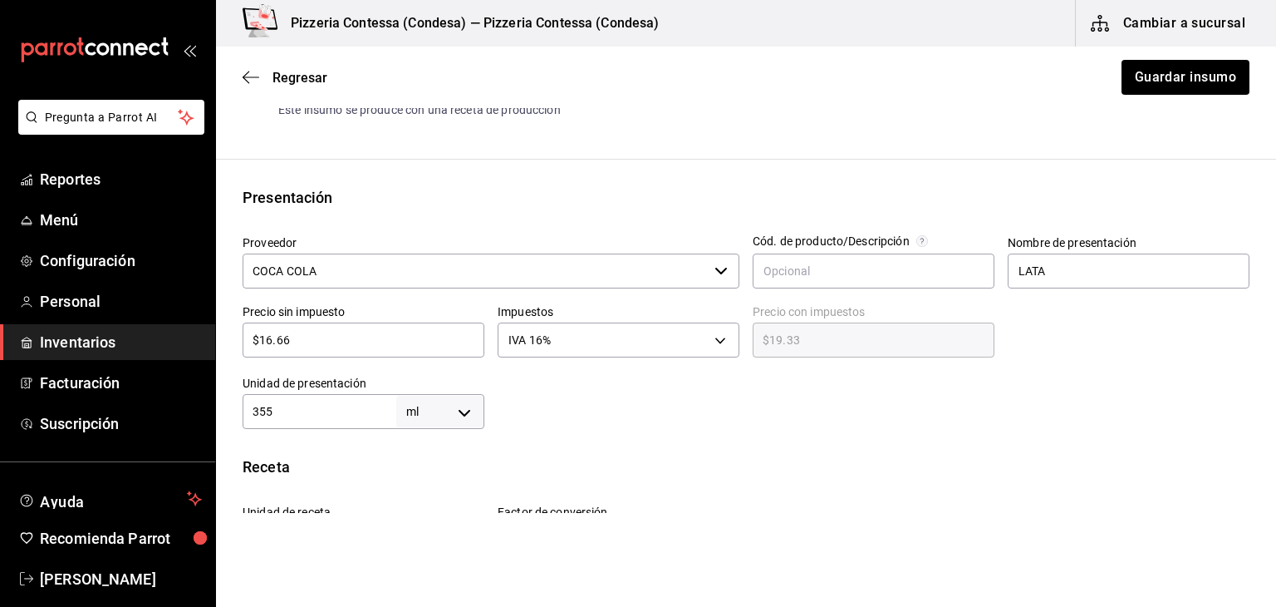
scroll to position [264, 0]
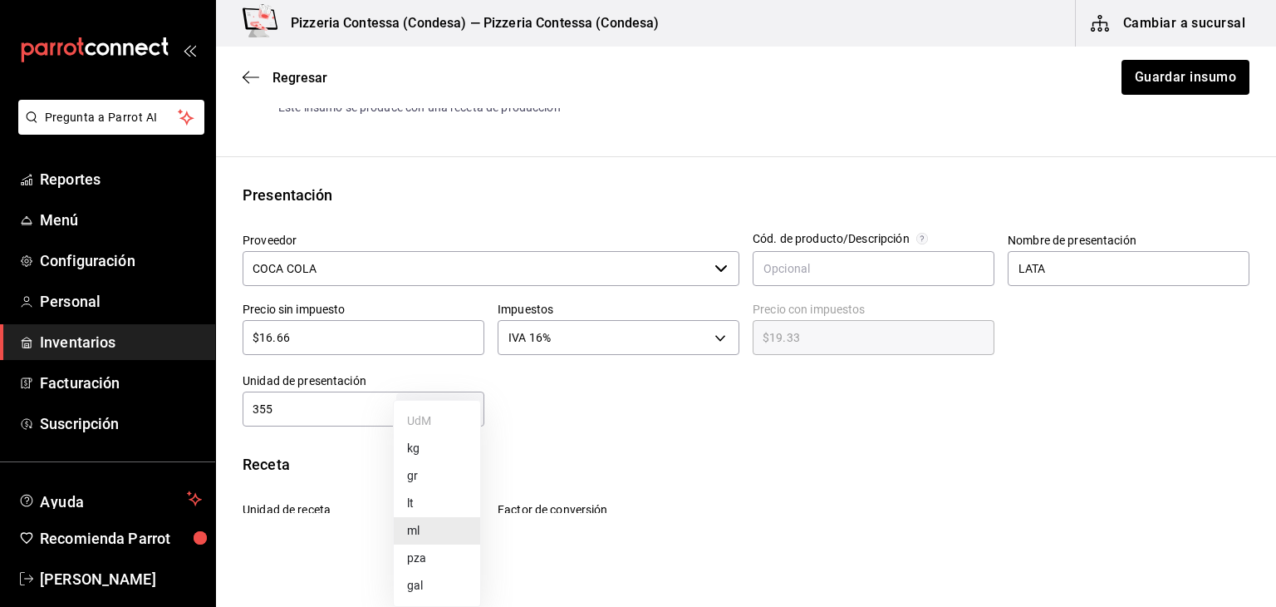
click at [432, 404] on body "Pregunta a Parrot AI Reportes Menú Configuración Personal Inventarios Facturaci…" at bounding box center [638, 256] width 1276 height 513
click at [422, 563] on li "pza" at bounding box center [437, 557] width 86 height 27
type input "UNIT"
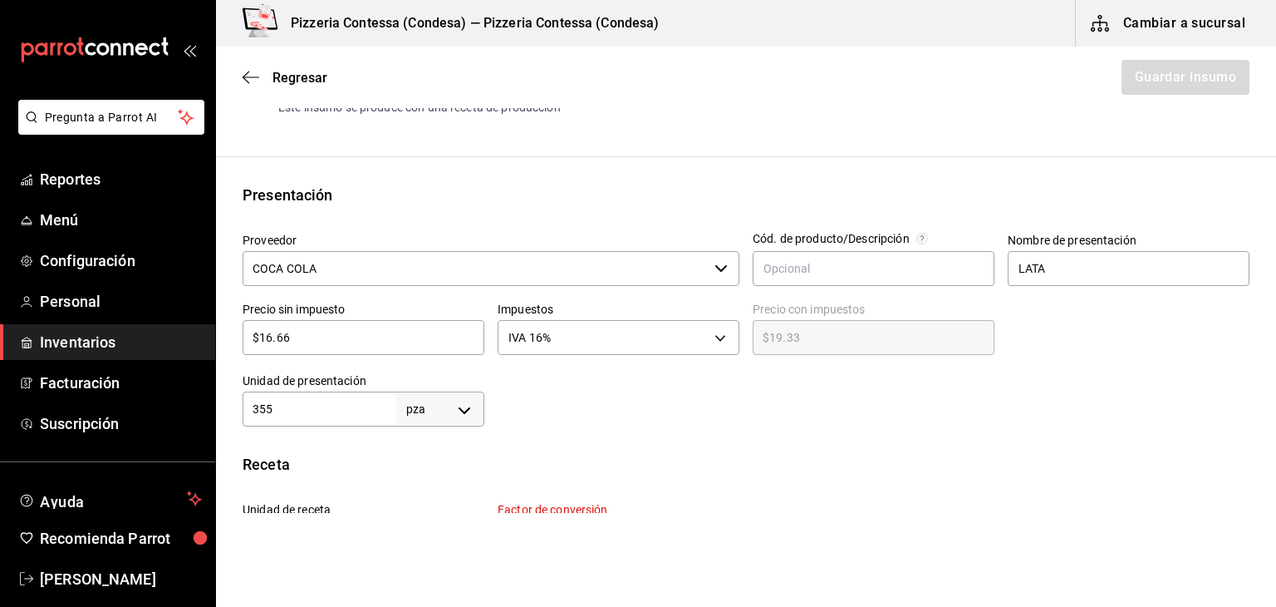
drag, startPoint x: 298, startPoint y: 416, endPoint x: 256, endPoint y: 404, distance: 44.2
click at [256, 404] on input "355" at bounding box center [320, 409] width 154 height 20
type input "3"
type input "1"
click at [1171, 251] on input "LATA" at bounding box center [1129, 268] width 242 height 35
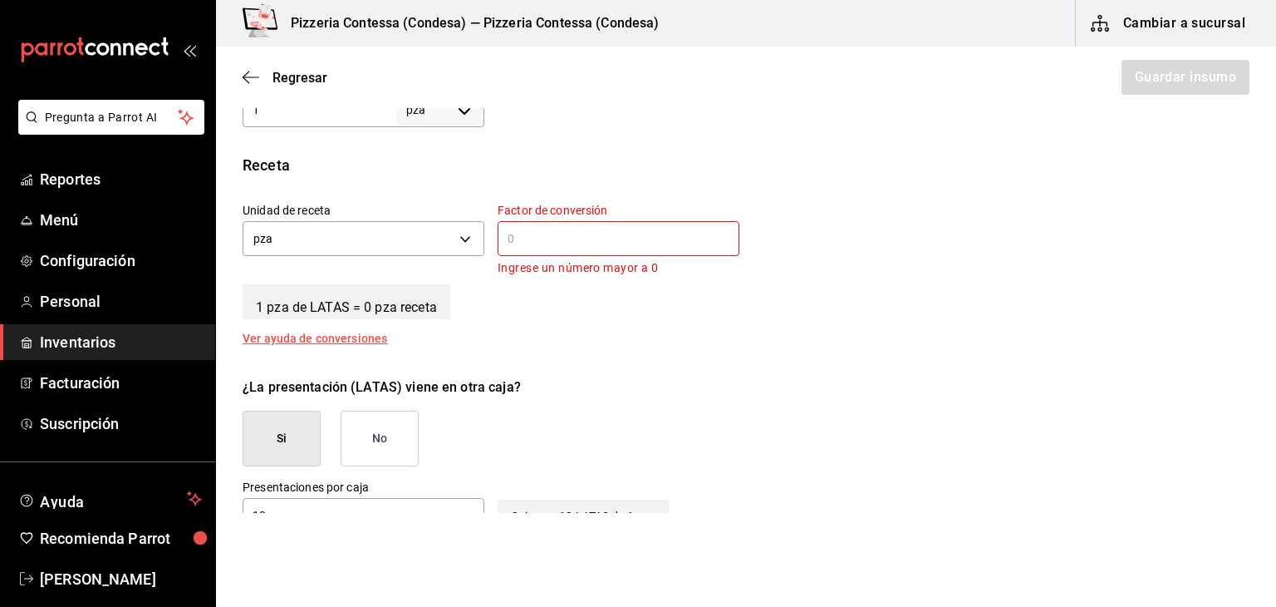
scroll to position [573, 0]
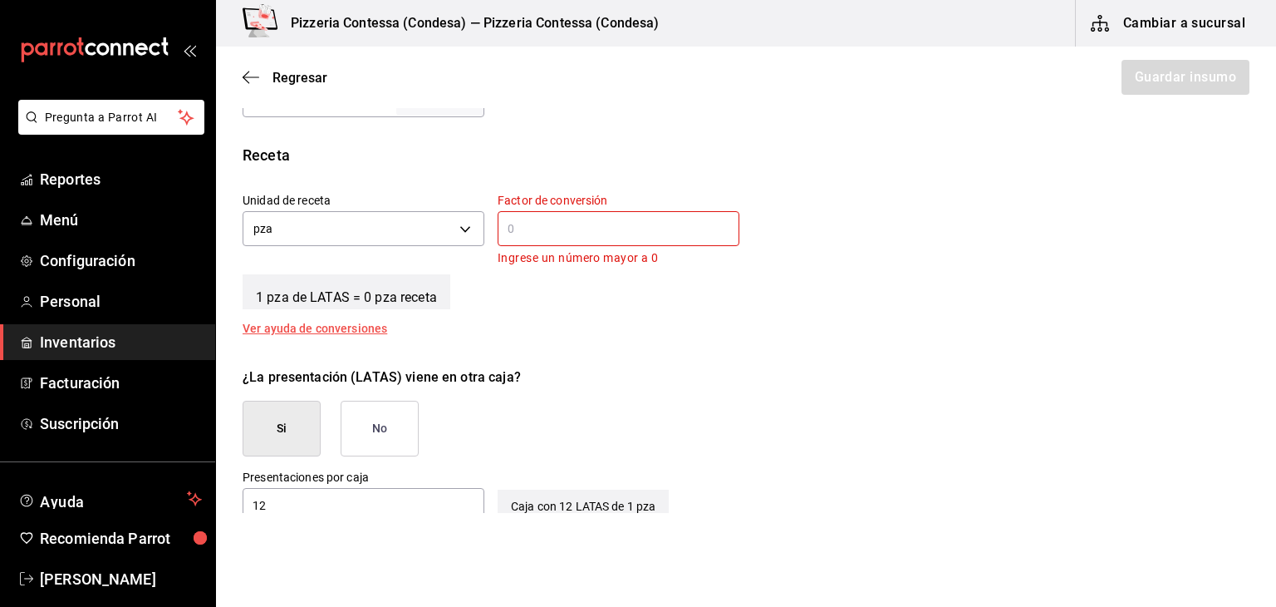
type input "LATAS"
click at [587, 224] on input "text" at bounding box center [619, 229] width 242 height 20
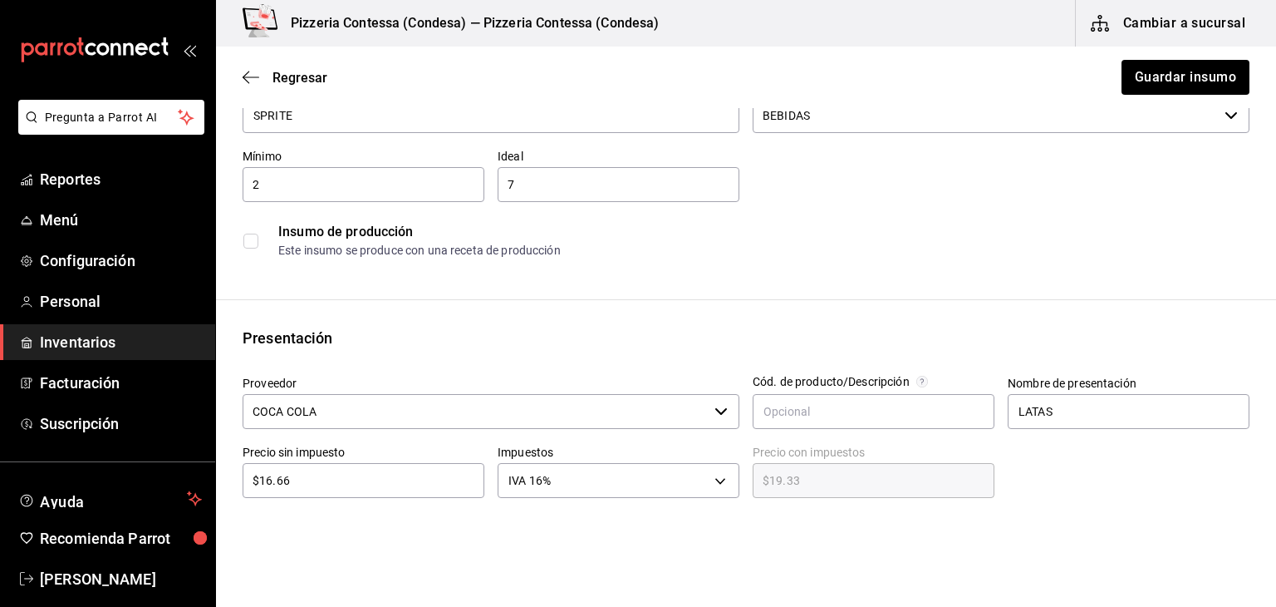
scroll to position [90, 0]
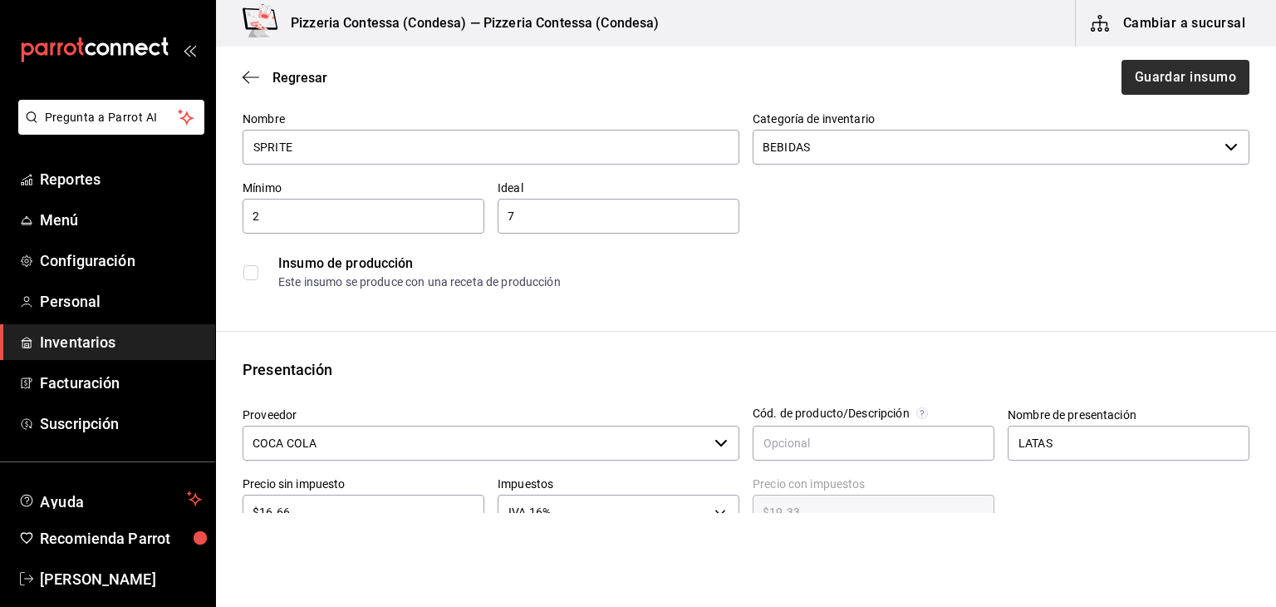
type input "1"
click at [1180, 81] on button "Guardar insumo" at bounding box center [1185, 77] width 130 height 35
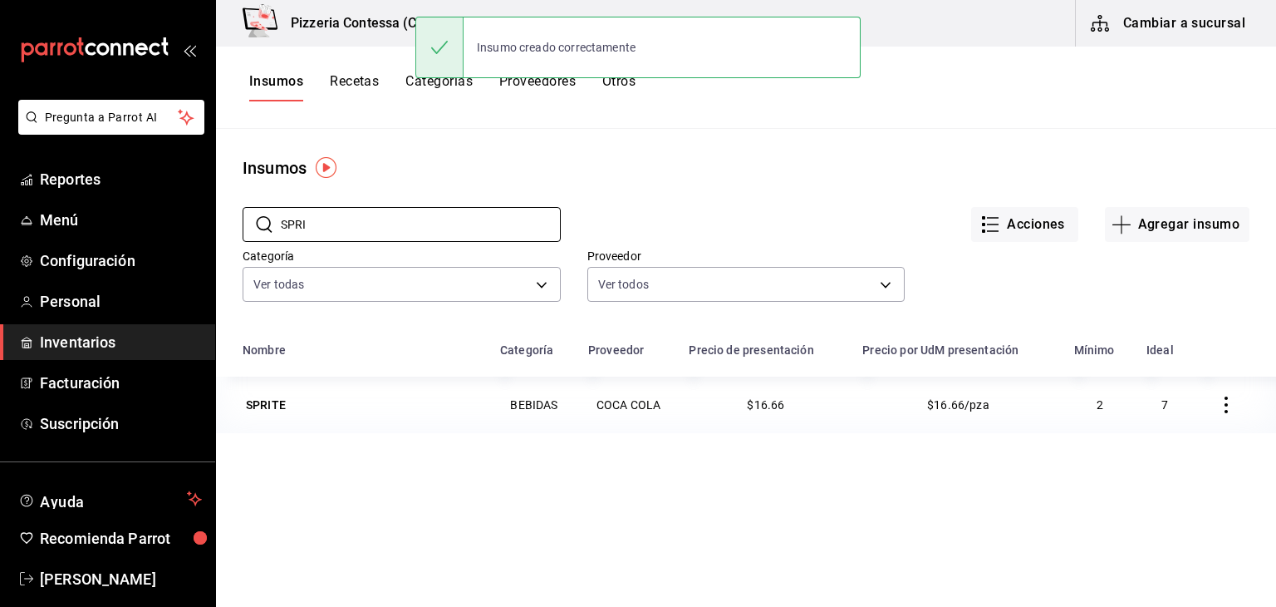
drag, startPoint x: 347, startPoint y: 222, endPoint x: 215, endPoint y: 229, distance: 132.3
click at [215, 229] on div "Pregunta a Parrot AI Reportes Menú Configuración Personal Inventarios Facturaci…" at bounding box center [638, 297] width 1276 height 595
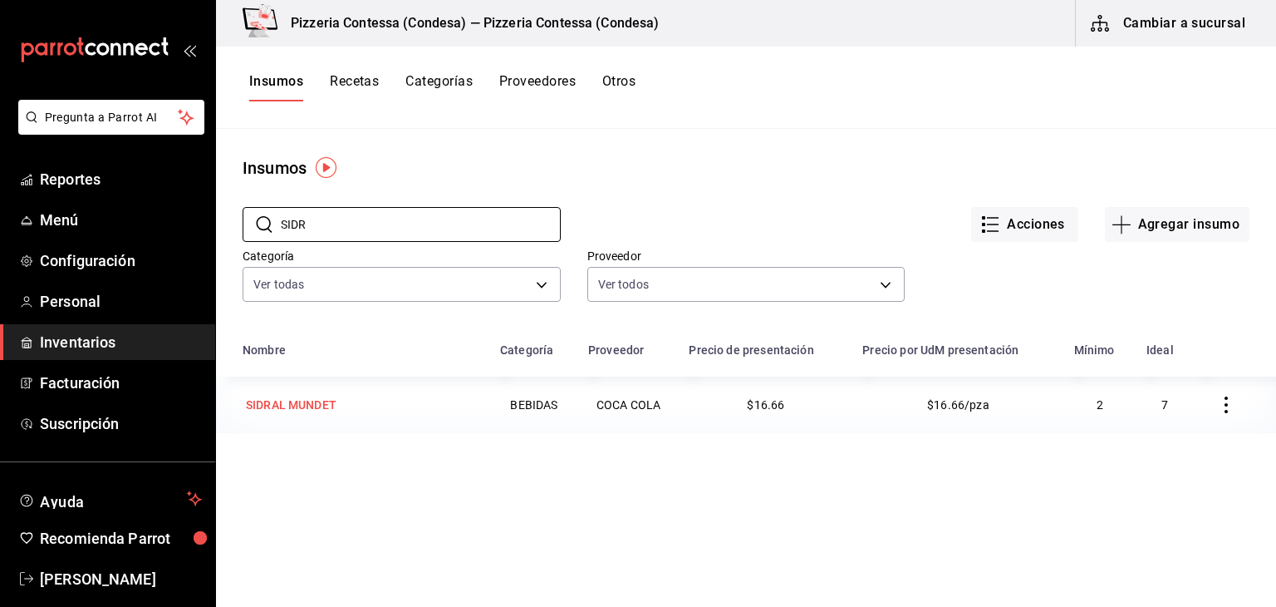
type input "SIDR"
click at [442, 410] on div "SIDRAL MUNDET" at bounding box center [362, 404] width 238 height 23
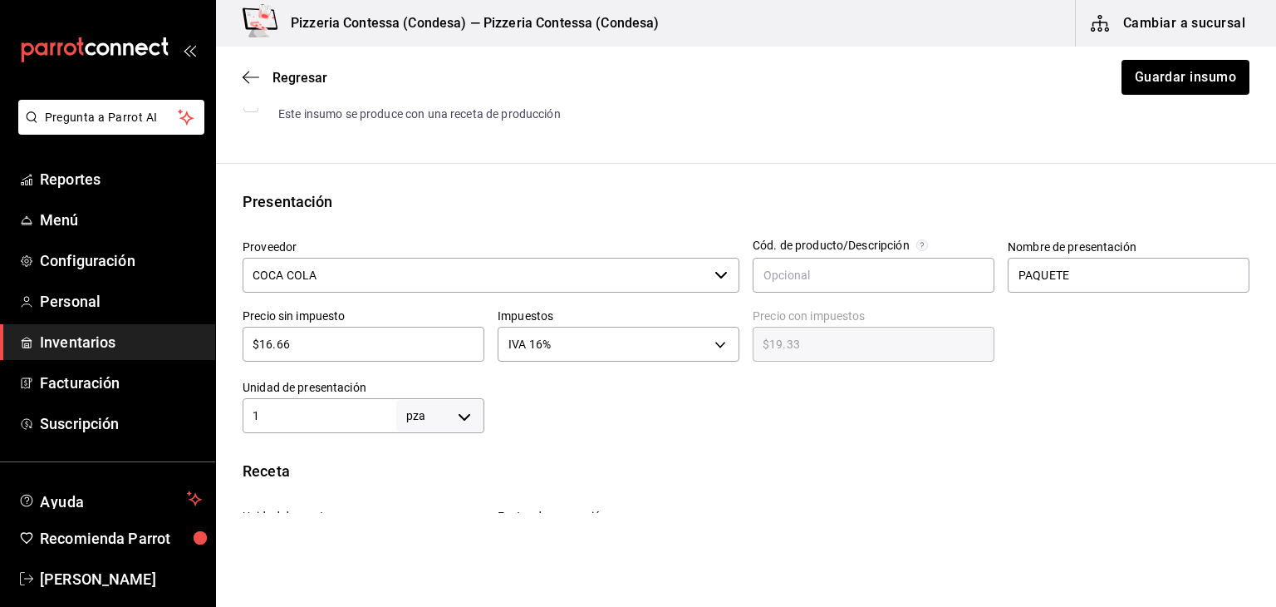
scroll to position [257, 0]
drag, startPoint x: 1077, startPoint y: 278, endPoint x: 951, endPoint y: 284, distance: 125.6
click at [951, 284] on div "Proveedor COCA COLA ​ Cód. de producto/Descripción Nombre de presentación PAQUE…" at bounding box center [739, 330] width 1020 height 207
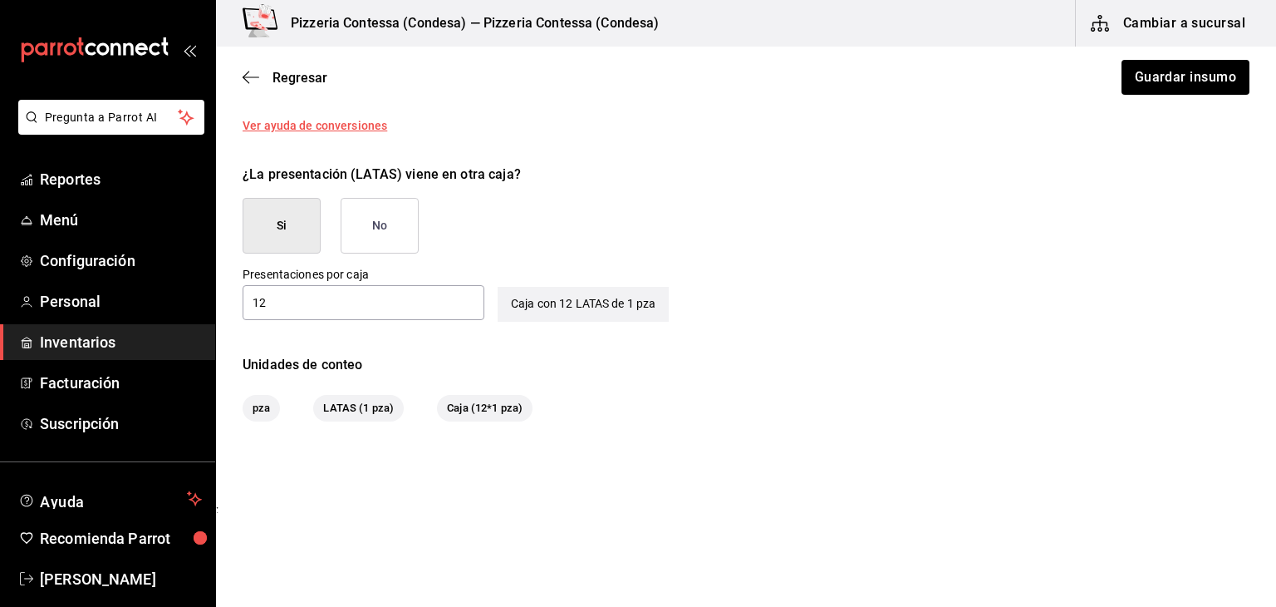
scroll to position [762, 0]
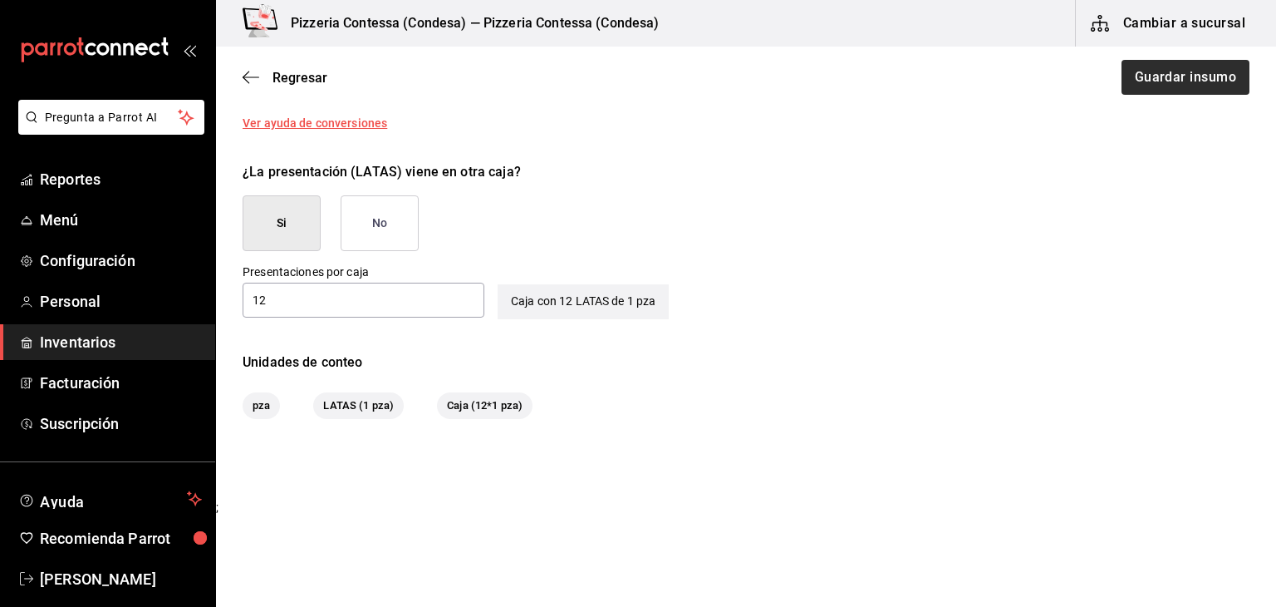
type input "LATAS"
click at [1190, 91] on button "Guardar insumo" at bounding box center [1185, 77] width 130 height 35
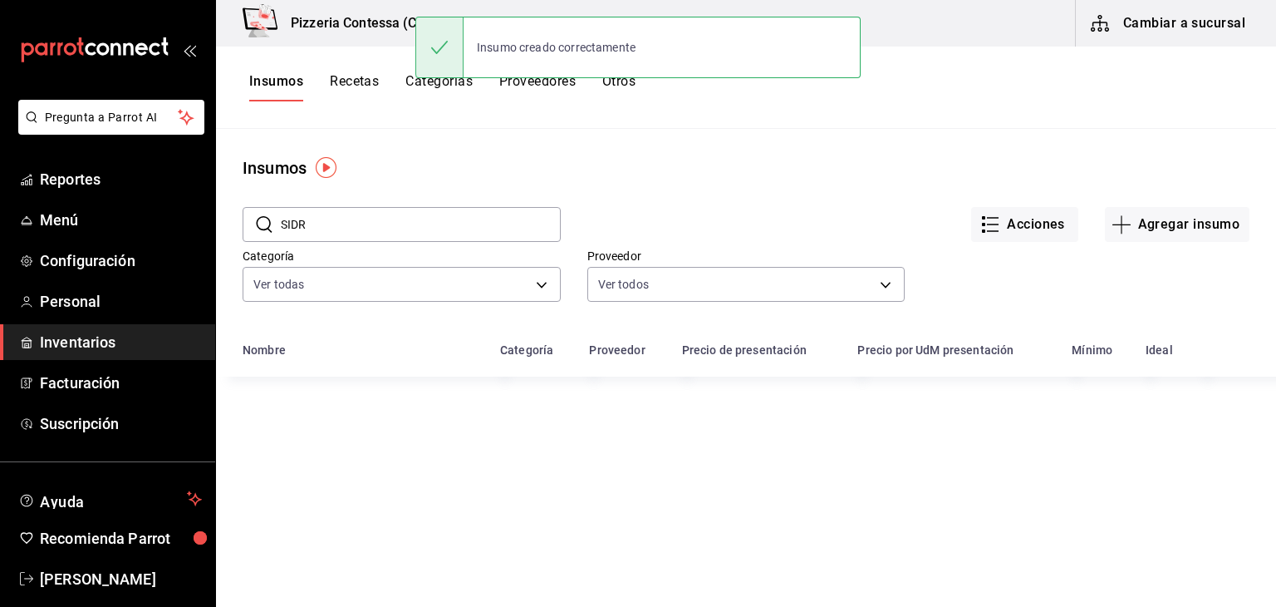
drag, startPoint x: 345, startPoint y: 230, endPoint x: 243, endPoint y: 223, distance: 102.5
click at [243, 223] on div "​ SIDR ​" at bounding box center [402, 224] width 318 height 35
type input "SPR"
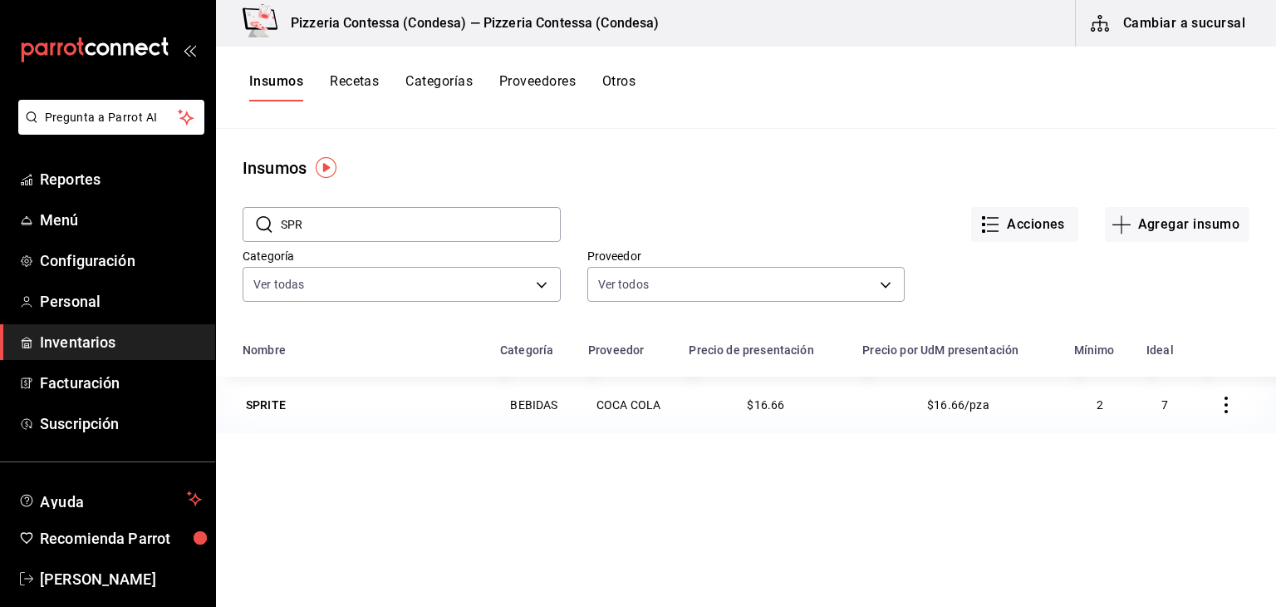
drag, startPoint x: 339, startPoint y: 222, endPoint x: 253, endPoint y: 232, distance: 87.0
click at [253, 232] on div "​ SPR ​" at bounding box center [402, 224] width 318 height 35
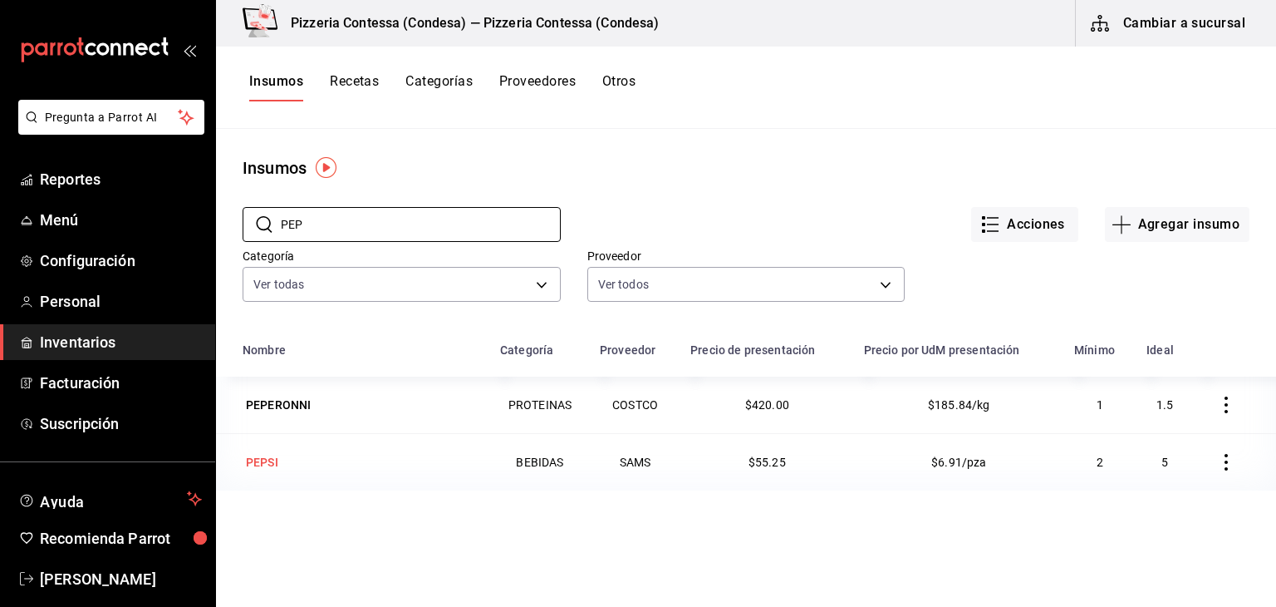
type input "PEP"
click at [410, 456] on div "PEPSI" at bounding box center [362, 461] width 238 height 23
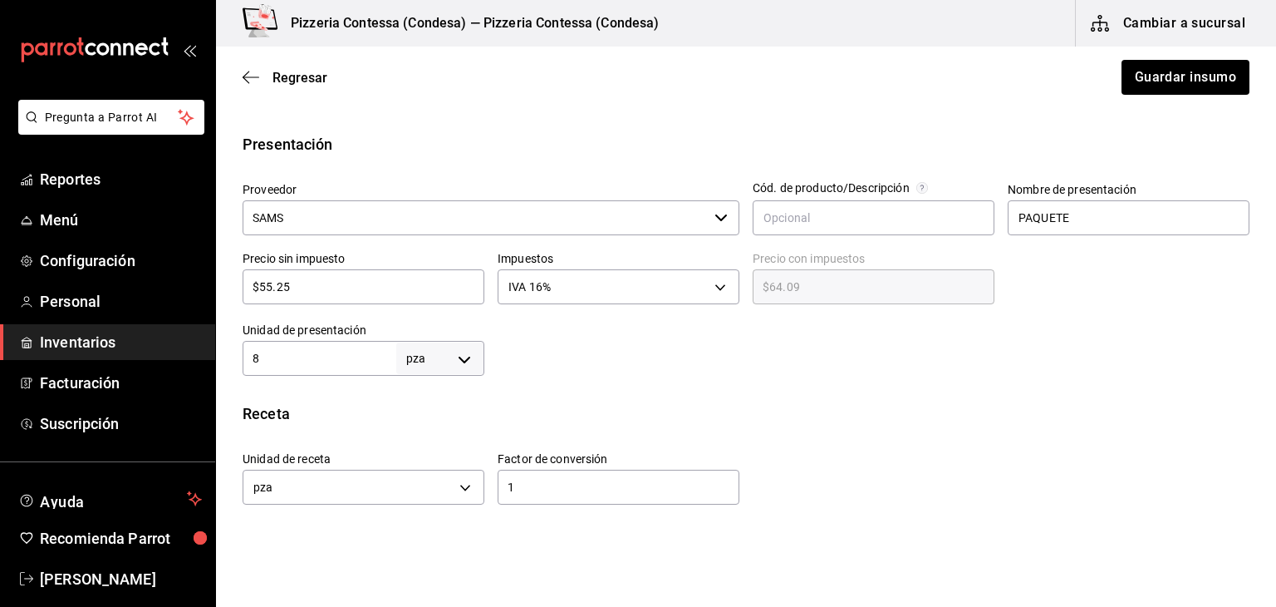
scroll to position [314, 0]
drag, startPoint x: 1079, startPoint y: 220, endPoint x: 937, endPoint y: 234, distance: 142.8
click at [937, 234] on div "Proveedor SAMS ​ Cód. de producto/Descripción Nombre de presentación PAQUETE Pr…" at bounding box center [739, 273] width 1020 height 207
type input "1"
type input "LATAS"
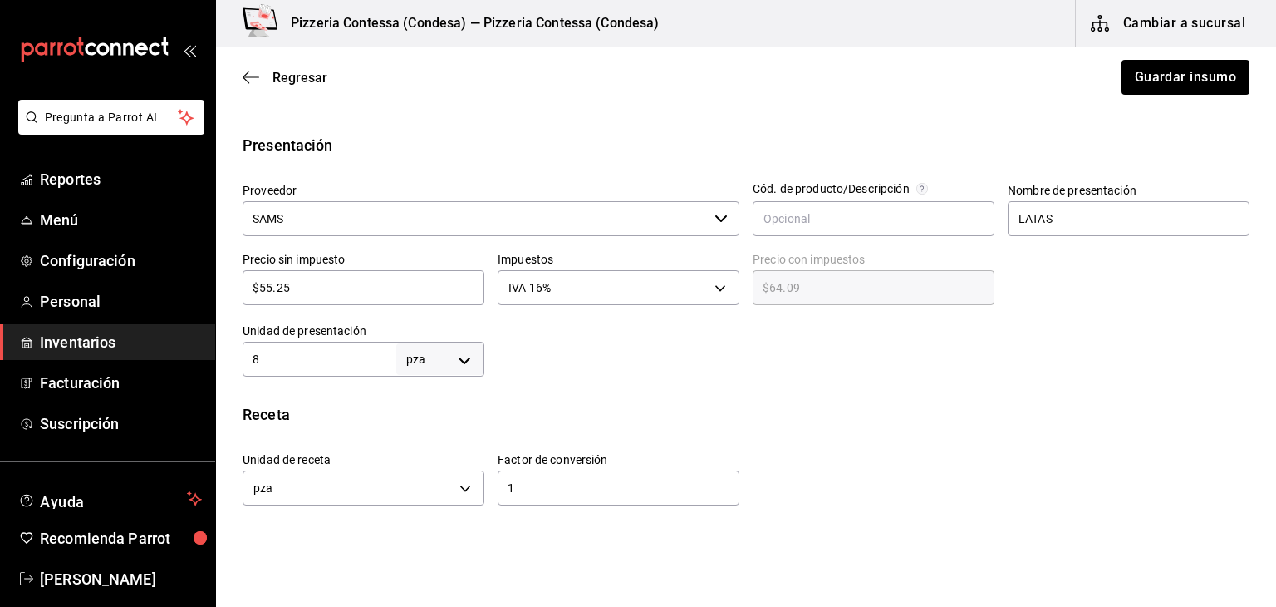
drag, startPoint x: 344, startPoint y: 361, endPoint x: 253, endPoint y: 367, distance: 91.6
click at [253, 367] on input "8" at bounding box center [320, 359] width 154 height 20
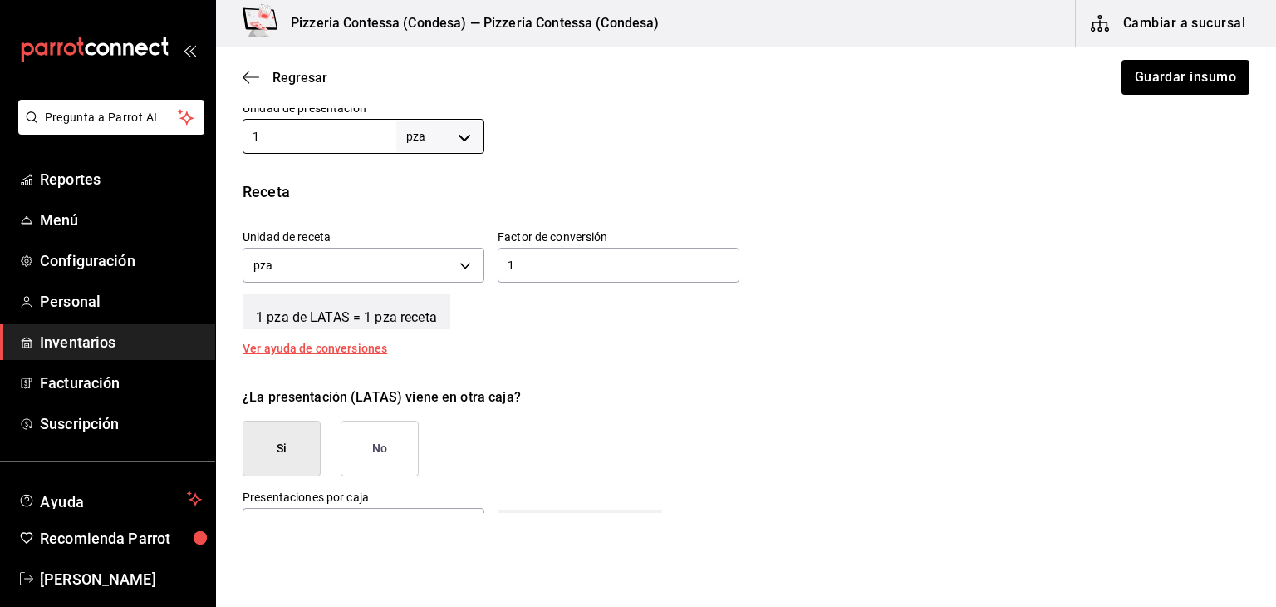
type input "1"
click at [635, 427] on div "¿La presentación (LATAS) viene en otra caja? Si No" at bounding box center [739, 425] width 1020 height 102
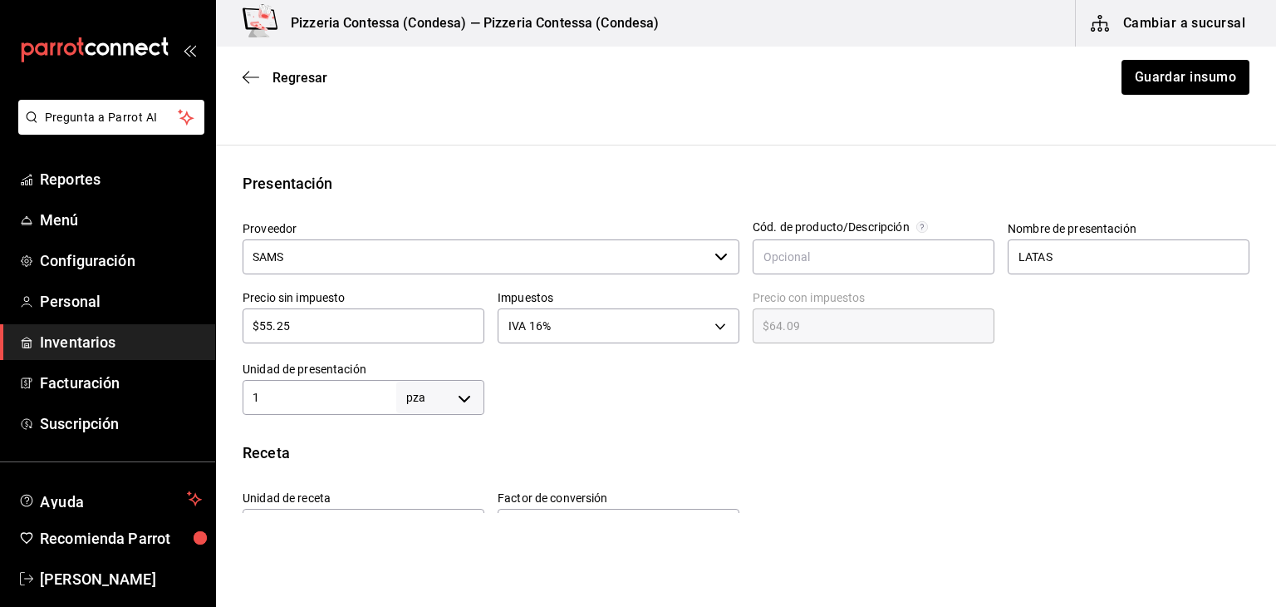
scroll to position [265, 0]
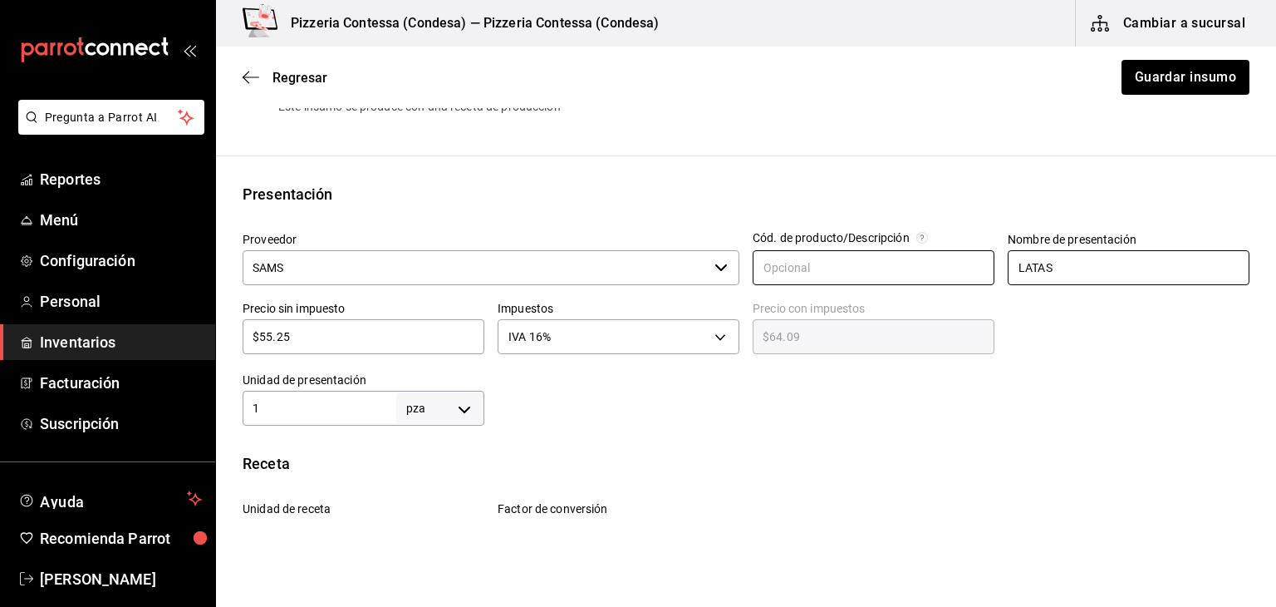
drag, startPoint x: 1051, startPoint y: 270, endPoint x: 828, endPoint y: 268, distance: 222.7
click at [828, 268] on div "Proveedor SAMS ​ Cód. de producto/Descripción Nombre de presentación LATAS Prec…" at bounding box center [739, 322] width 1020 height 207
type input "BOTELLAS"
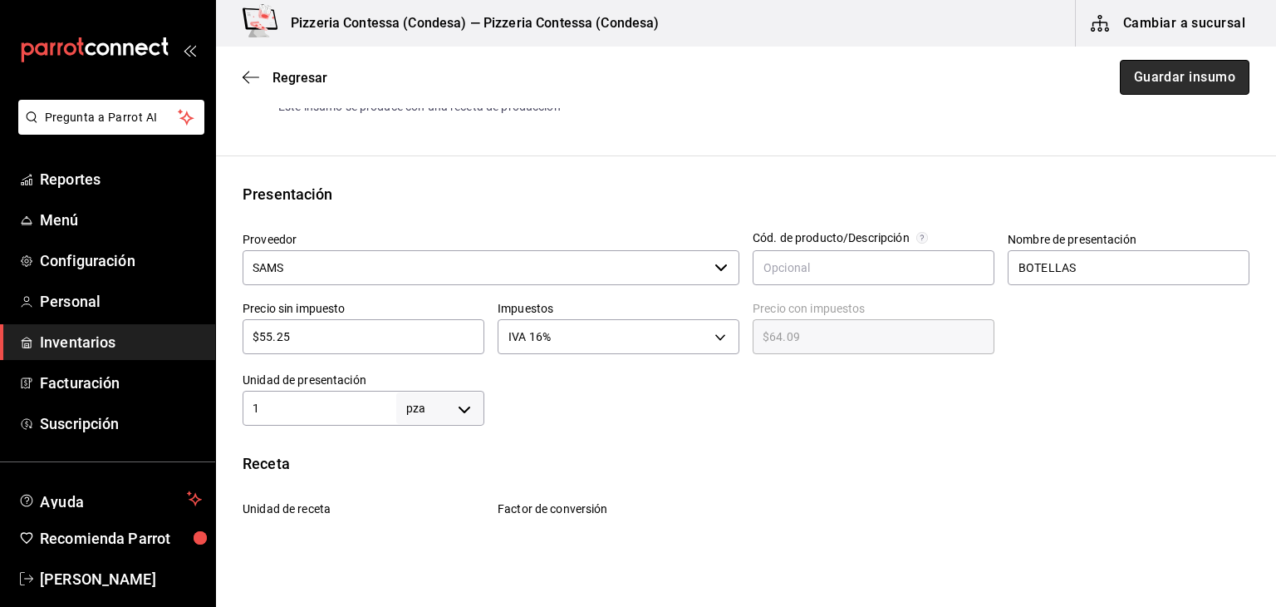
click at [1159, 72] on button "Guardar insumo" at bounding box center [1185, 77] width 130 height 35
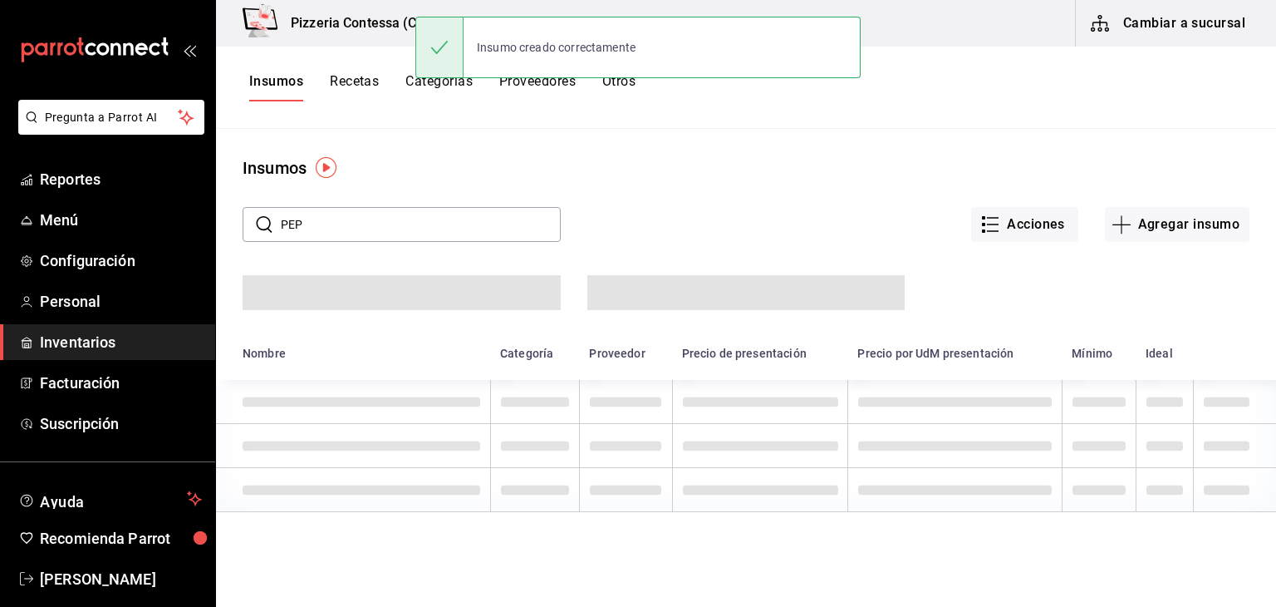
drag, startPoint x: 382, startPoint y: 230, endPoint x: 250, endPoint y: 233, distance: 132.1
click at [250, 233] on div "​ PEP ​" at bounding box center [402, 224] width 318 height 35
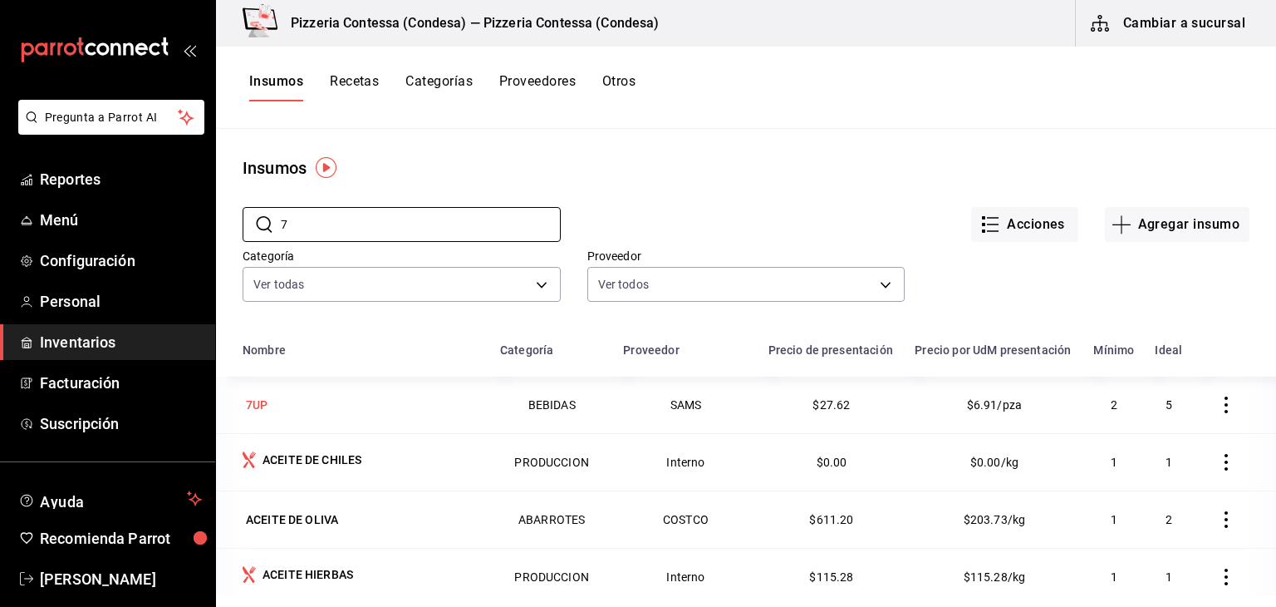
type input "7"
click at [428, 416] on div "7UP" at bounding box center [362, 404] width 238 height 23
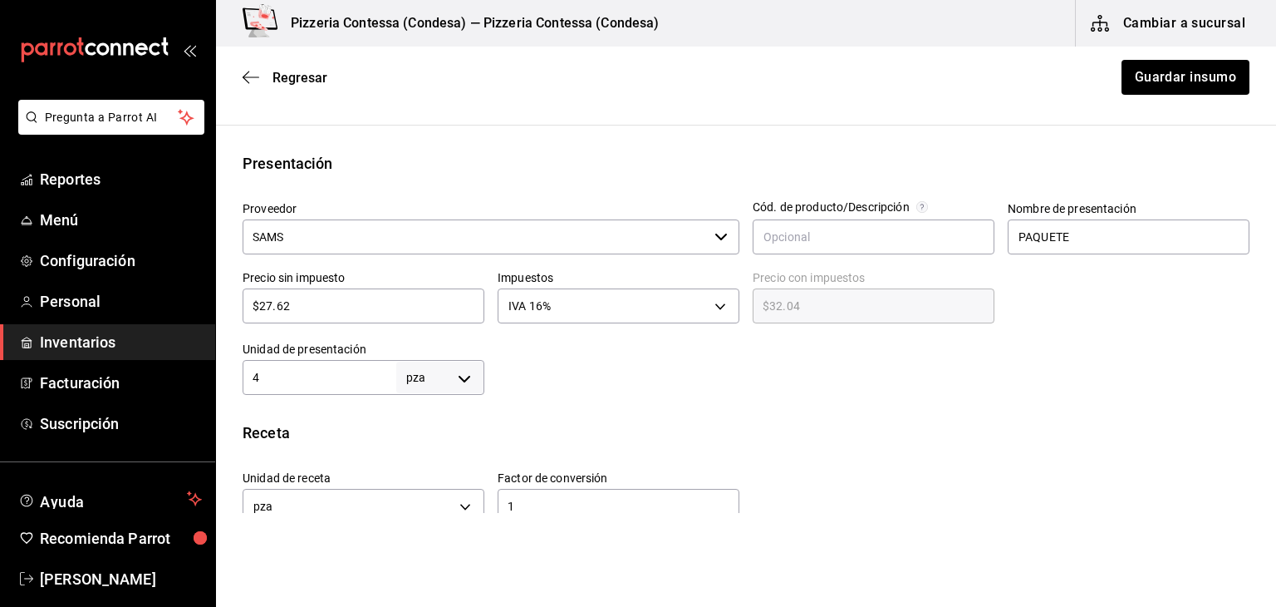
scroll to position [296, 0]
drag, startPoint x: 310, startPoint y: 374, endPoint x: 229, endPoint y: 374, distance: 80.6
click at [229, 374] on div "Unidad de presentación 4 pza UNIT ​" at bounding box center [356, 361] width 255 height 66
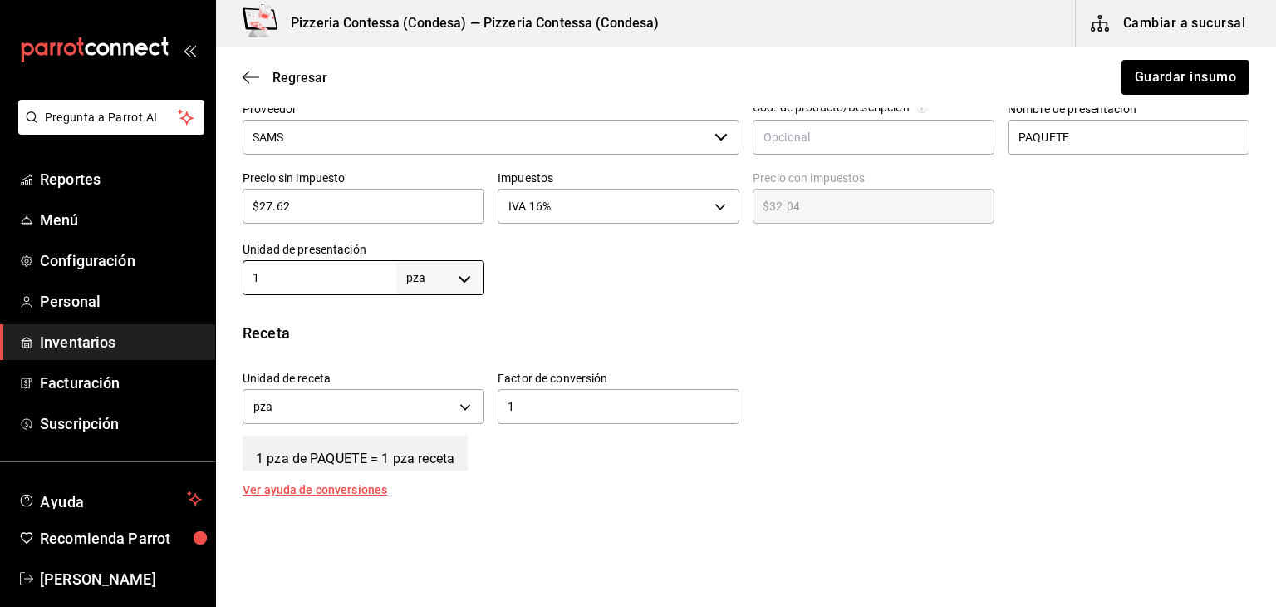
scroll to position [396, 0]
type input "1"
drag, startPoint x: 1097, startPoint y: 140, endPoint x: 941, endPoint y: 159, distance: 157.3
click at [941, 159] on div "Proveedor SAMS ​ Cód. de producto/Descripción Nombre de presentación PAQUETE Pr…" at bounding box center [739, 191] width 1020 height 207
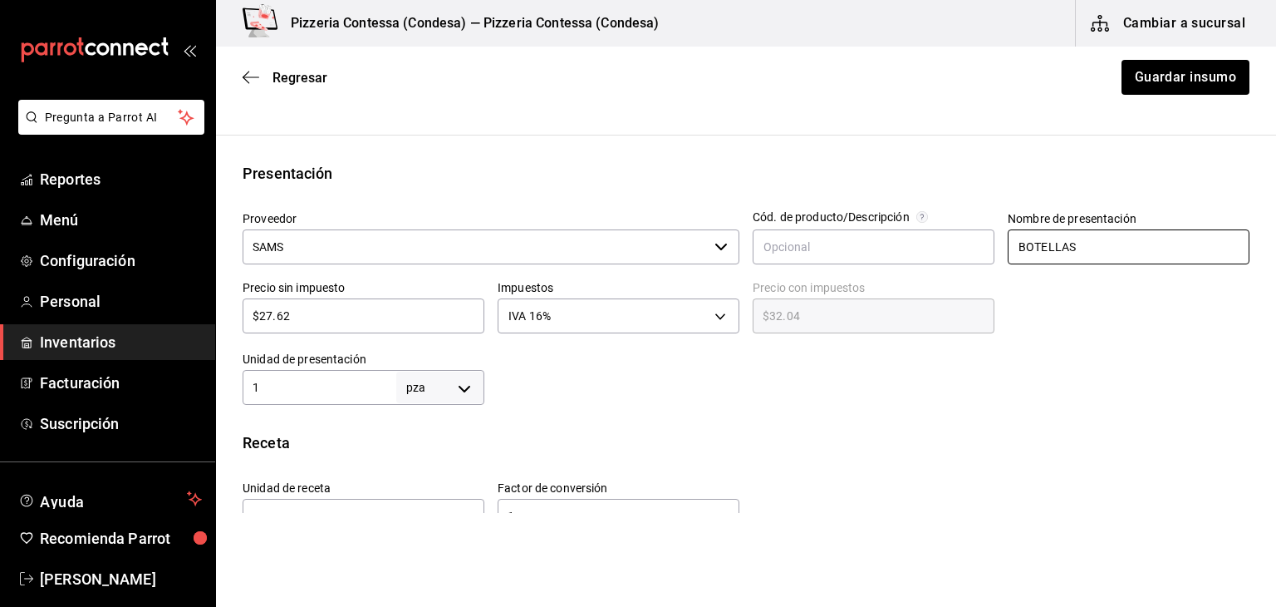
scroll to position [255, 0]
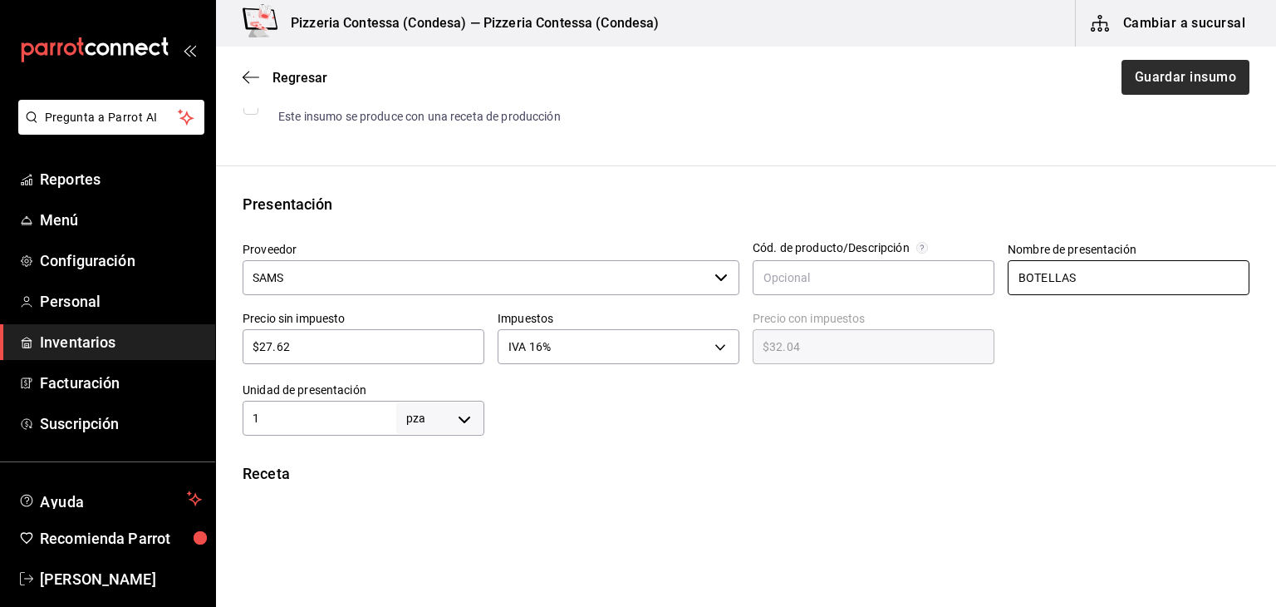
type input "BOTELLAS"
click at [1207, 67] on button "Guardar insumo" at bounding box center [1185, 77] width 130 height 35
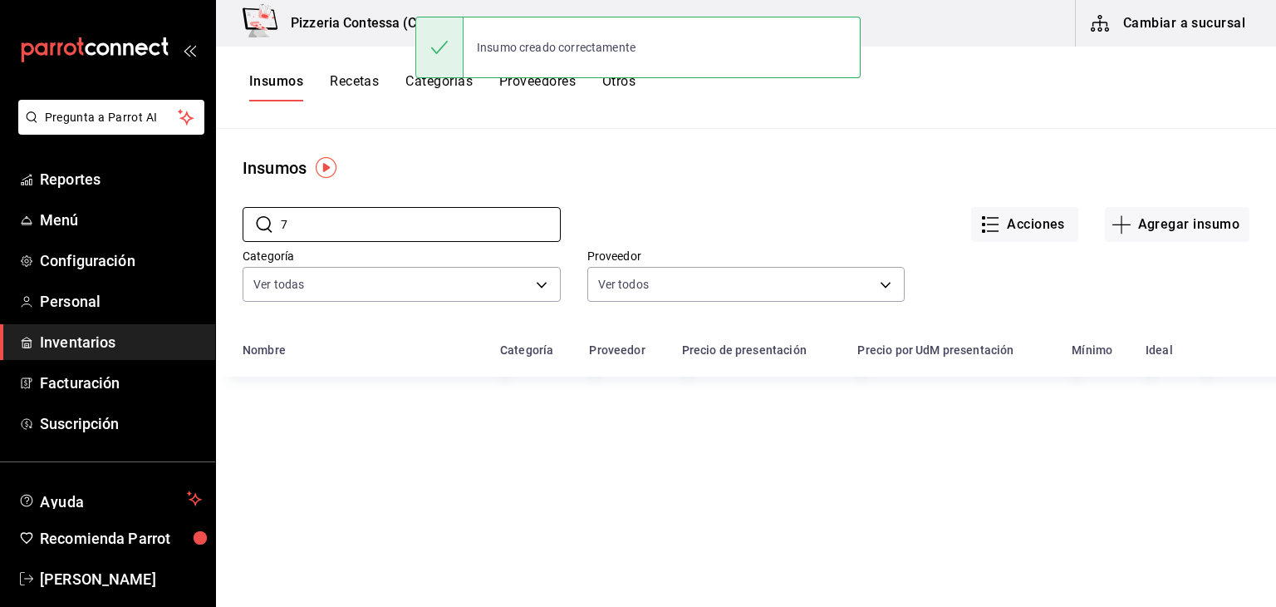
drag, startPoint x: 373, startPoint y: 219, endPoint x: 233, endPoint y: 230, distance: 140.9
click at [233, 230] on div "​ 7 ​ Acciones Agregar insumo Categoría Ver todas adbb1f52-8470-42d1-af23-a3a60…" at bounding box center [746, 256] width 1060 height 153
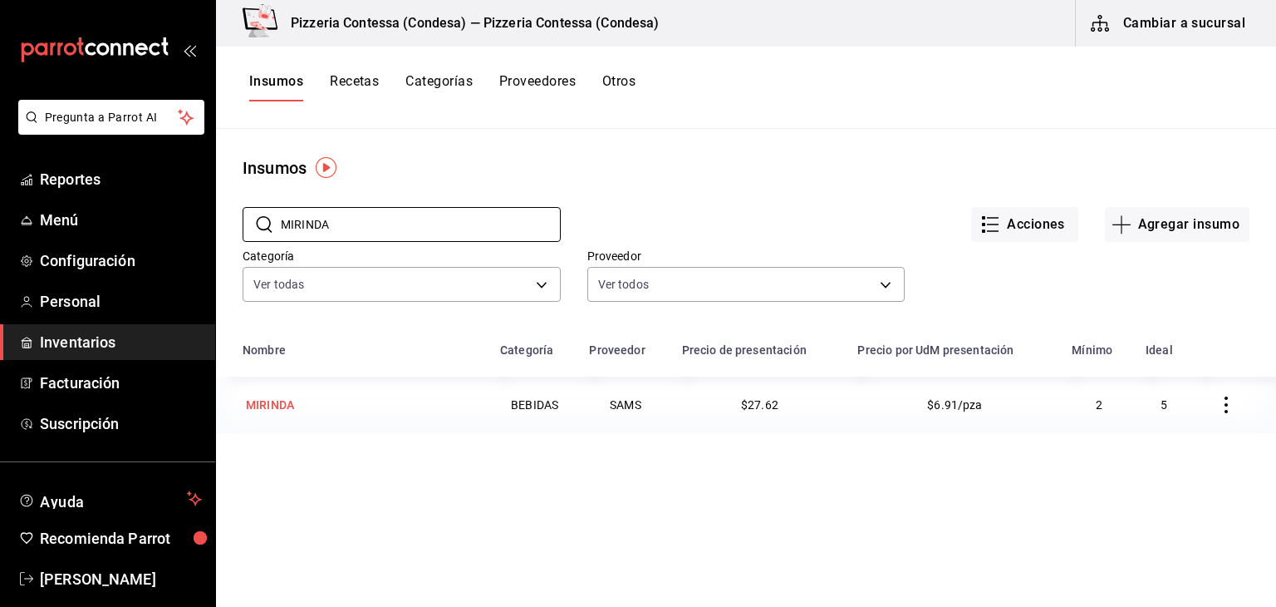
type input "MIRINDA"
click at [323, 396] on div "MIRINDA" at bounding box center [362, 404] width 238 height 23
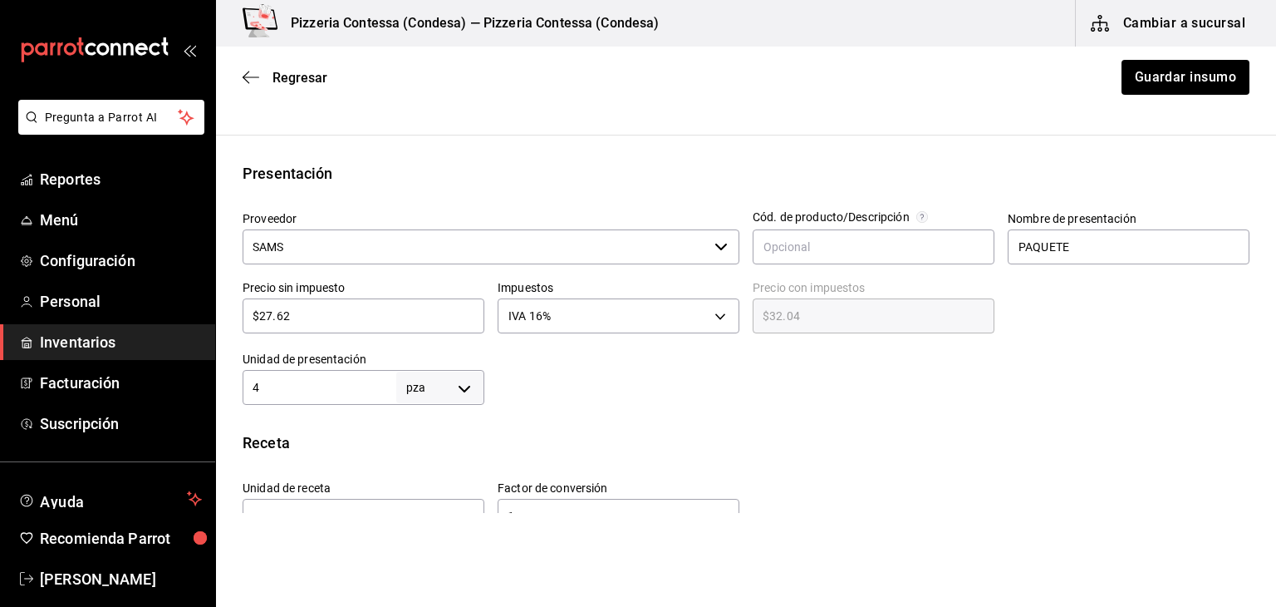
scroll to position [286, 0]
click at [428, 377] on body "Pregunta a Parrot AI Reportes Menú Configuración Personal Inventarios Facturaci…" at bounding box center [638, 256] width 1276 height 513
click at [330, 401] on div at bounding box center [638, 303] width 1276 height 607
drag, startPoint x: 297, startPoint y: 381, endPoint x: 173, endPoint y: 390, distance: 124.1
click at [173, 390] on div "Pregunta a Parrot AI Reportes Menú Configuración Personal Inventarios Facturaci…" at bounding box center [638, 256] width 1276 height 513
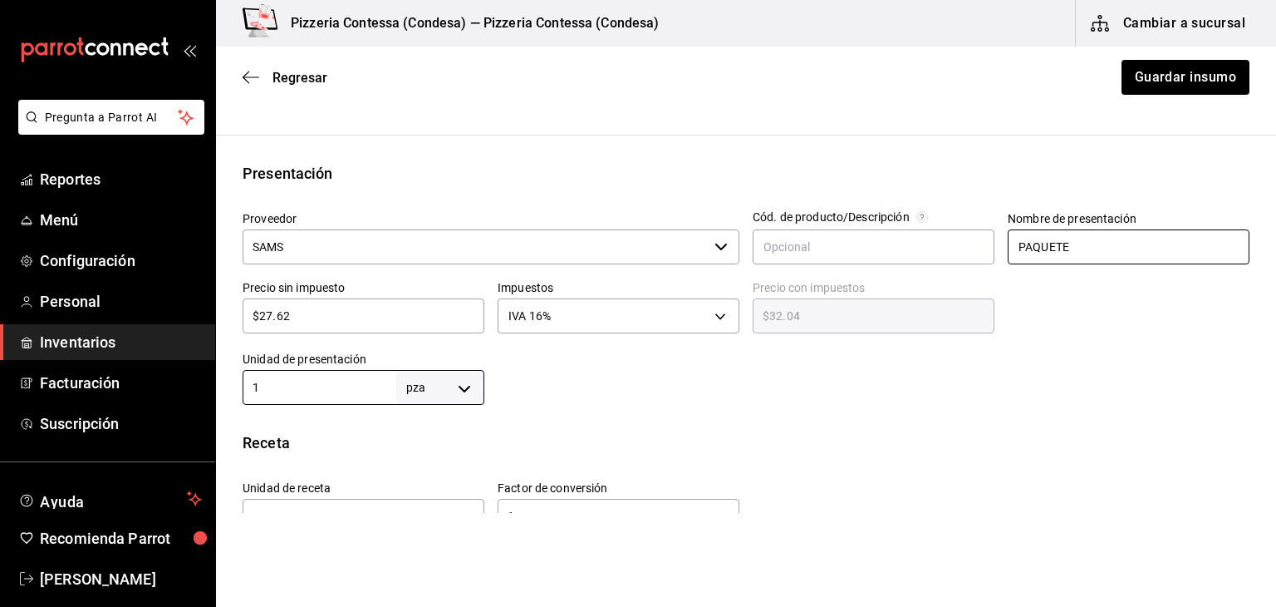
type input "1"
drag, startPoint x: 1076, startPoint y: 249, endPoint x: 852, endPoint y: 214, distance: 227.2
click at [852, 214] on div "Proveedor SAMS ​ Cód. de producto/Descripción Nombre de presentación PAQUETE Pr…" at bounding box center [739, 301] width 1020 height 207
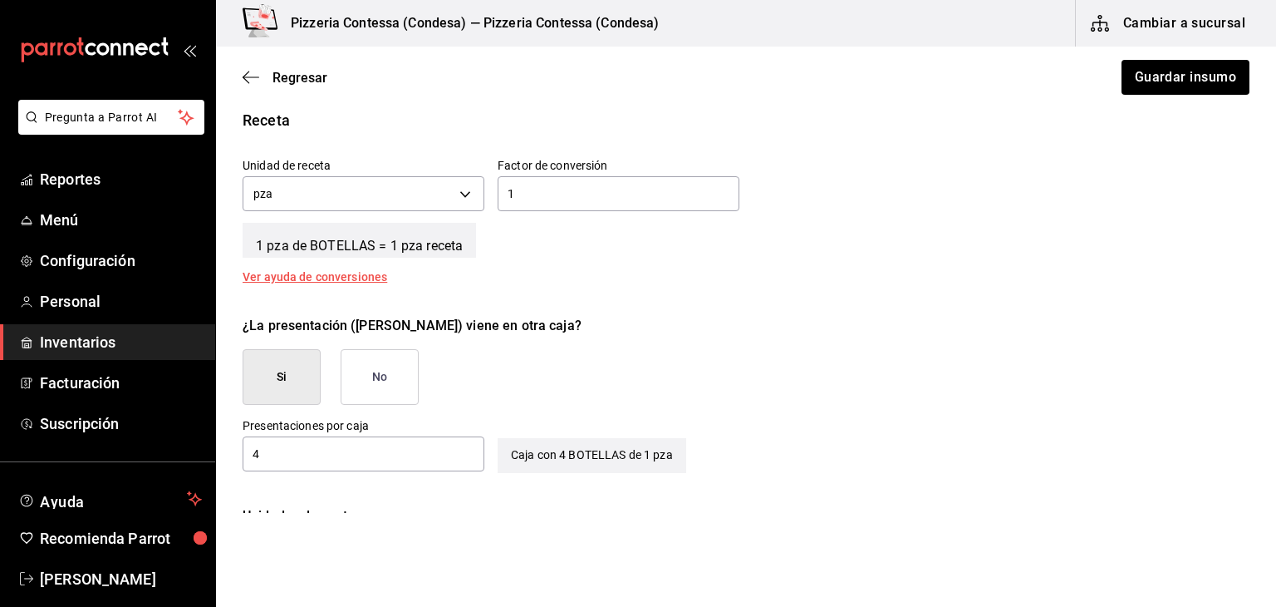
scroll to position [612, 0]
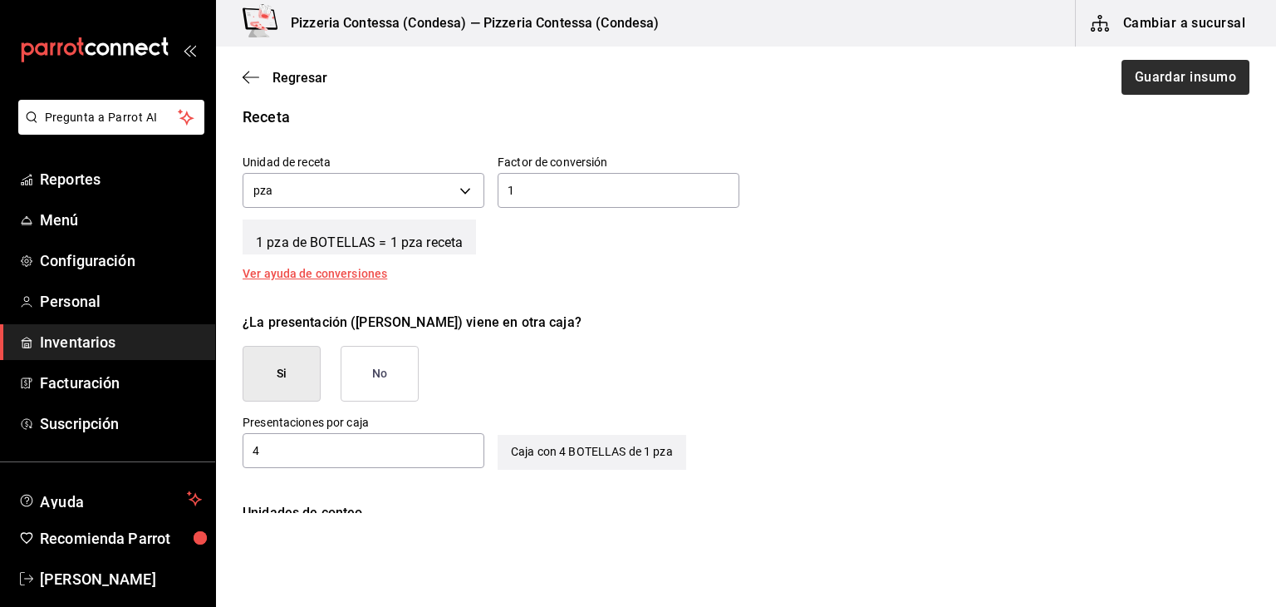
type input "BOTELLAS"
click at [1126, 87] on button "Guardar insumo" at bounding box center [1185, 77] width 130 height 35
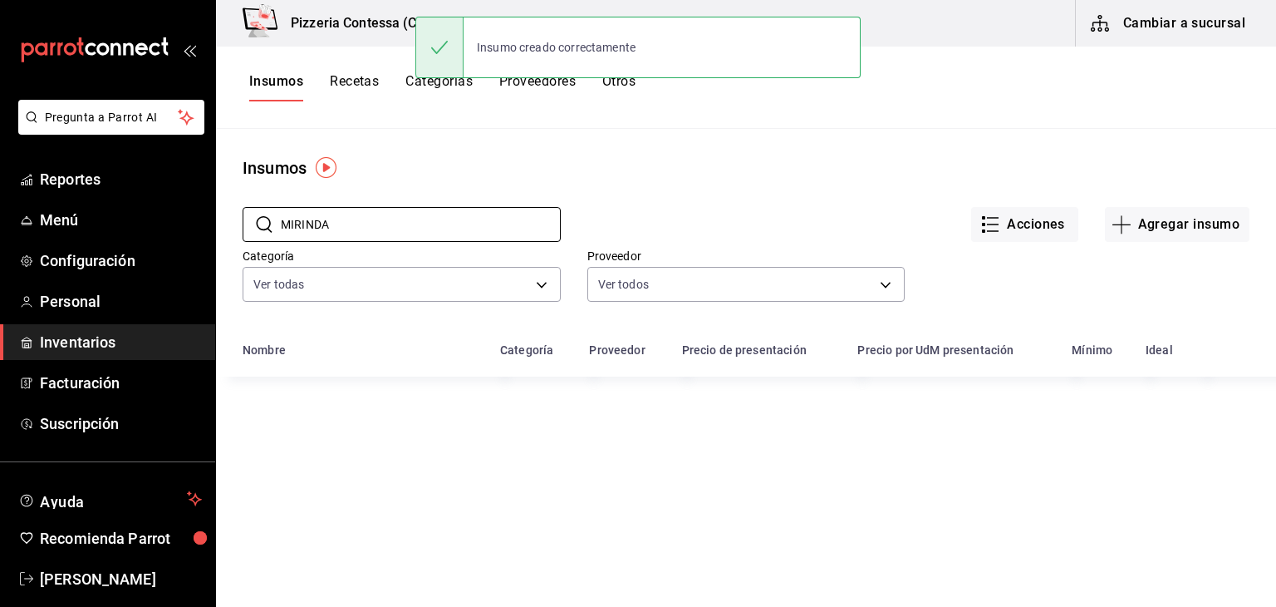
drag, startPoint x: 360, startPoint y: 227, endPoint x: 229, endPoint y: 227, distance: 130.5
click at [229, 227] on div "​ [PERSON_NAME] ​ Acciones Agregar insumo Categoría Ver todas adbb1f52-8470-42d…" at bounding box center [746, 256] width 1060 height 153
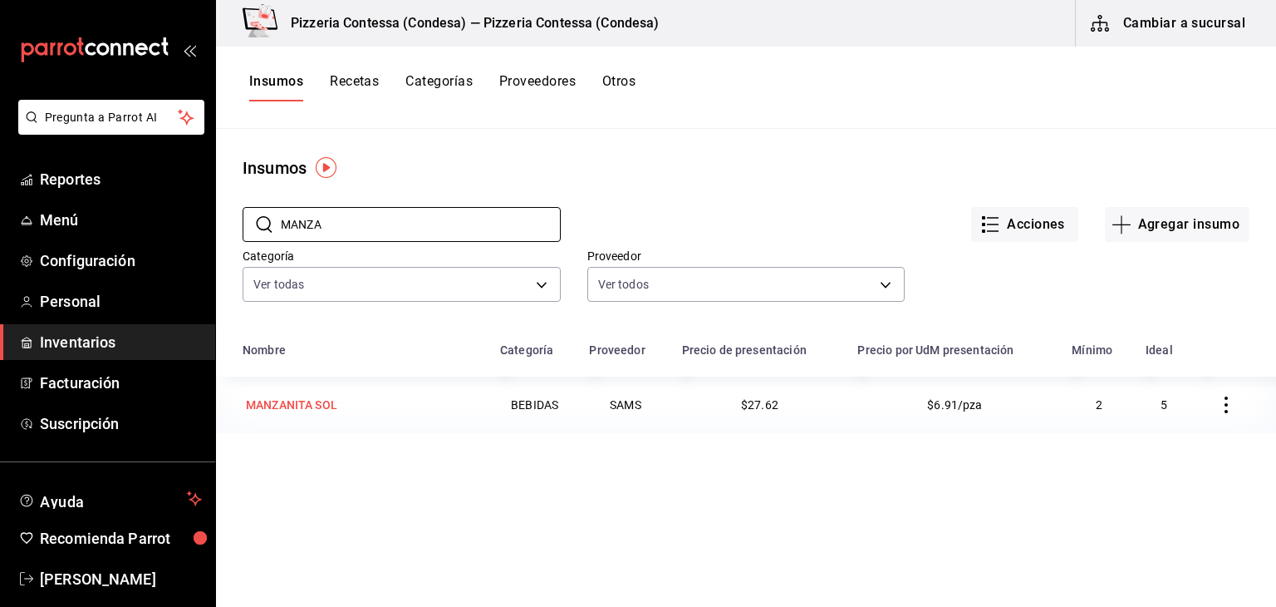
type input "MANZA"
click at [347, 410] on div "MANZANITA SOL" at bounding box center [362, 404] width 238 height 23
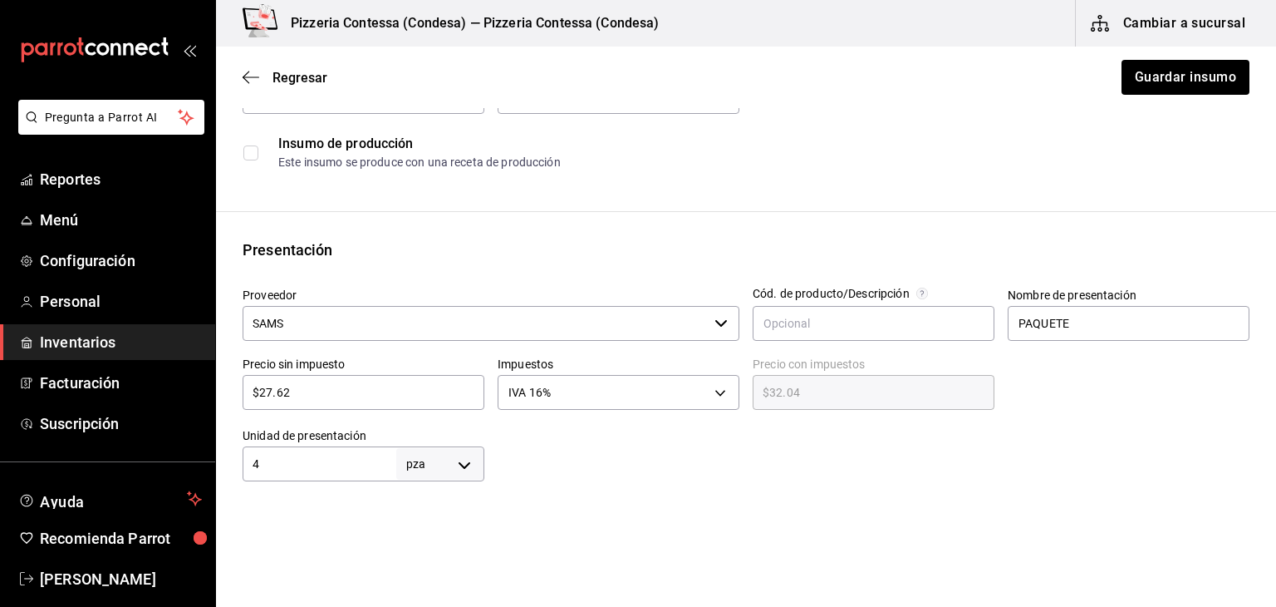
scroll to position [221, 0]
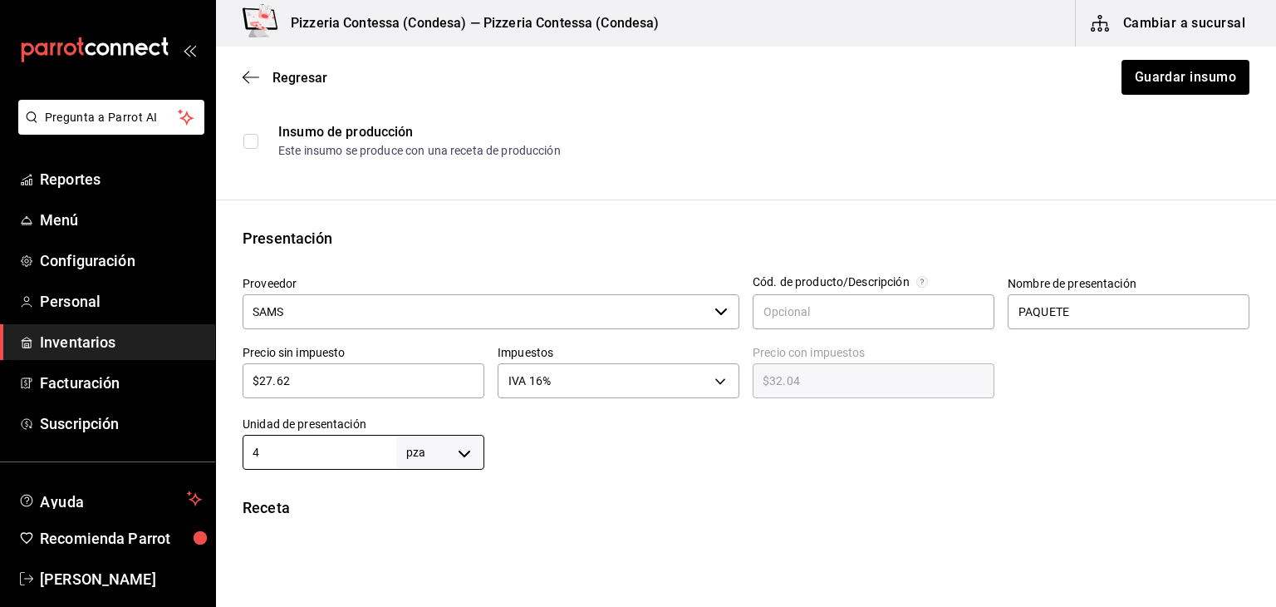
drag, startPoint x: 342, startPoint y: 450, endPoint x: 206, endPoint y: 440, distance: 136.6
click at [206, 440] on div "Pregunta a Parrot AI Reportes Menú Configuración Personal Inventarios Facturaci…" at bounding box center [638, 256] width 1276 height 513
type input "1"
drag, startPoint x: 1075, startPoint y: 312, endPoint x: 813, endPoint y: 283, distance: 263.4
click at [813, 283] on div "Proveedor SAMS ​ Cód. de producto/Descripción Nombre de presentación PAQUETE Pr…" at bounding box center [739, 366] width 1020 height 207
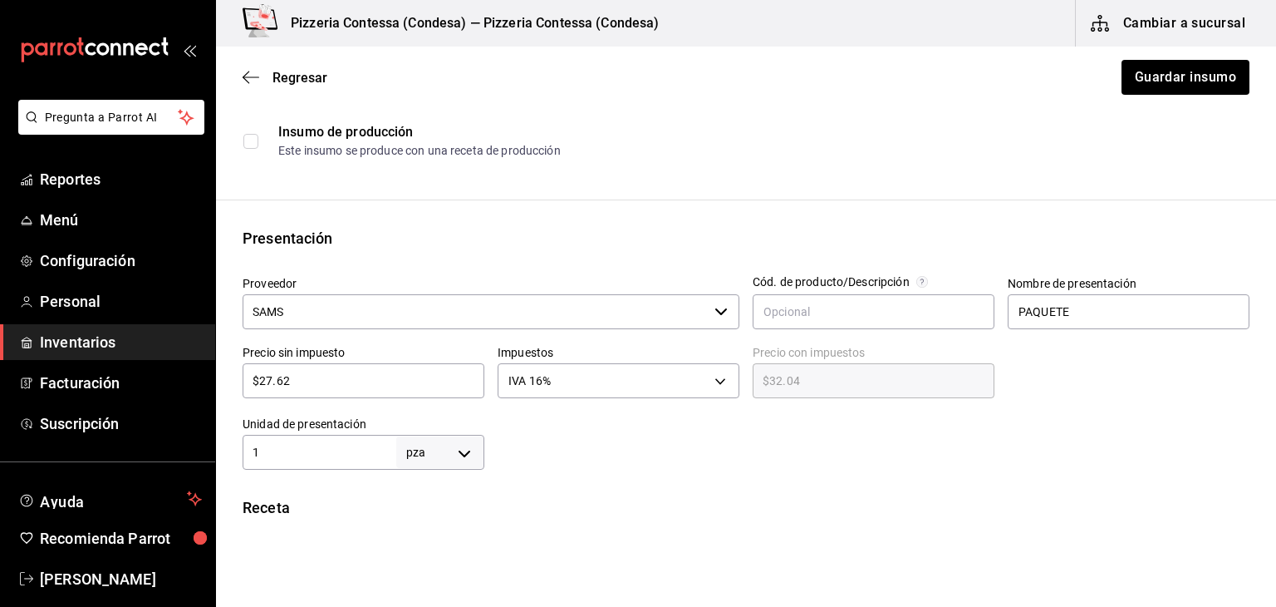
click at [813, 283] on div "Cód. de producto/Descripción" at bounding box center [831, 282] width 157 height 12
drag, startPoint x: 1097, startPoint y: 312, endPoint x: 922, endPoint y: 300, distance: 175.8
click at [922, 300] on div "Proveedor SAMS ​ Cód. de producto/Descripción Nombre de presentación PAQUETE Pr…" at bounding box center [739, 366] width 1020 height 207
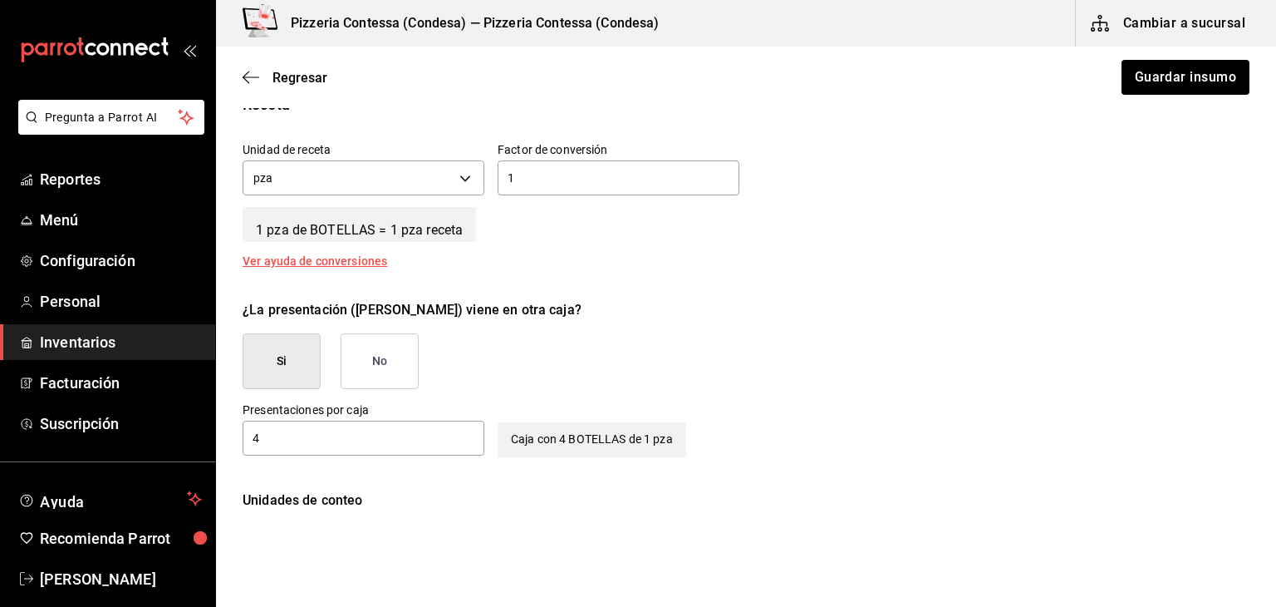
scroll to position [637, 0]
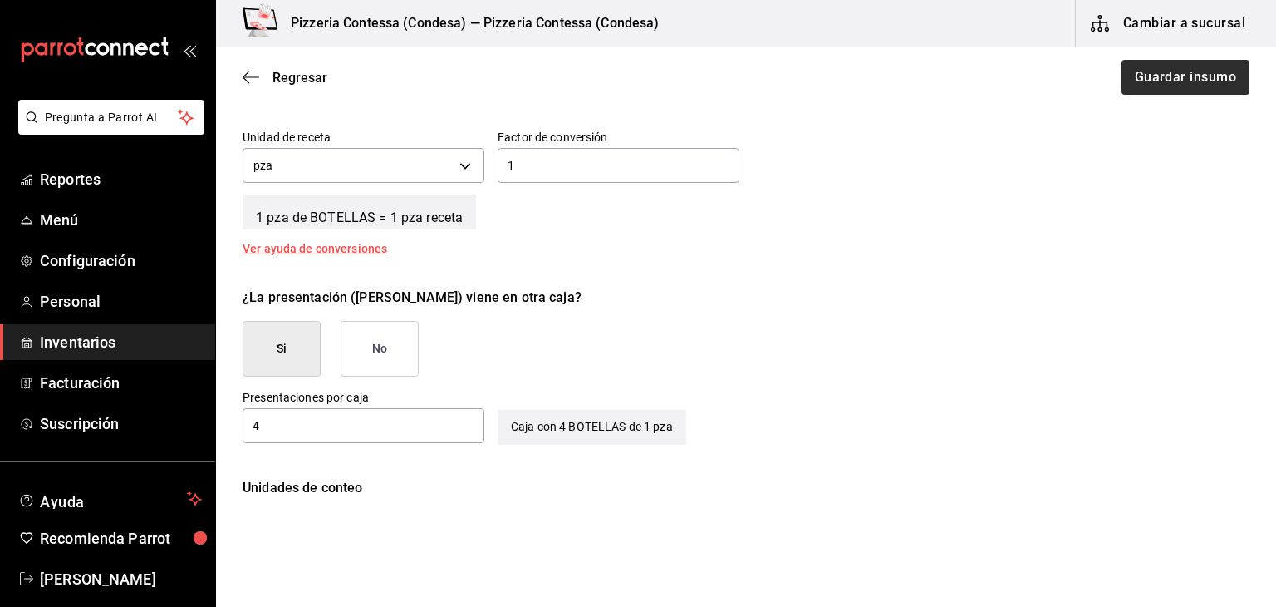
type input "BOTELLAS"
click at [1168, 73] on button "Guardar insumo" at bounding box center [1185, 77] width 130 height 35
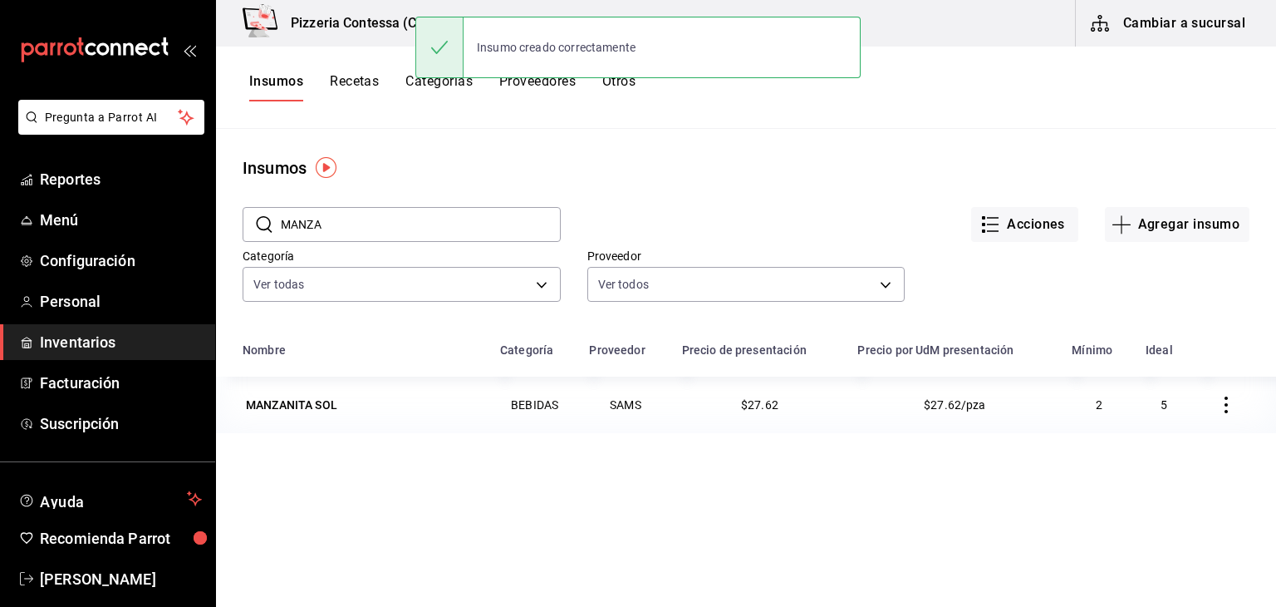
drag, startPoint x: 381, startPoint y: 225, endPoint x: 253, endPoint y: 227, distance: 128.8
click at [253, 227] on div "​ MANZA ​" at bounding box center [402, 224] width 318 height 35
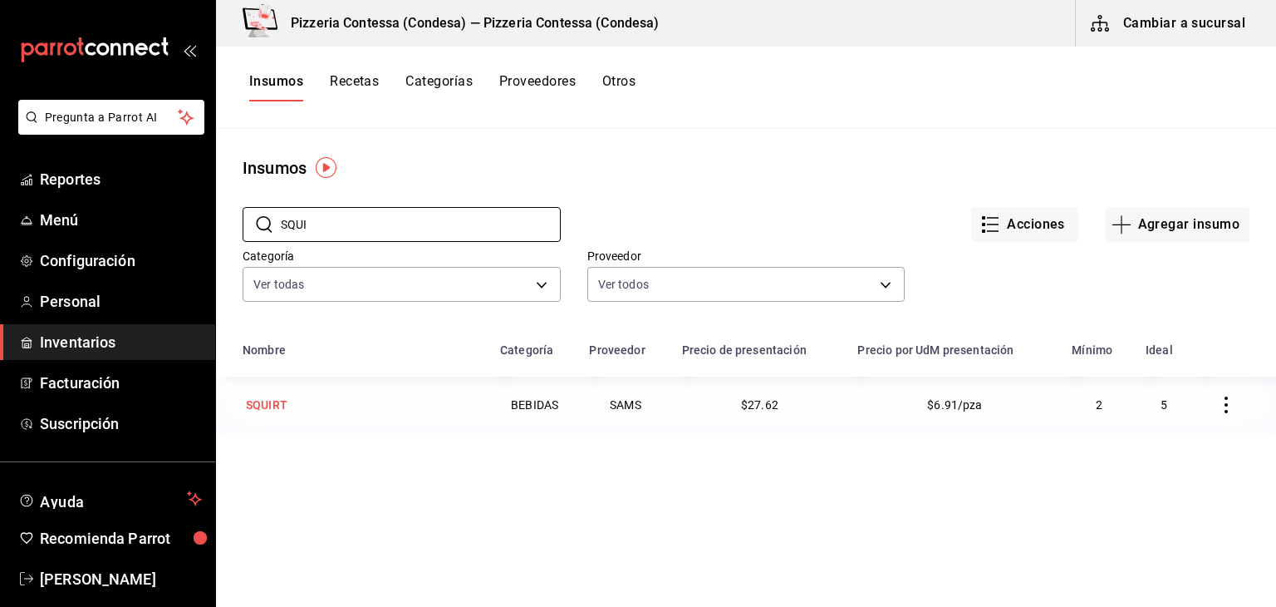
type input "SQUI"
click at [345, 413] on div "SQUIRT" at bounding box center [362, 404] width 238 height 23
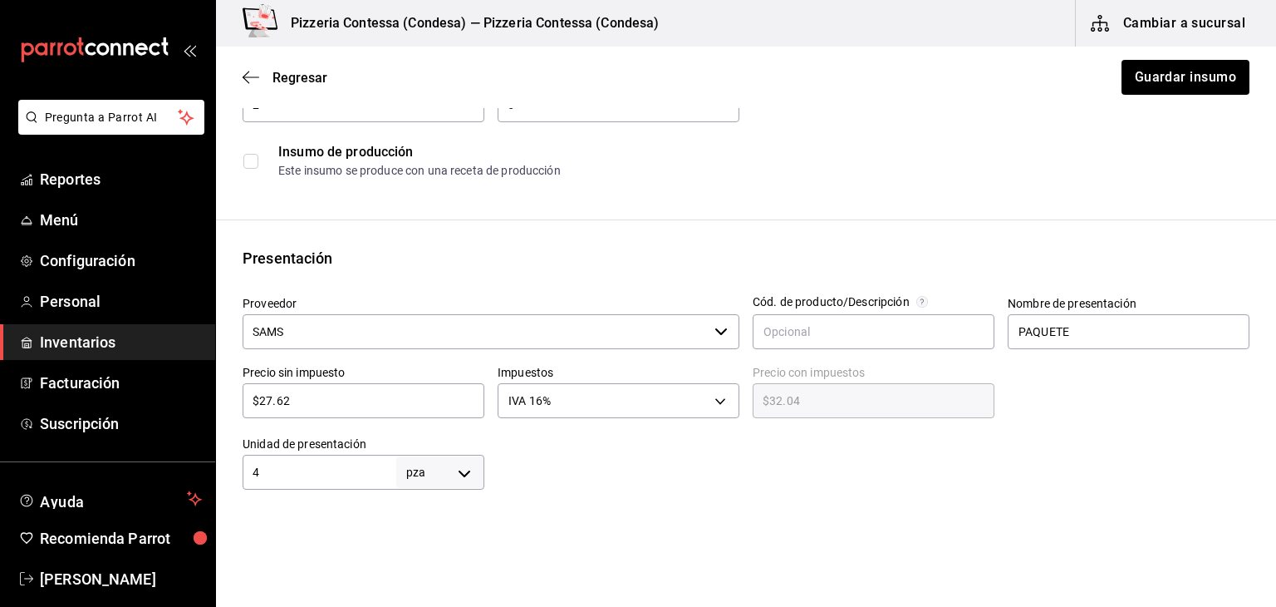
scroll to position [211, 0]
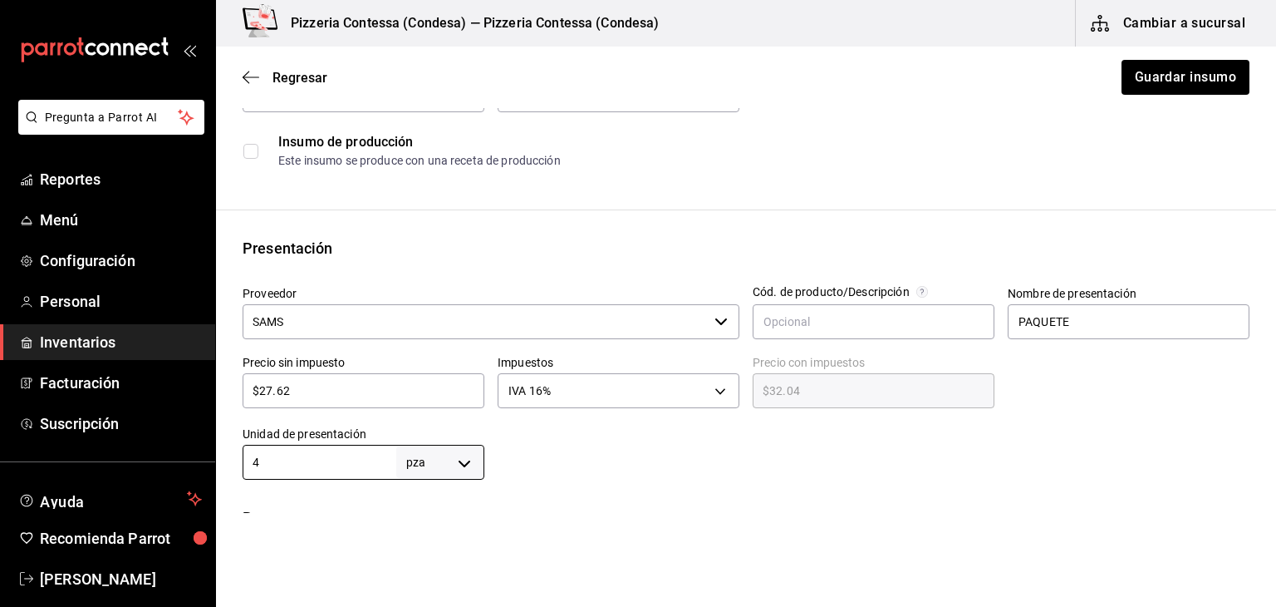
drag, startPoint x: 308, startPoint y: 454, endPoint x: 239, endPoint y: 460, distance: 69.2
click at [239, 460] on div "Unidad de presentación 4 pza UNIT ​" at bounding box center [356, 446] width 255 height 66
type input "1"
drag, startPoint x: 1084, startPoint y: 326, endPoint x: 895, endPoint y: 353, distance: 191.4
click at [895, 353] on div "Proveedor SAMS ​ Cód. de producto/Descripción Nombre de presentación PAQUETE Pr…" at bounding box center [739, 376] width 1020 height 207
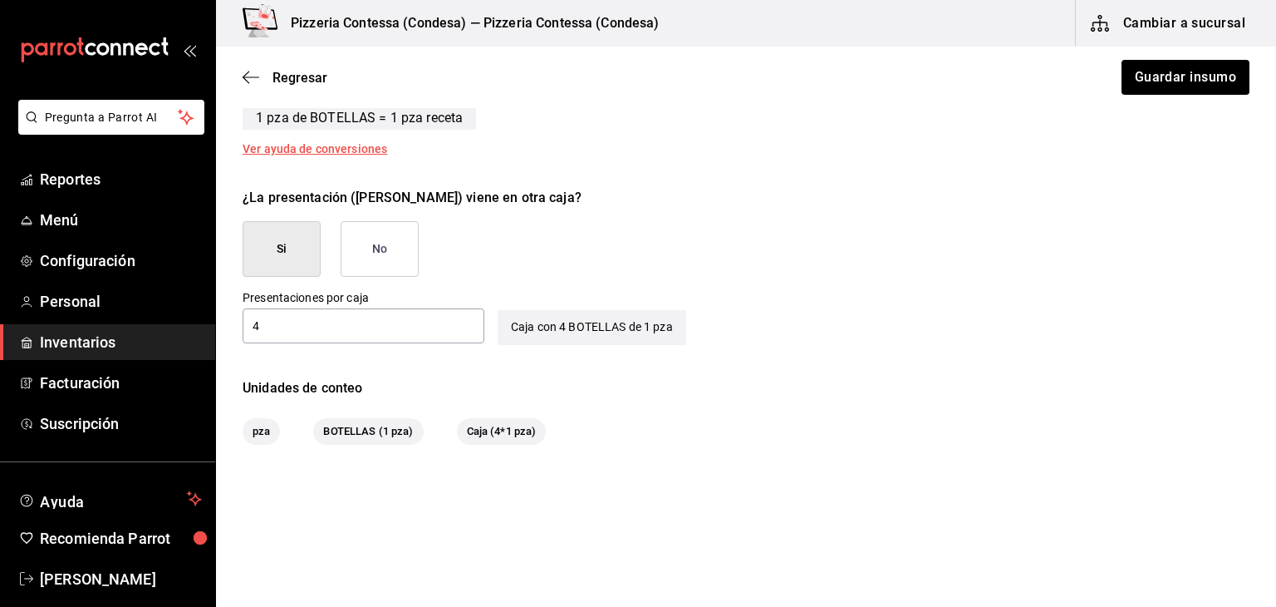
scroll to position [745, 0]
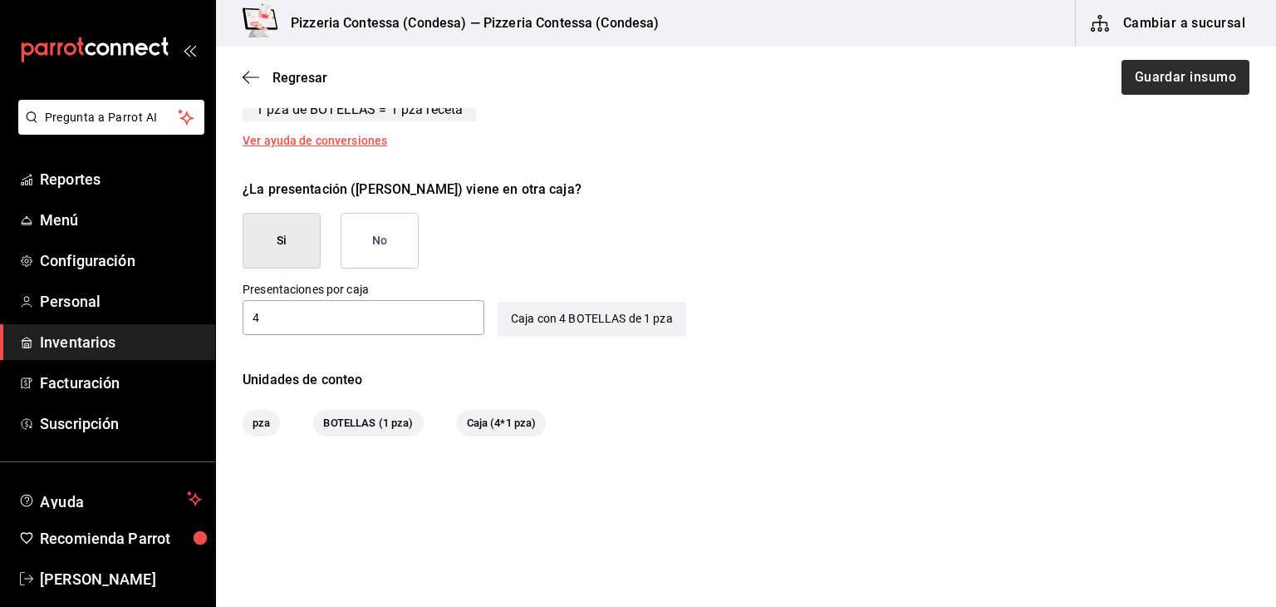
type input "BOTELLAS"
click at [1200, 81] on button "Guardar insumo" at bounding box center [1185, 77] width 130 height 35
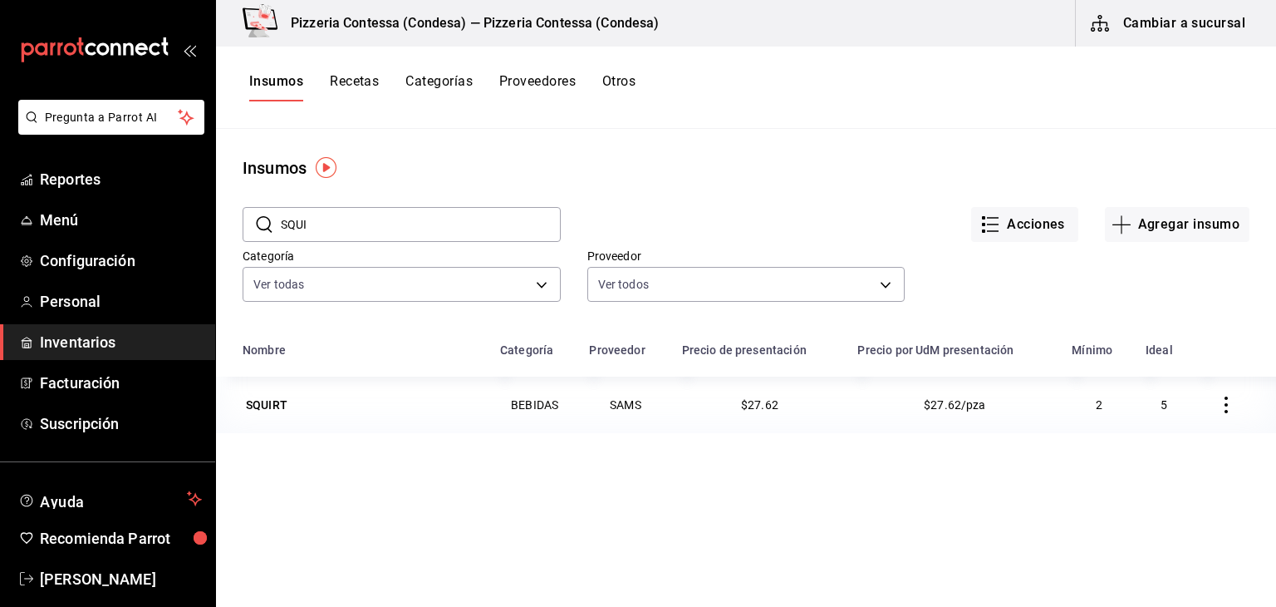
click at [78, 343] on span "Inventarios" at bounding box center [121, 342] width 162 height 22
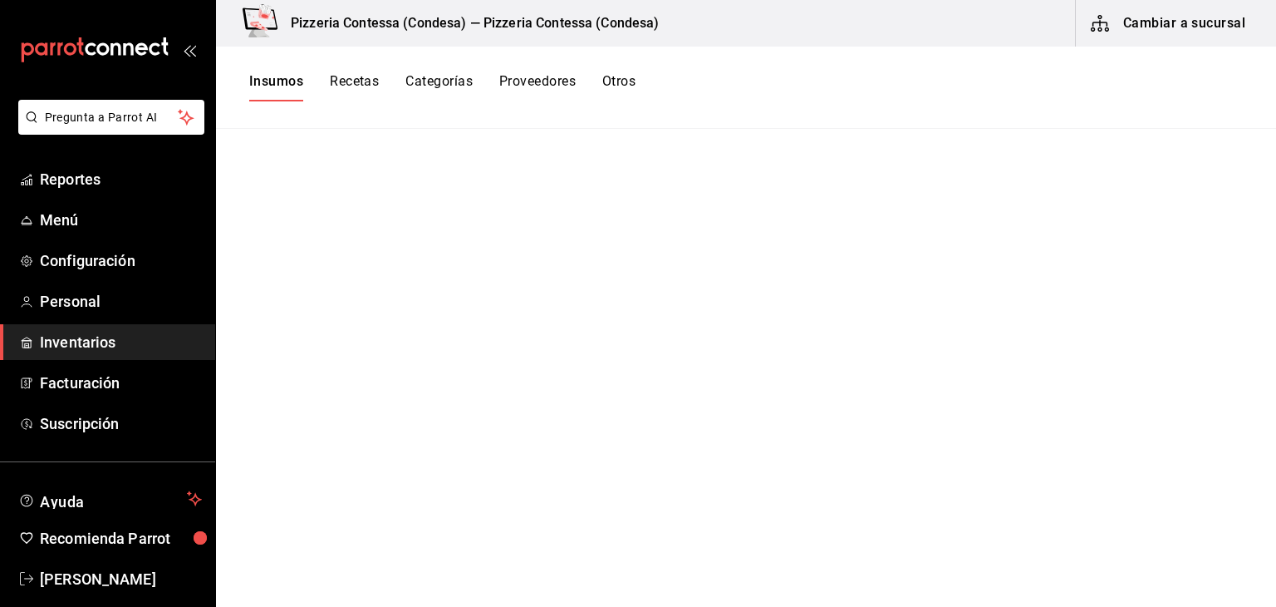
click at [1106, 24] on icon "button" at bounding box center [1100, 23] width 20 height 20
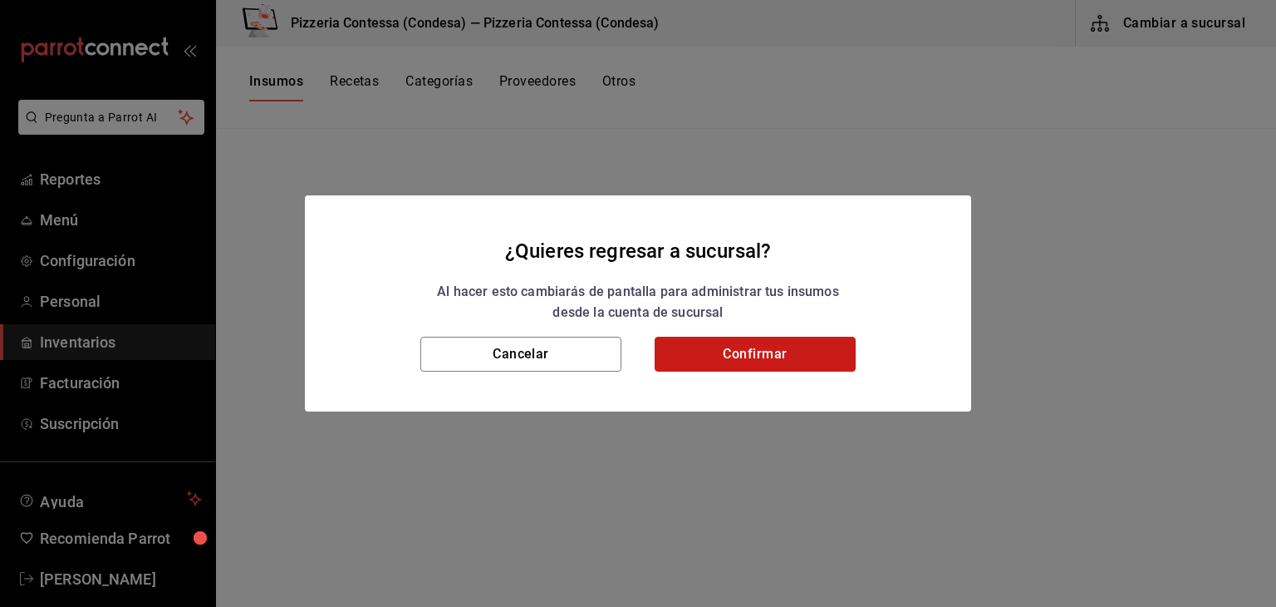
click at [736, 341] on button "Confirmar" at bounding box center [755, 354] width 201 height 35
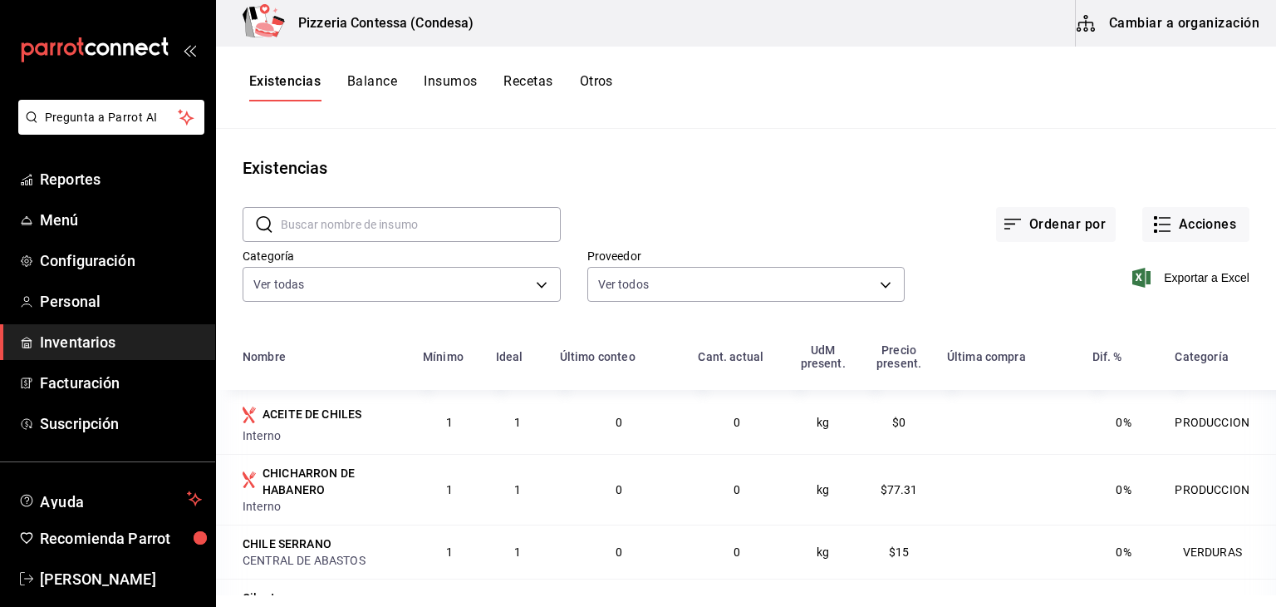
click at [380, 91] on button "Balance" at bounding box center [372, 87] width 50 height 28
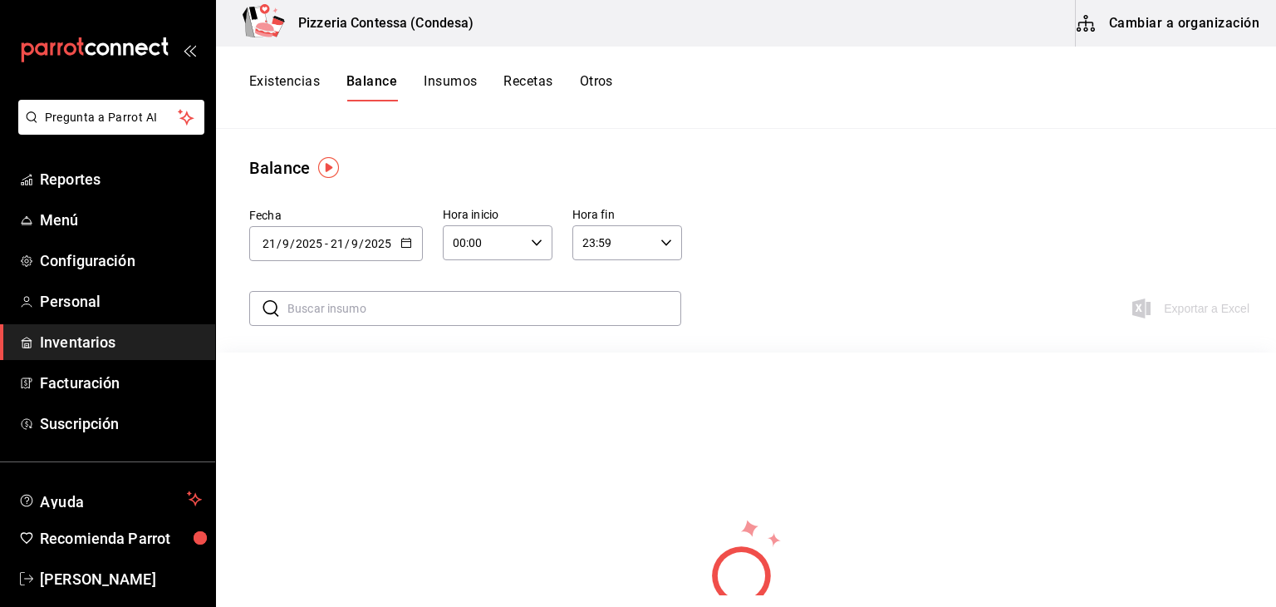
click at [402, 258] on div "[DATE] [DATE] - [DATE] [DATE]" at bounding box center [336, 243] width 174 height 35
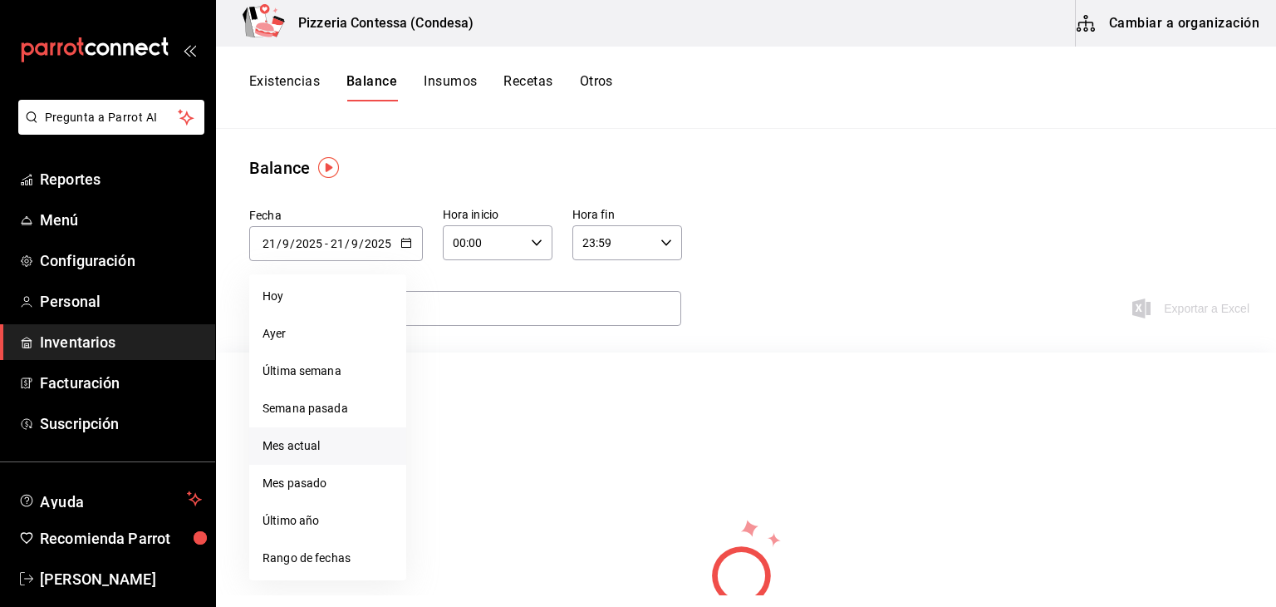
click at [349, 445] on li "Mes actual" at bounding box center [327, 445] width 157 height 37
type input "[DATE]"
type input "1"
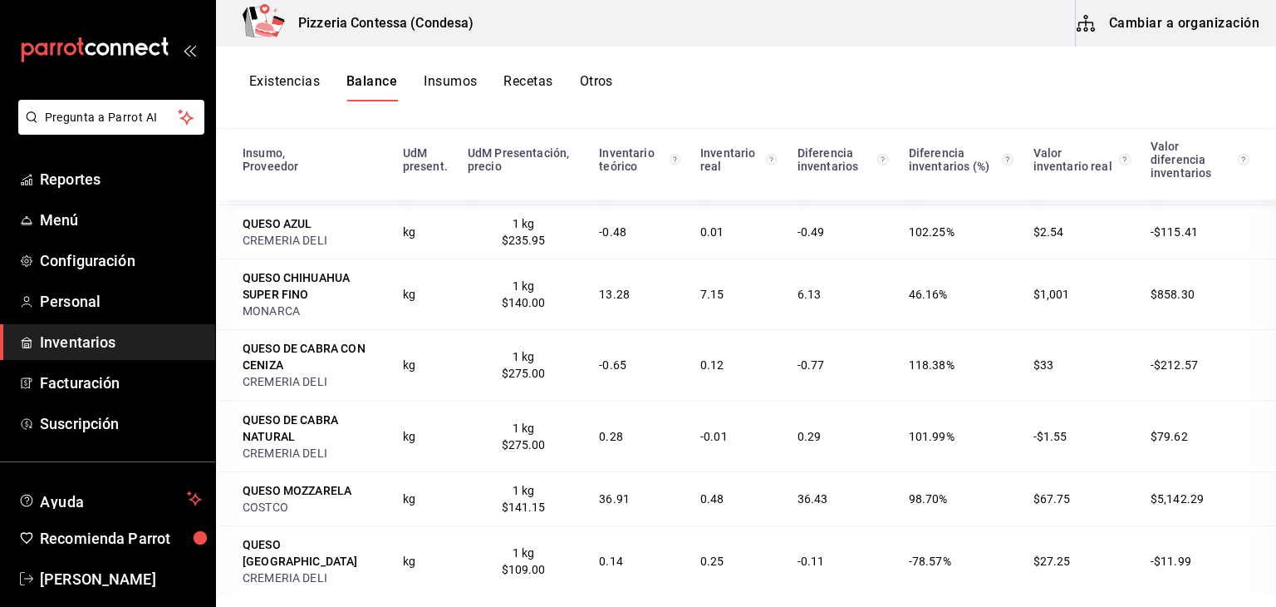
scroll to position [4082, 0]
